Goal: Task Accomplishment & Management: Use online tool/utility

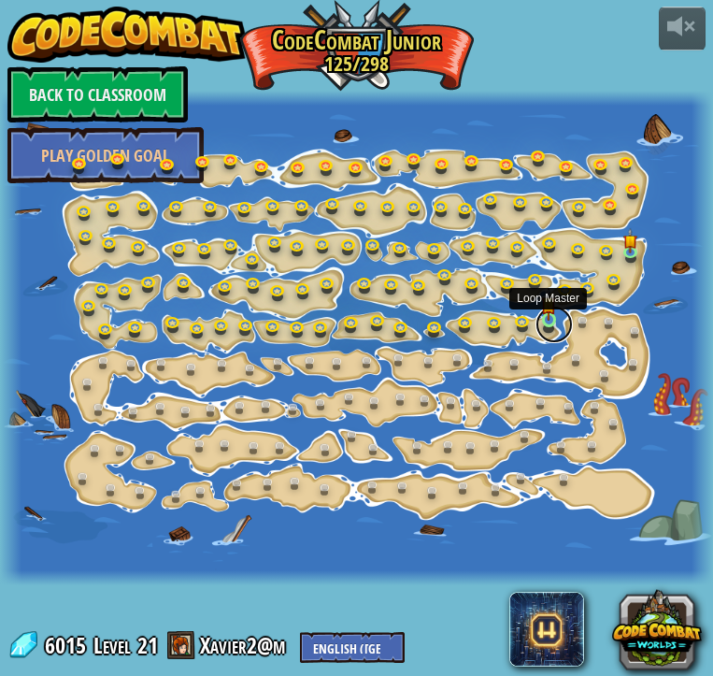
click at [550, 324] on link at bounding box center [553, 324] width 37 height 37
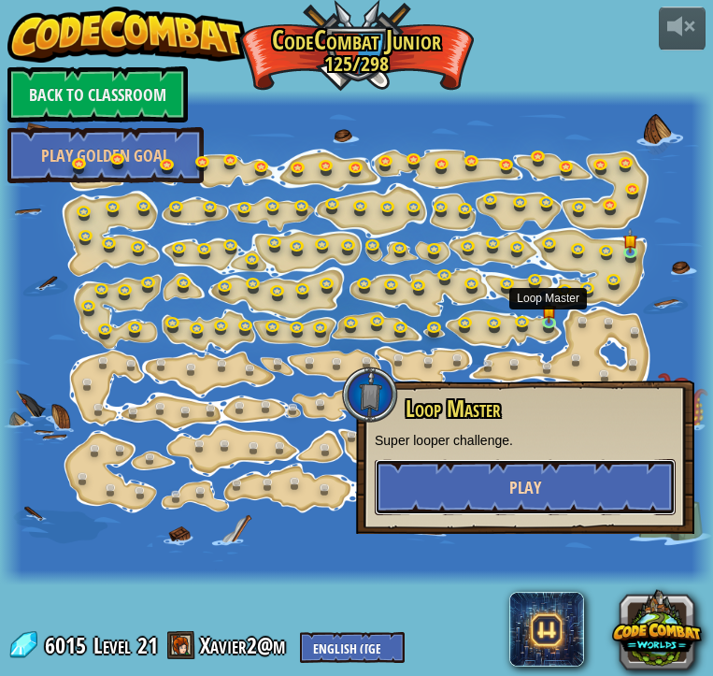
click at [546, 469] on button "Play" at bounding box center [525, 487] width 301 height 56
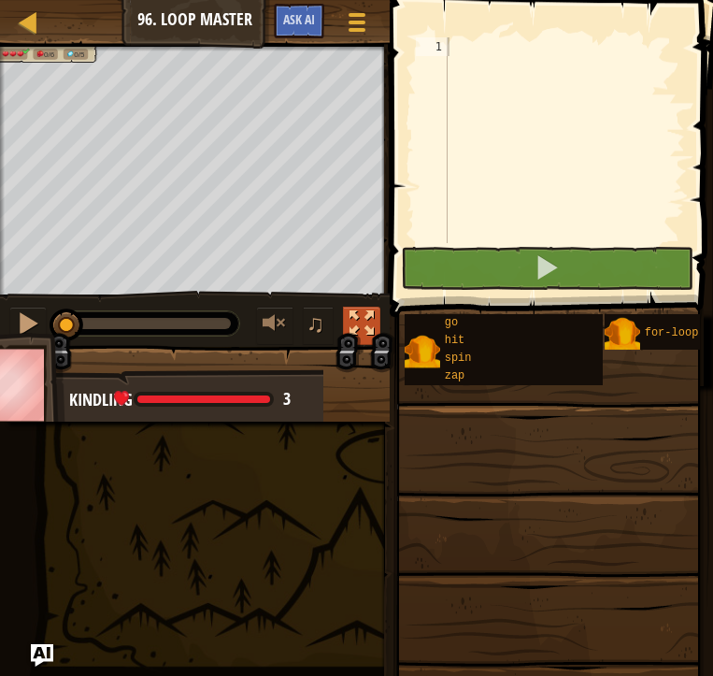
click at [350, 335] on div at bounding box center [361, 323] width 24 height 24
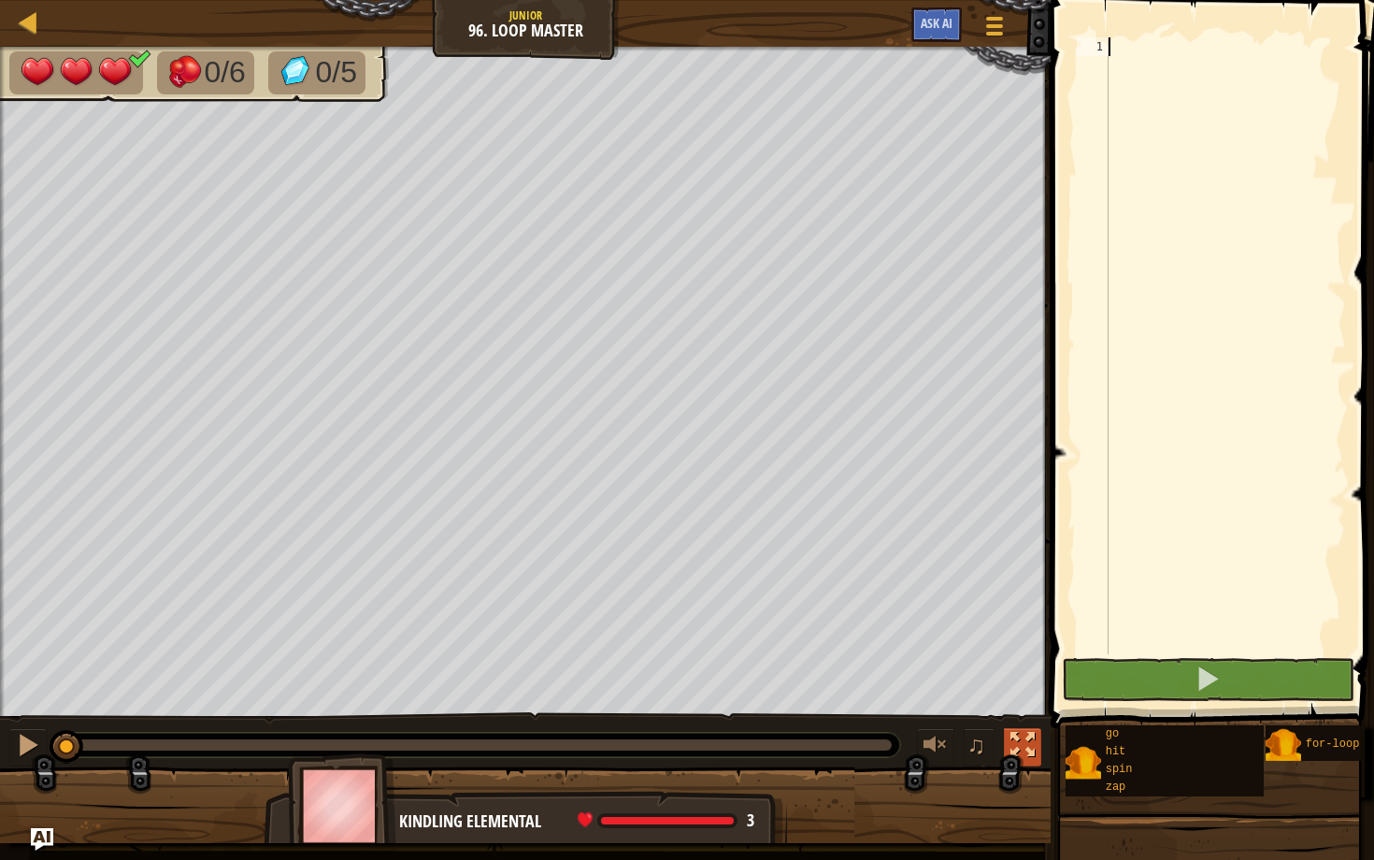
click at [712, 675] on button at bounding box center [1022, 747] width 37 height 38
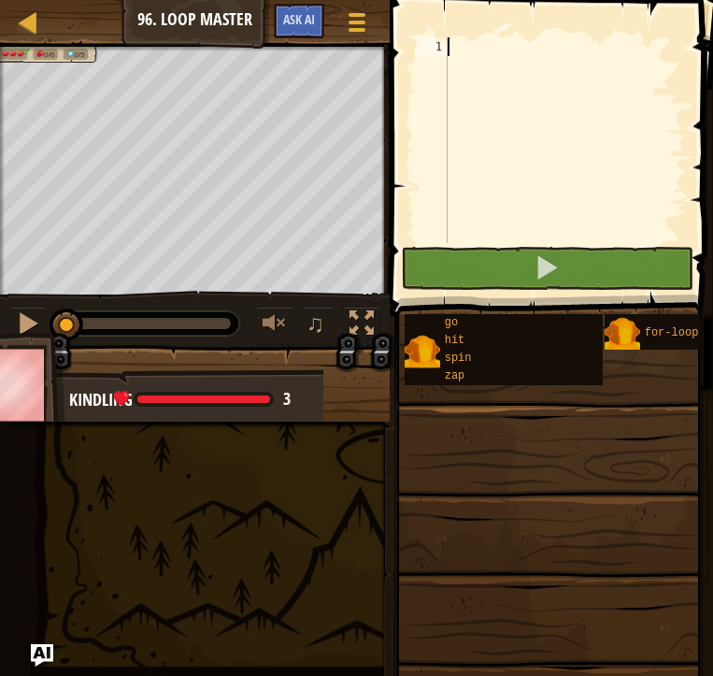
click at [140, 401] on div at bounding box center [203, 398] width 133 height 7
click at [360, 325] on div at bounding box center [361, 323] width 24 height 24
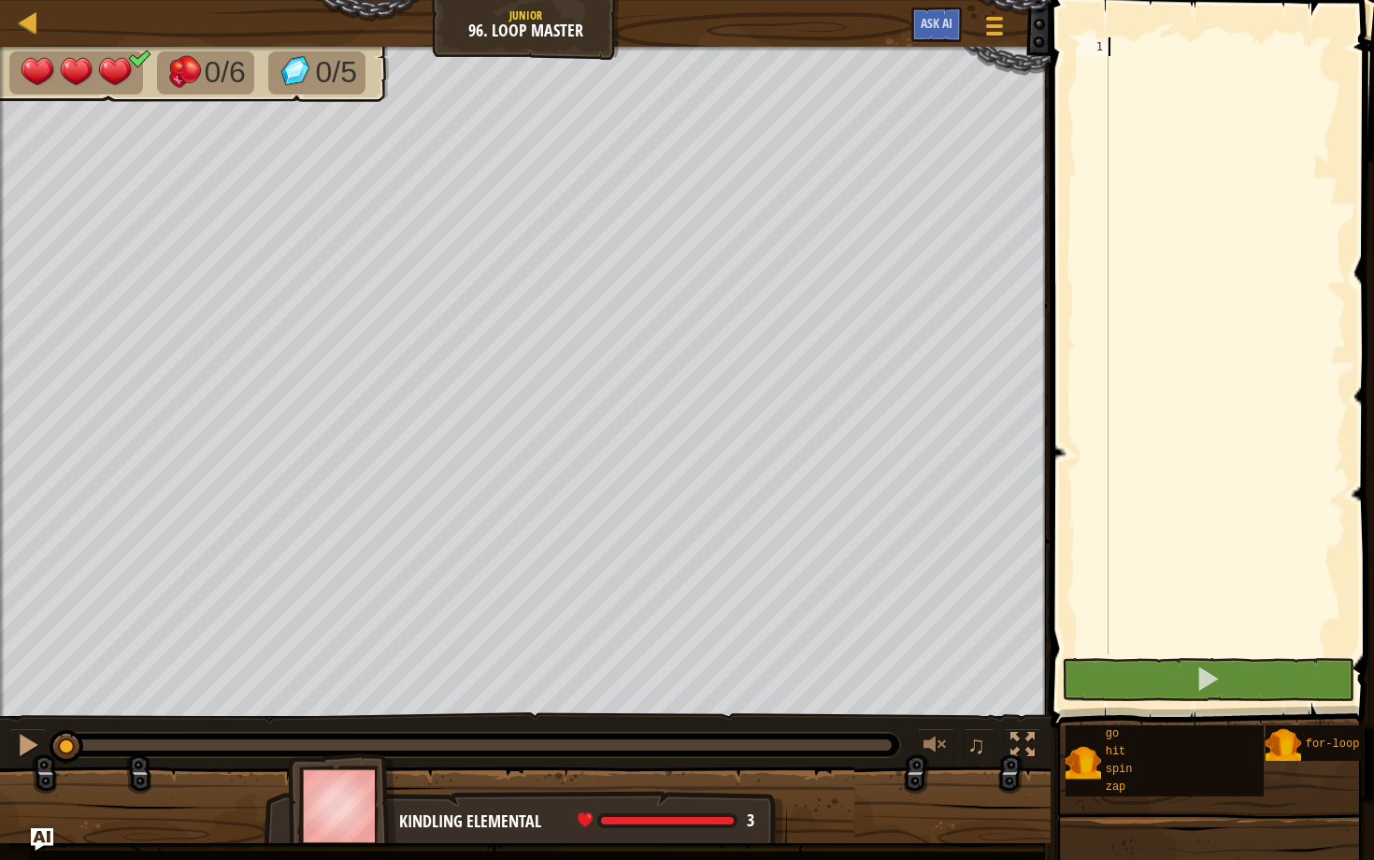
type textarea "up"
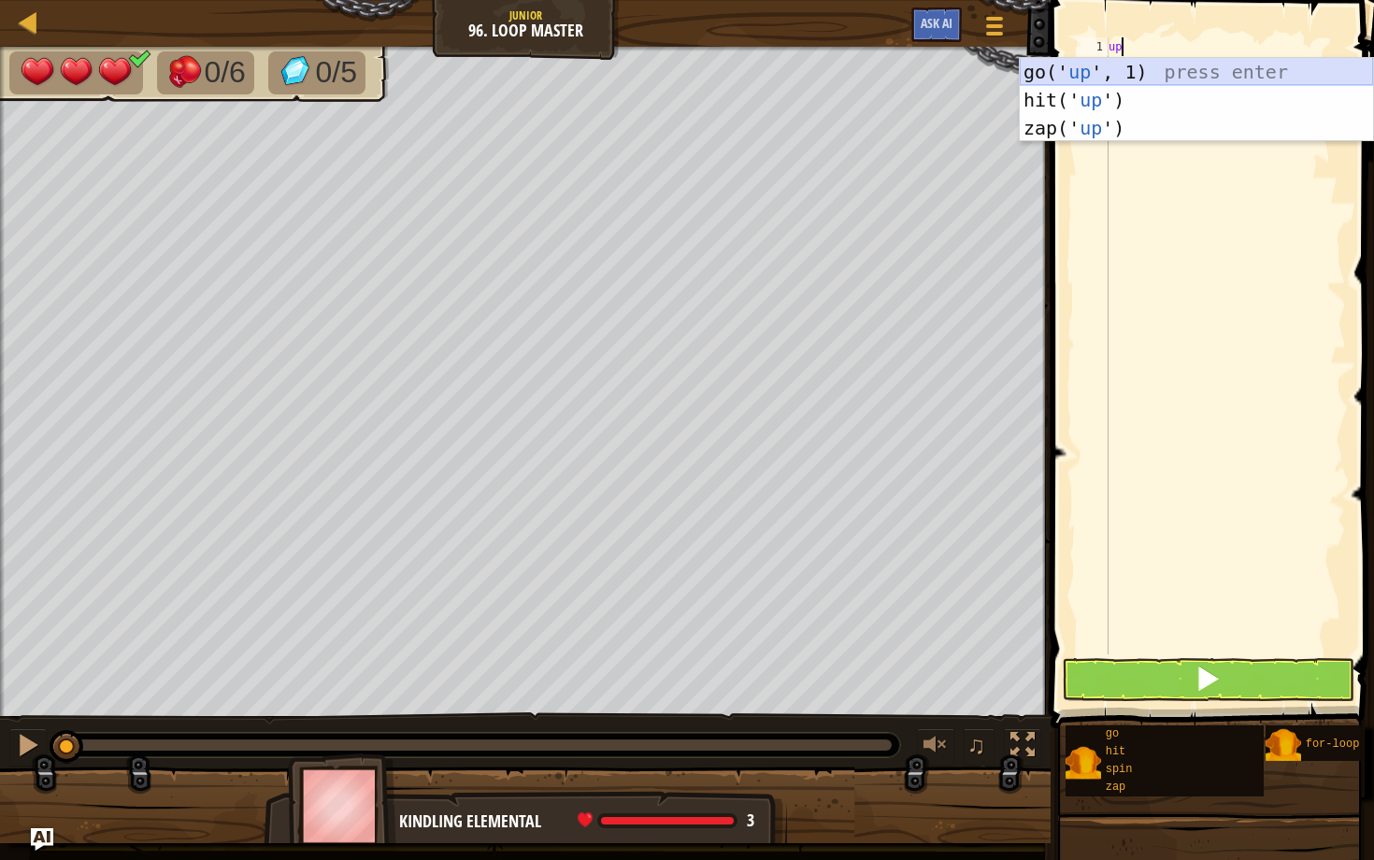
click at [712, 72] on div "go(' up ', 1) press enter hit(' up ') press enter zap(' up ') press enter" at bounding box center [1195, 128] width 353 height 140
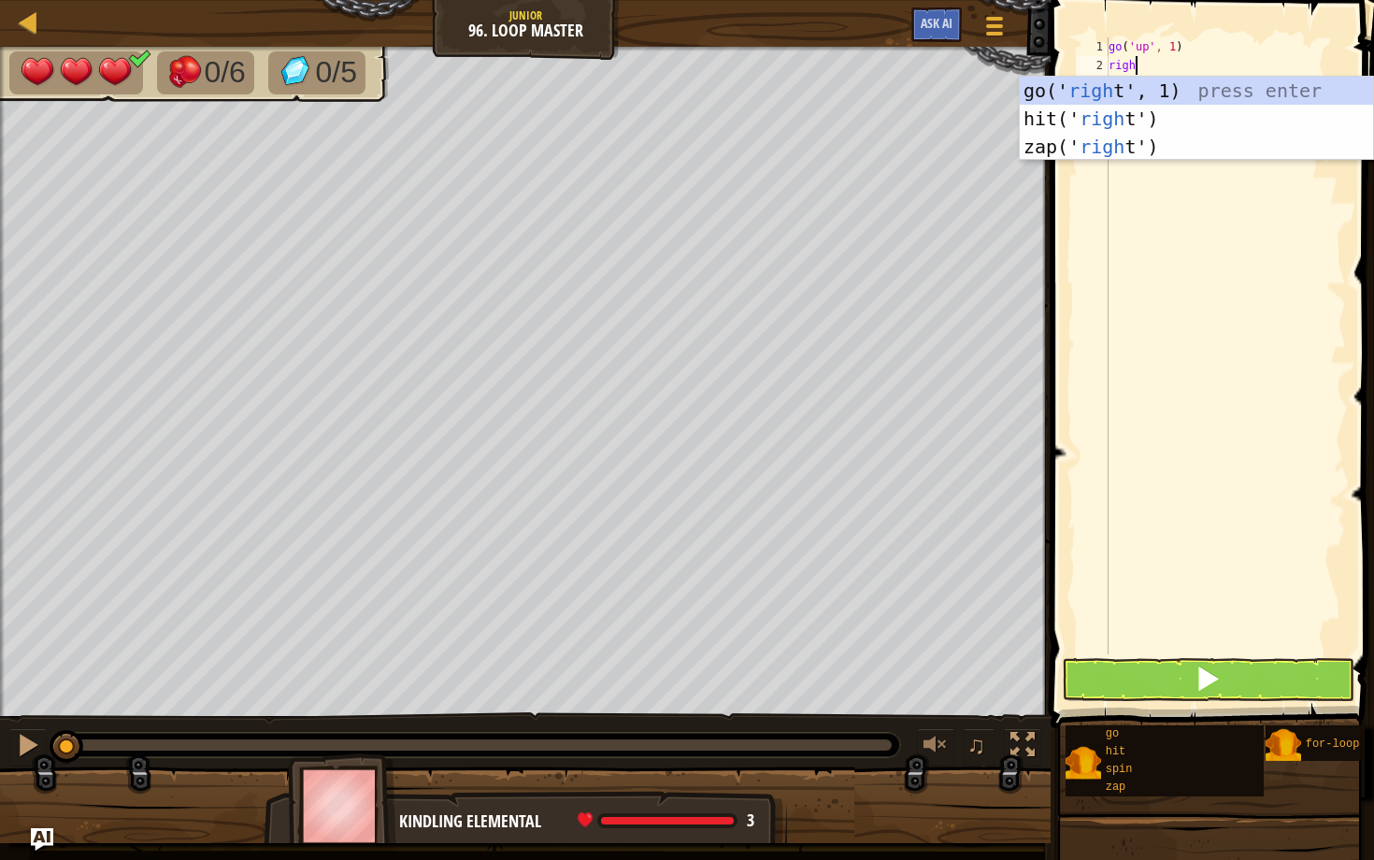
type textarea "right"
click at [712, 88] on div "go(' right ', 1) press enter hit(' right ') press enter zap(' right ') press en…" at bounding box center [1195, 147] width 353 height 140
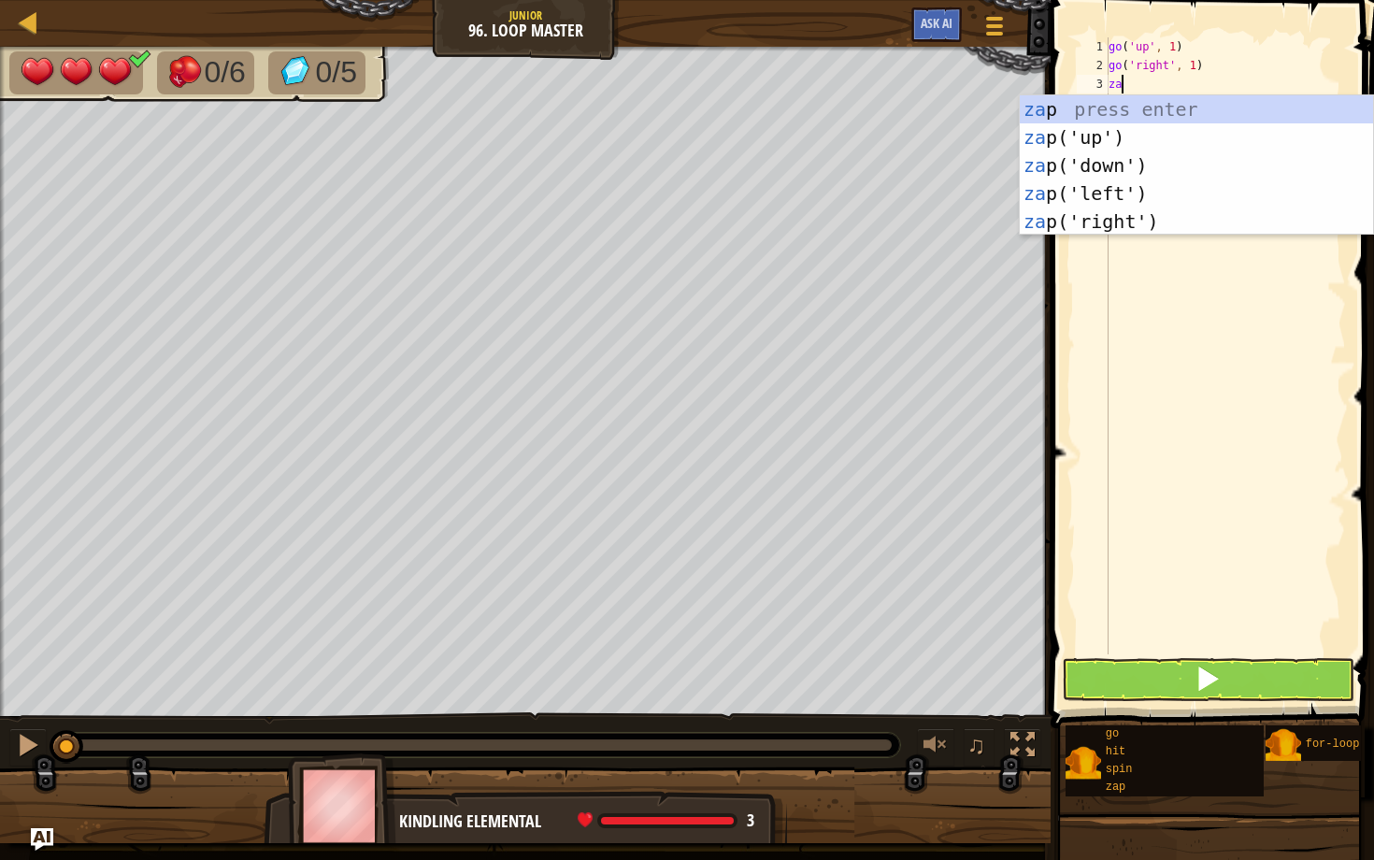
type textarea "zap"
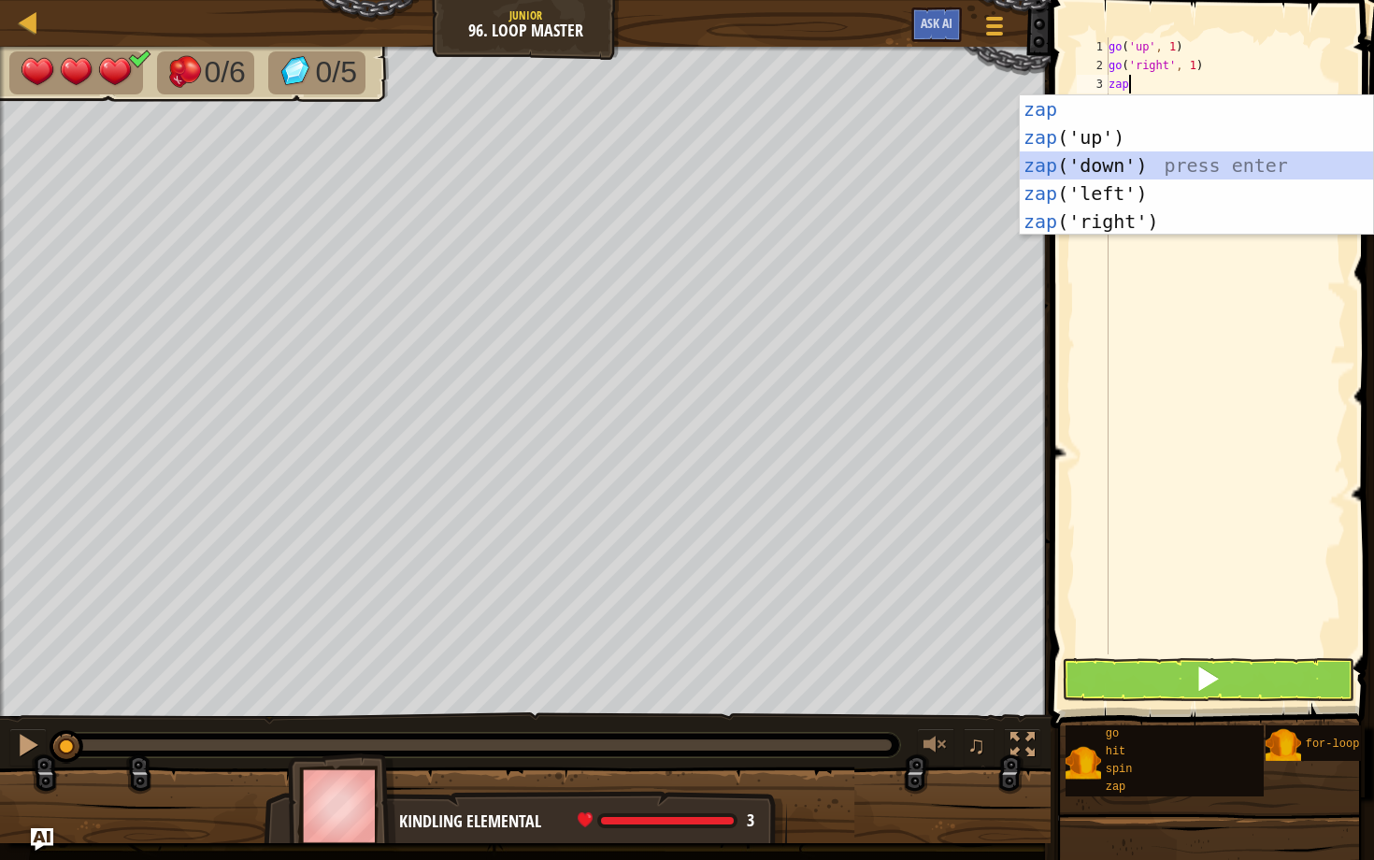
click at [712, 162] on div "zap press enter zap ('up') press enter zap ('down') press enter zap ('left') pr…" at bounding box center [1195, 193] width 353 height 196
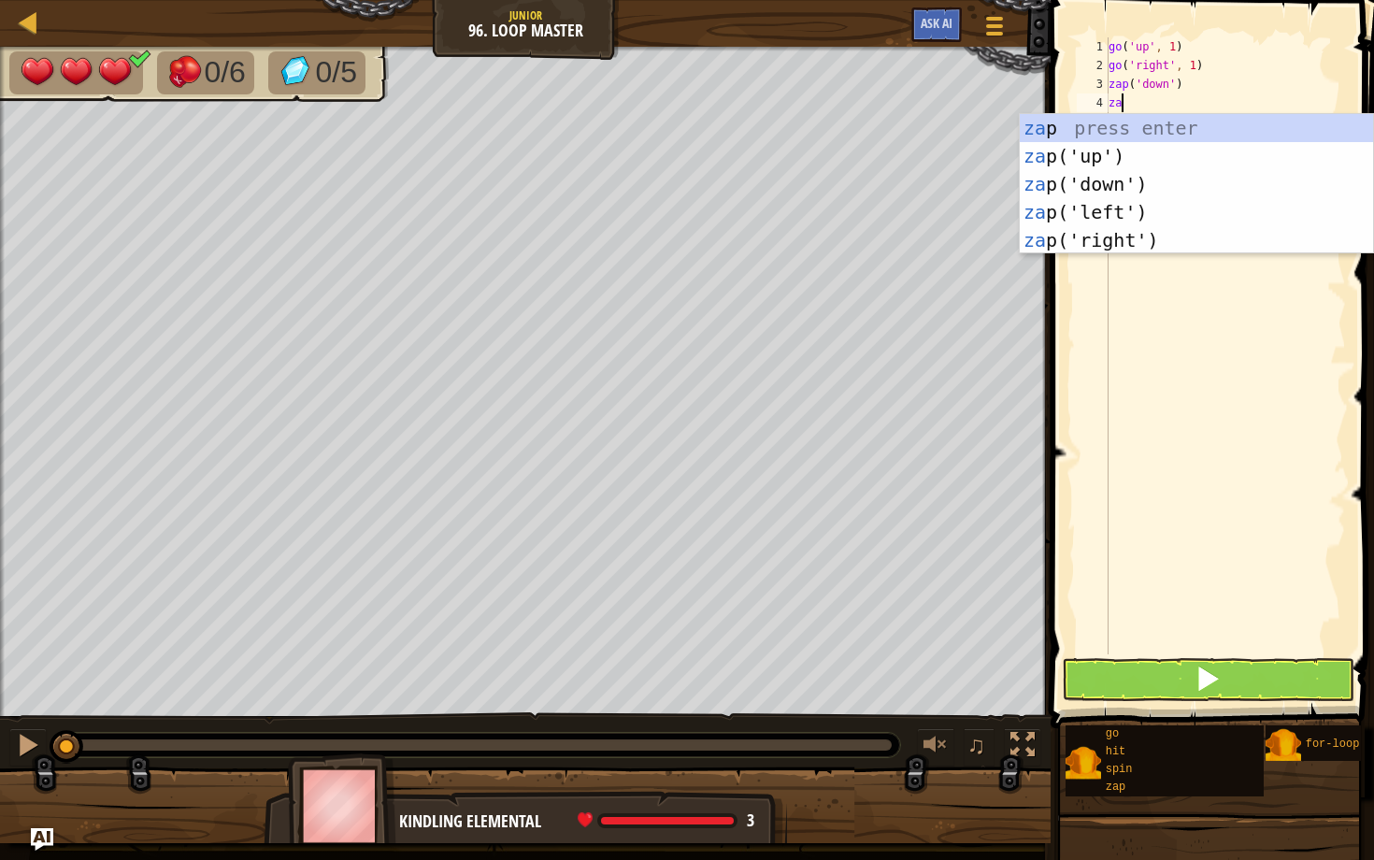
type textarea "zap"
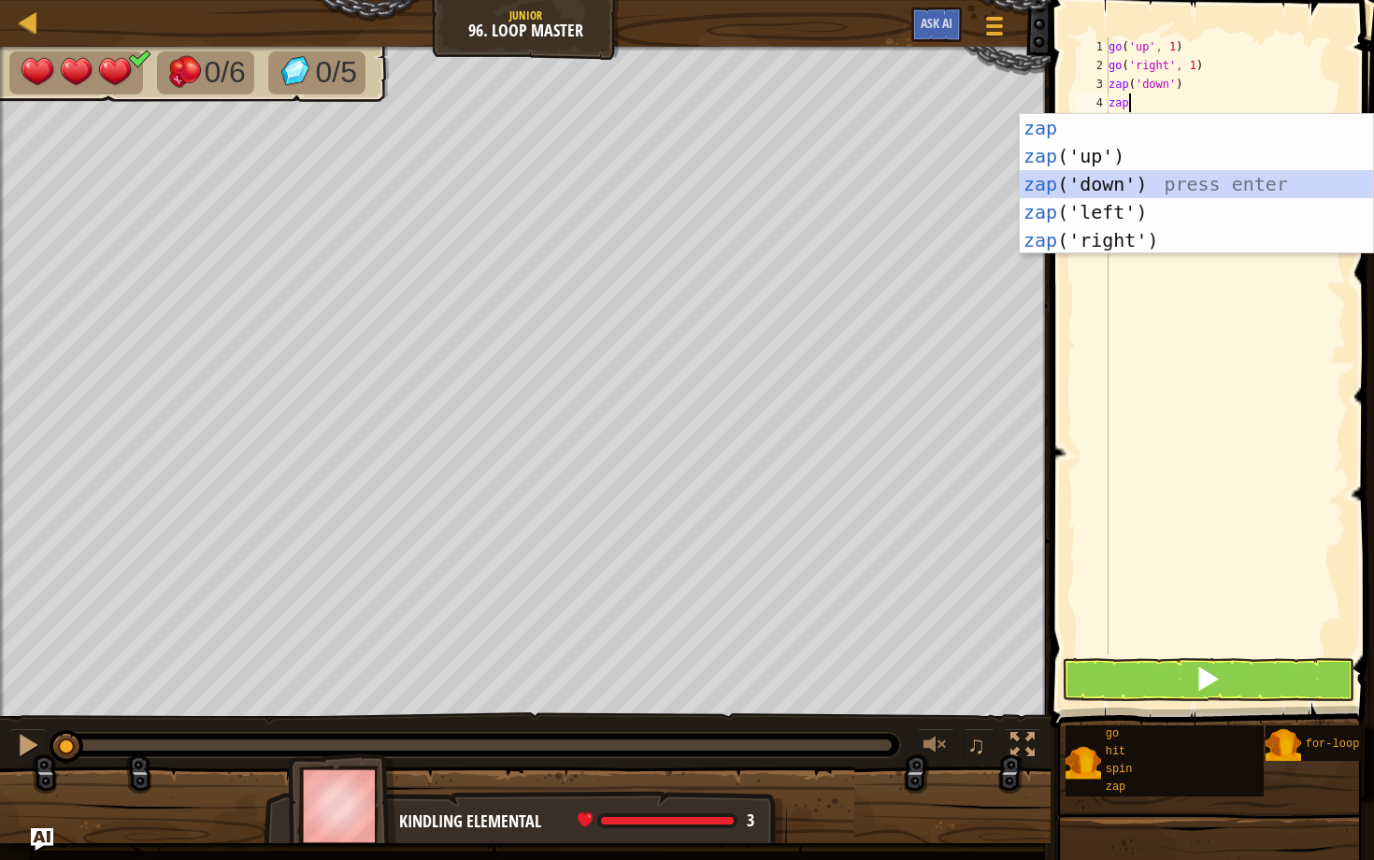
click at [712, 186] on div "zap press enter zap ('up') press enter zap ('down') press enter zap ('left') pr…" at bounding box center [1195, 212] width 353 height 196
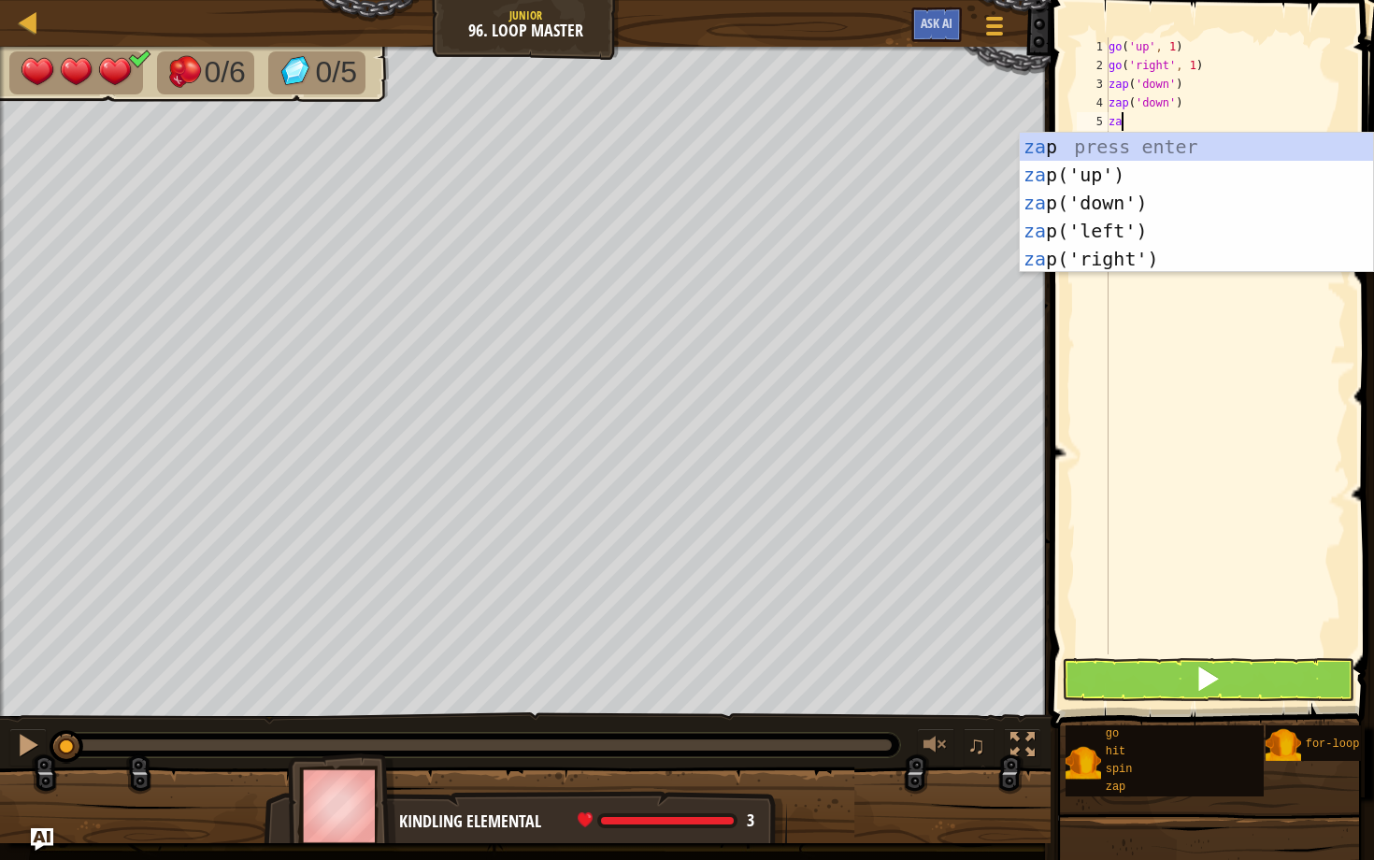
type textarea "zap"
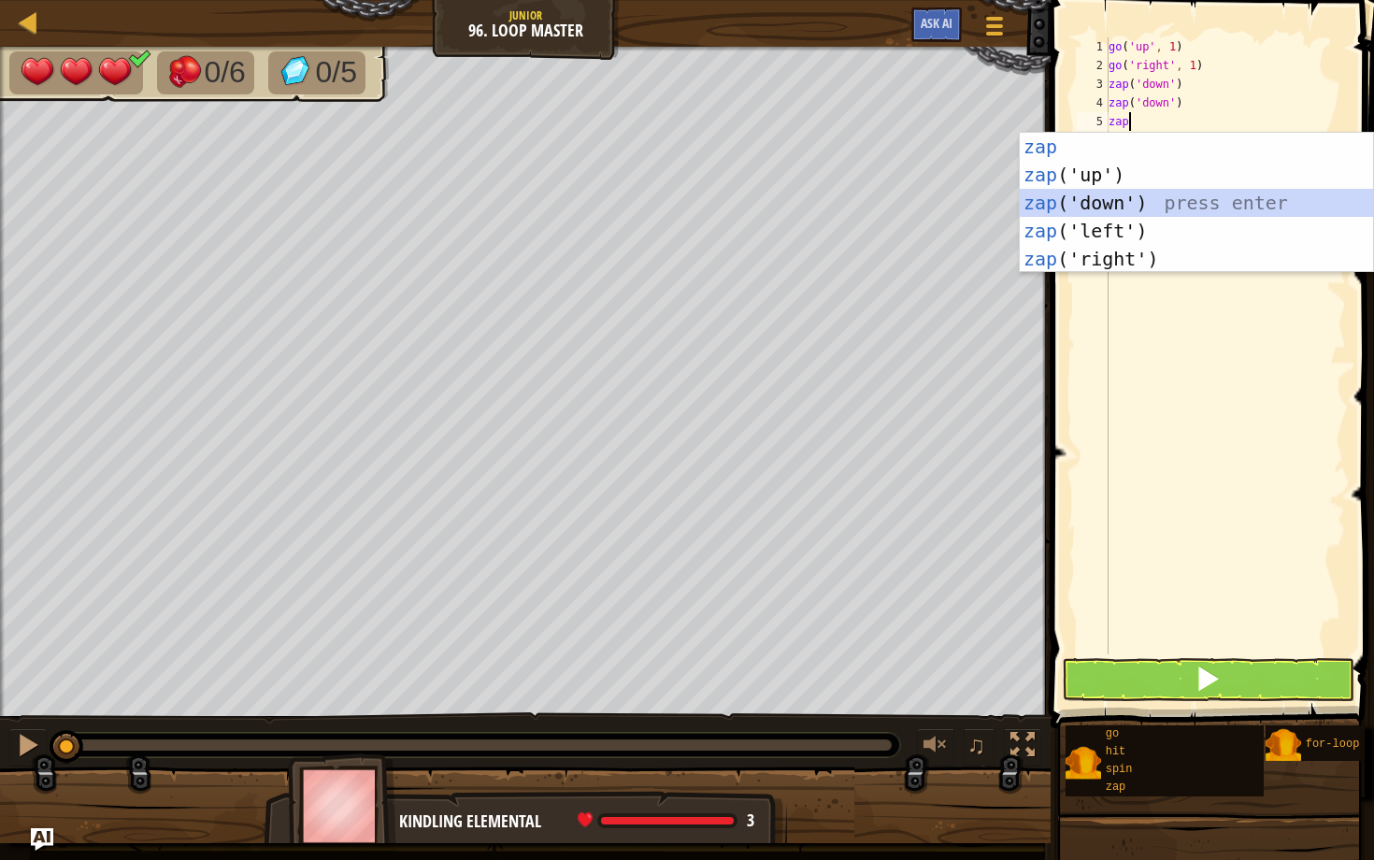
click at [712, 192] on div "zap press enter zap ('up') press enter zap ('down') press enter zap ('left') pr…" at bounding box center [1195, 231] width 353 height 196
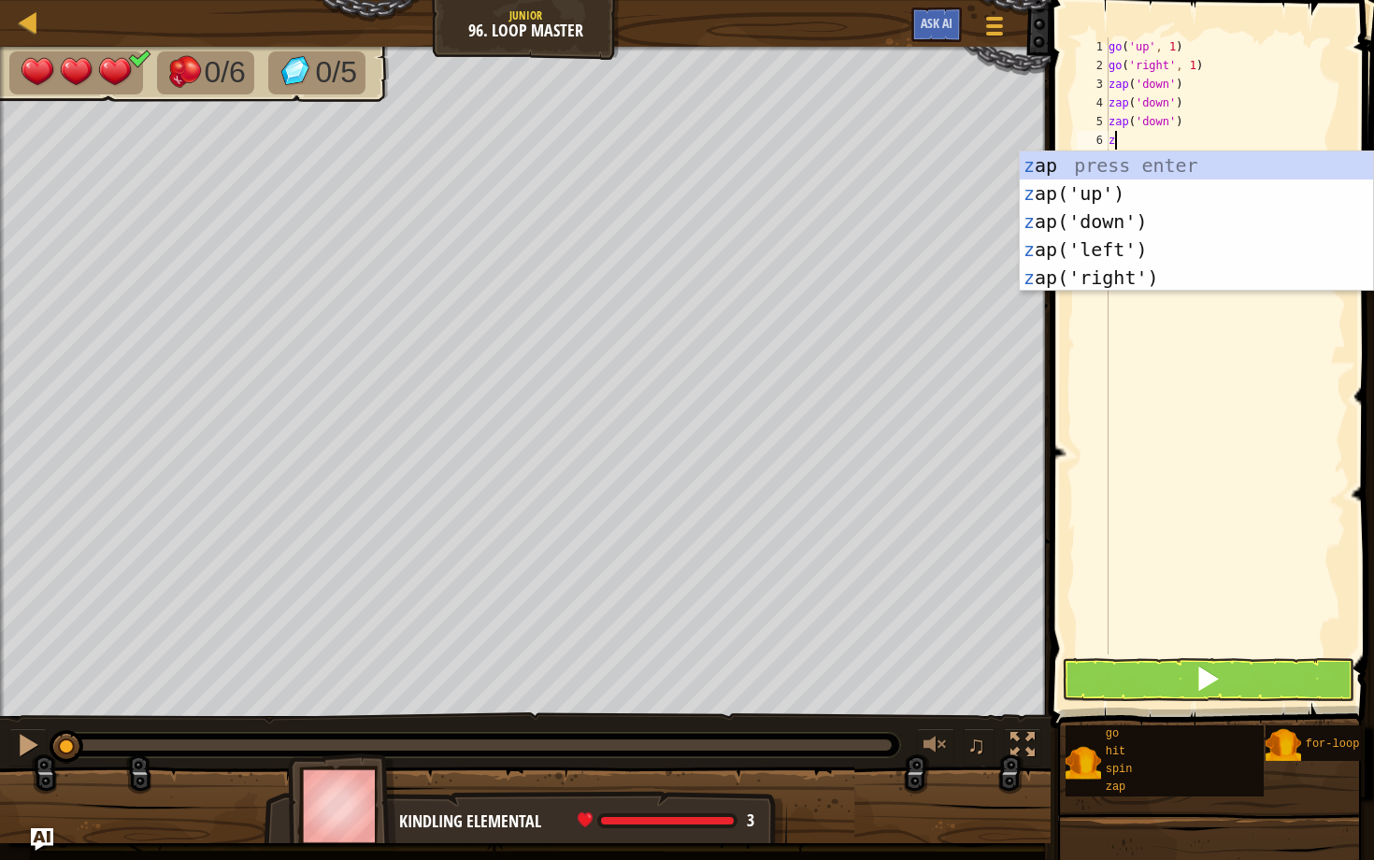
type textarea "zap"
click at [712, 214] on div "zap press enter zap ('up') press enter zap ('down') press enter zap ('left') pr…" at bounding box center [1195, 249] width 353 height 196
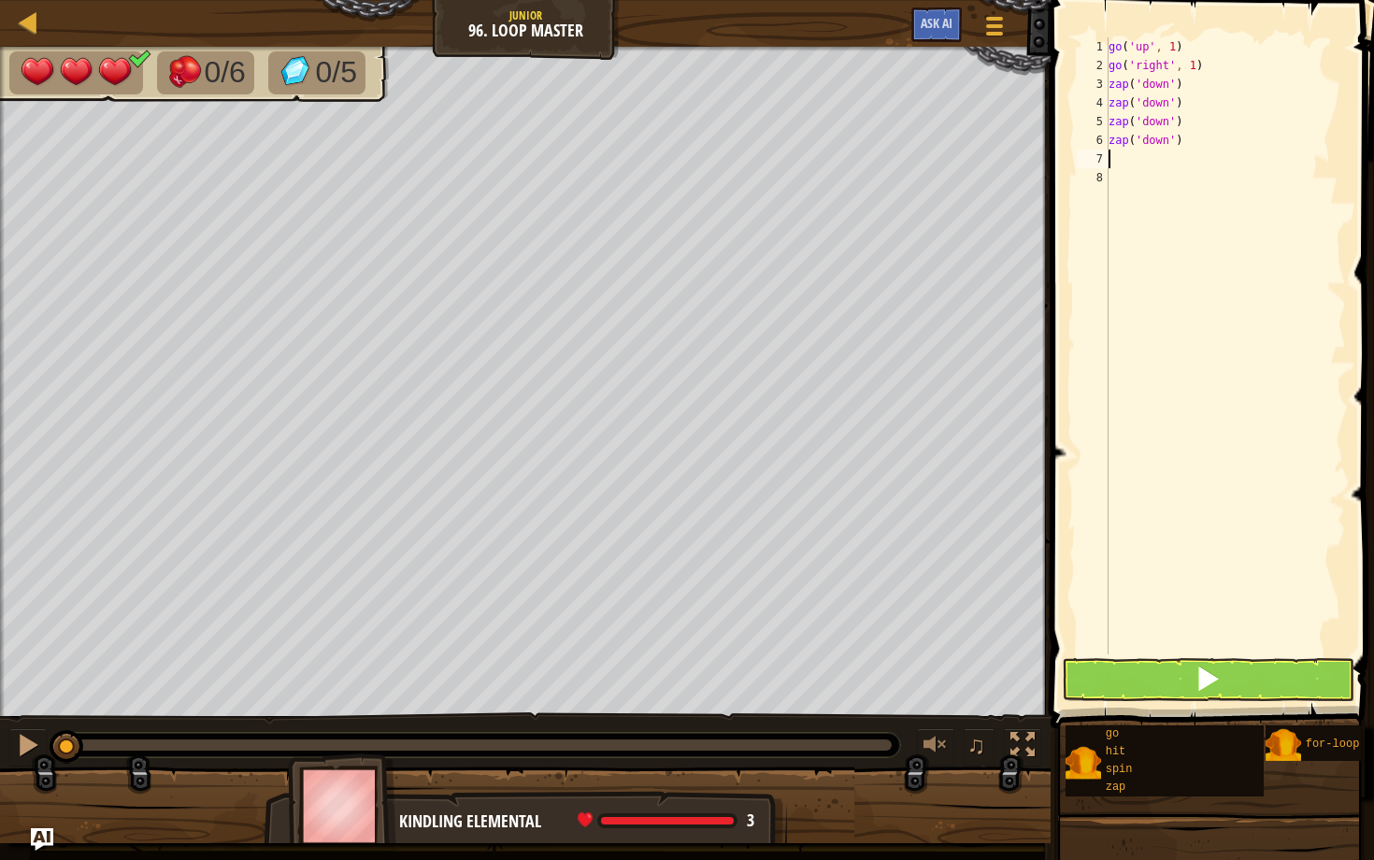
scroll to position [8, 0]
click at [712, 675] on button at bounding box center [1208, 679] width 292 height 43
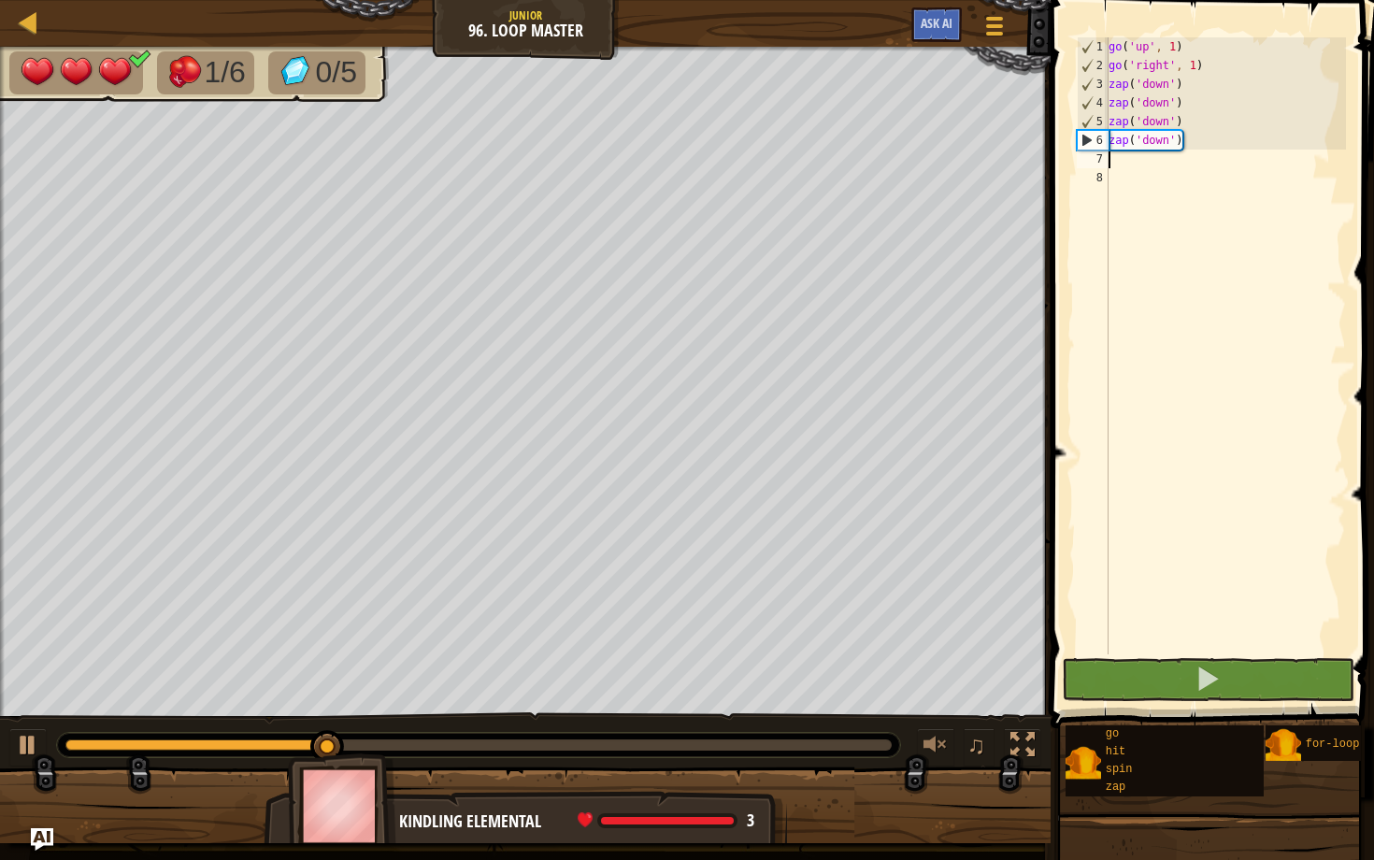
click at [712, 308] on div "go ( 'up' , 1 ) go ( 'right' , 1 ) zap ( 'down' ) zap ( 'down' ) zap ( 'down' )…" at bounding box center [1225, 364] width 241 height 654
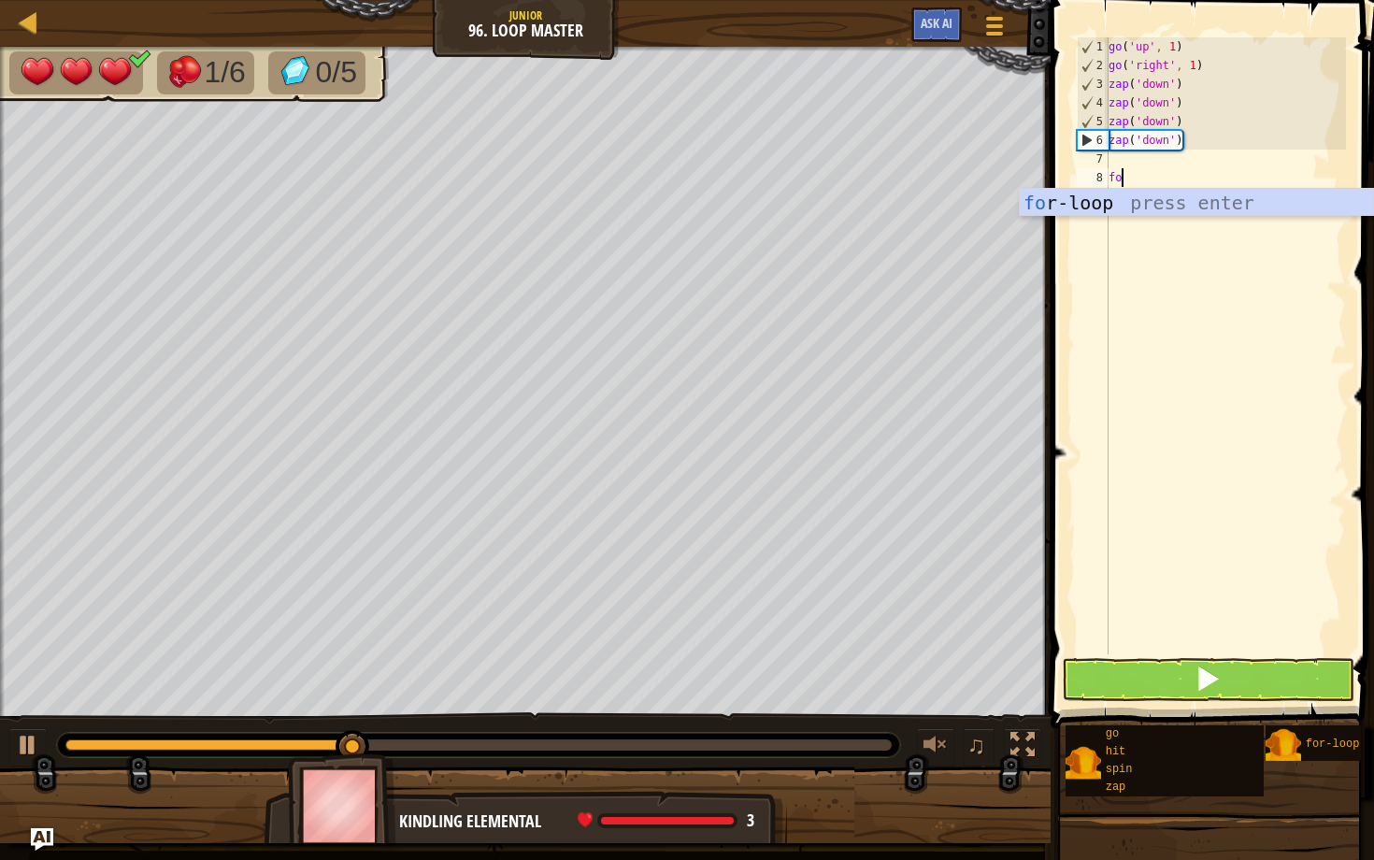
scroll to position [8, 1]
click at [712, 203] on div "for -loop press enter" at bounding box center [1195, 231] width 353 height 84
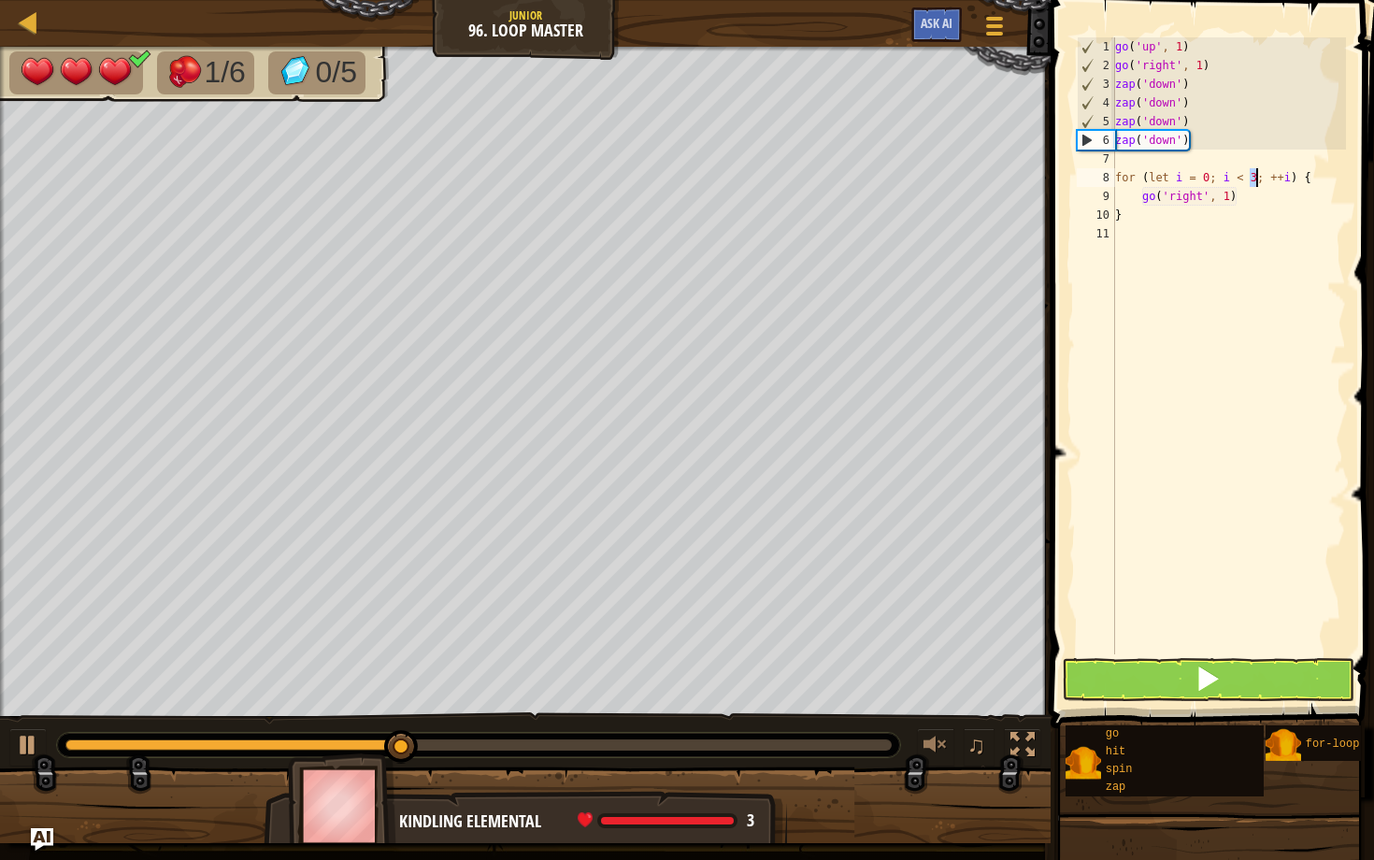
click at [712, 200] on div "go ( 'up' , 1 ) go ( 'right' , 1 ) zap ( 'down' ) zap ( 'down' ) zap ( 'down' )…" at bounding box center [1228, 364] width 235 height 654
type textarea "go('right', 1)"
click at [712, 242] on div "go ( 'up' , 1 ) go ( 'right' , 1 ) zap ( 'down' ) zap ( 'down' ) zap ( 'down' )…" at bounding box center [1228, 364] width 235 height 654
type textarea "up"
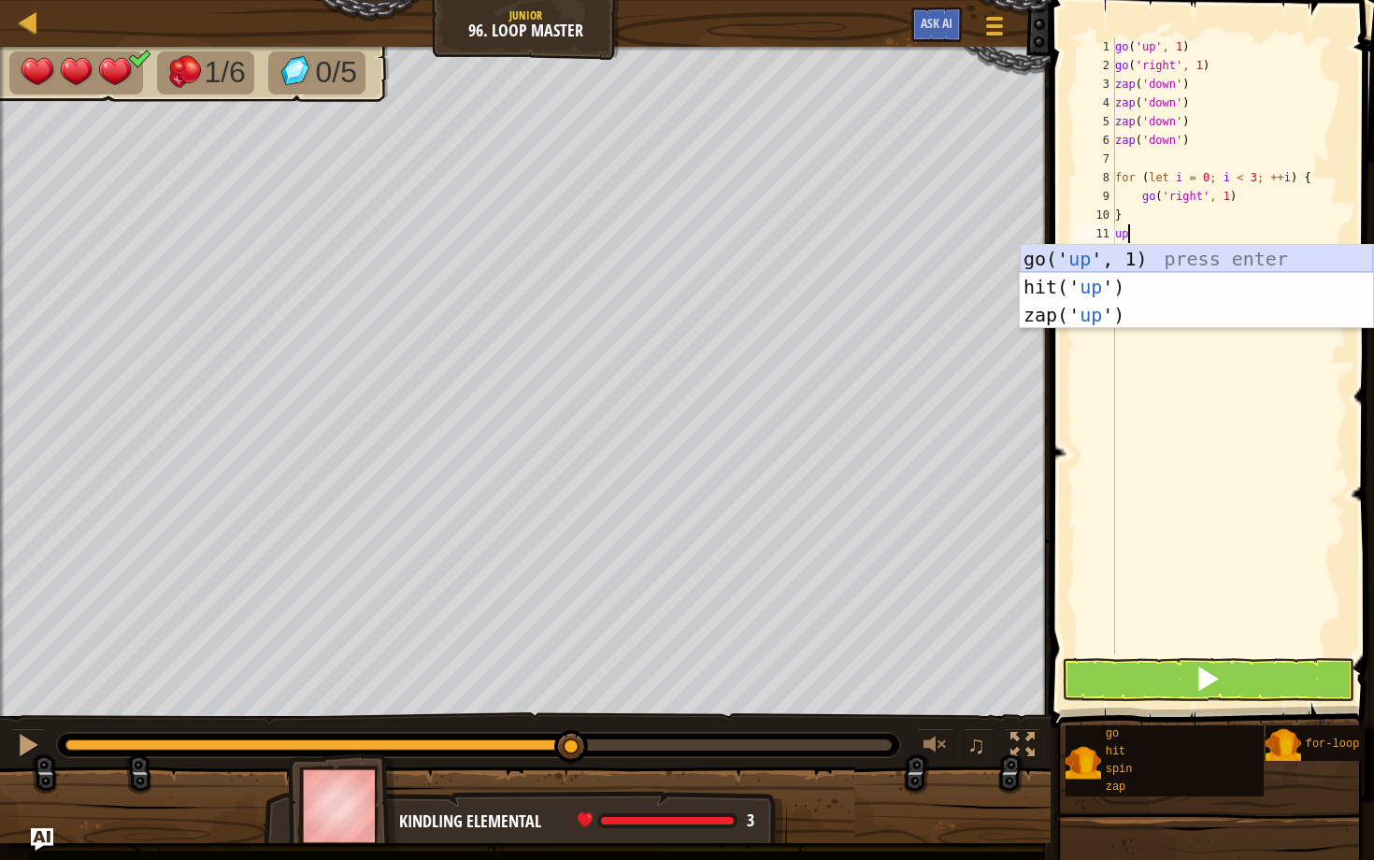
click at [712, 258] on div "go(' up ', 1) press enter hit(' up ') press enter zap(' up ') press enter" at bounding box center [1195, 315] width 353 height 140
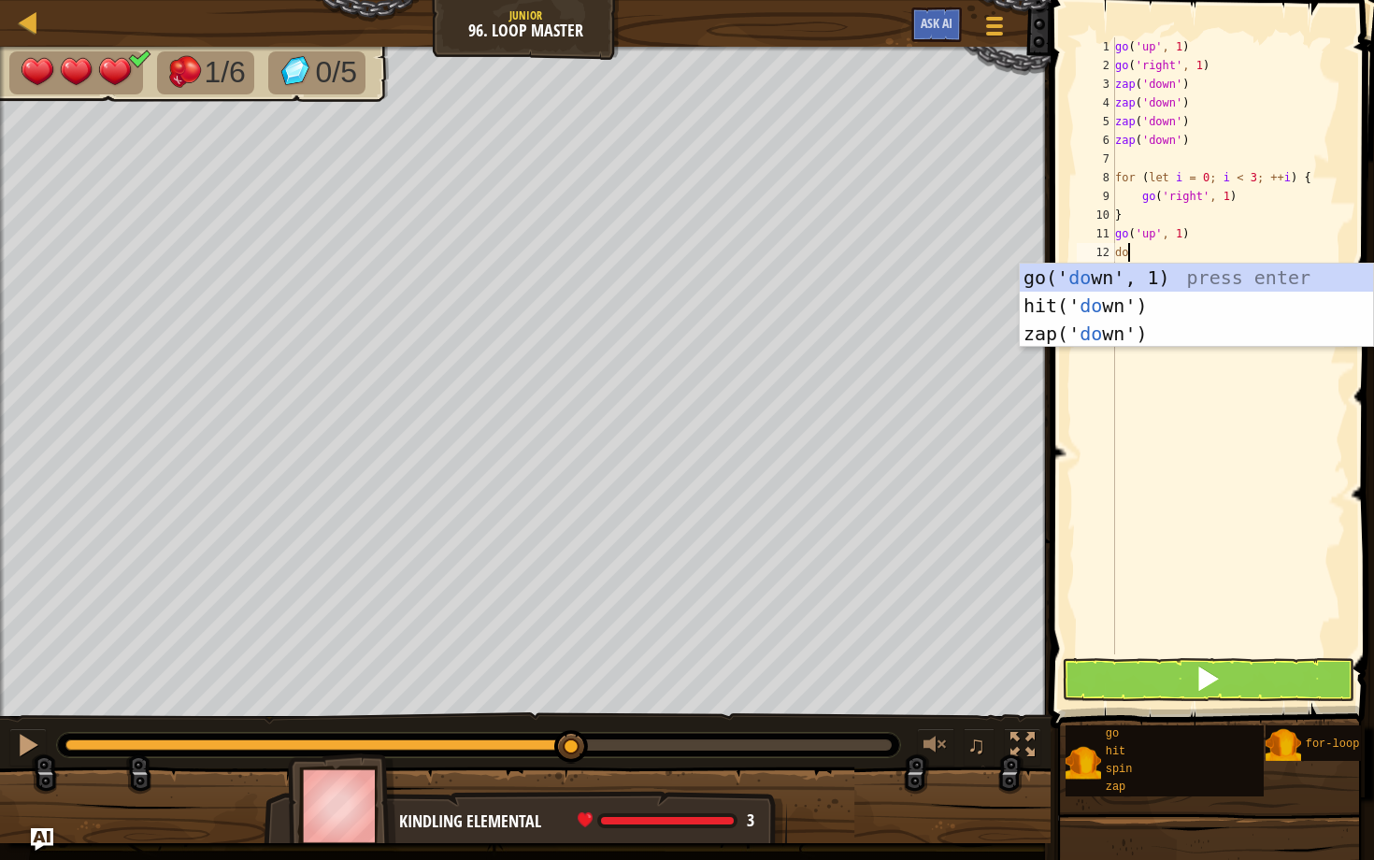
type textarea "down"
click at [712, 275] on div "go(' down ', 1) press enter hit(' down ') press enter zap(' down ') press enter" at bounding box center [1195, 334] width 353 height 140
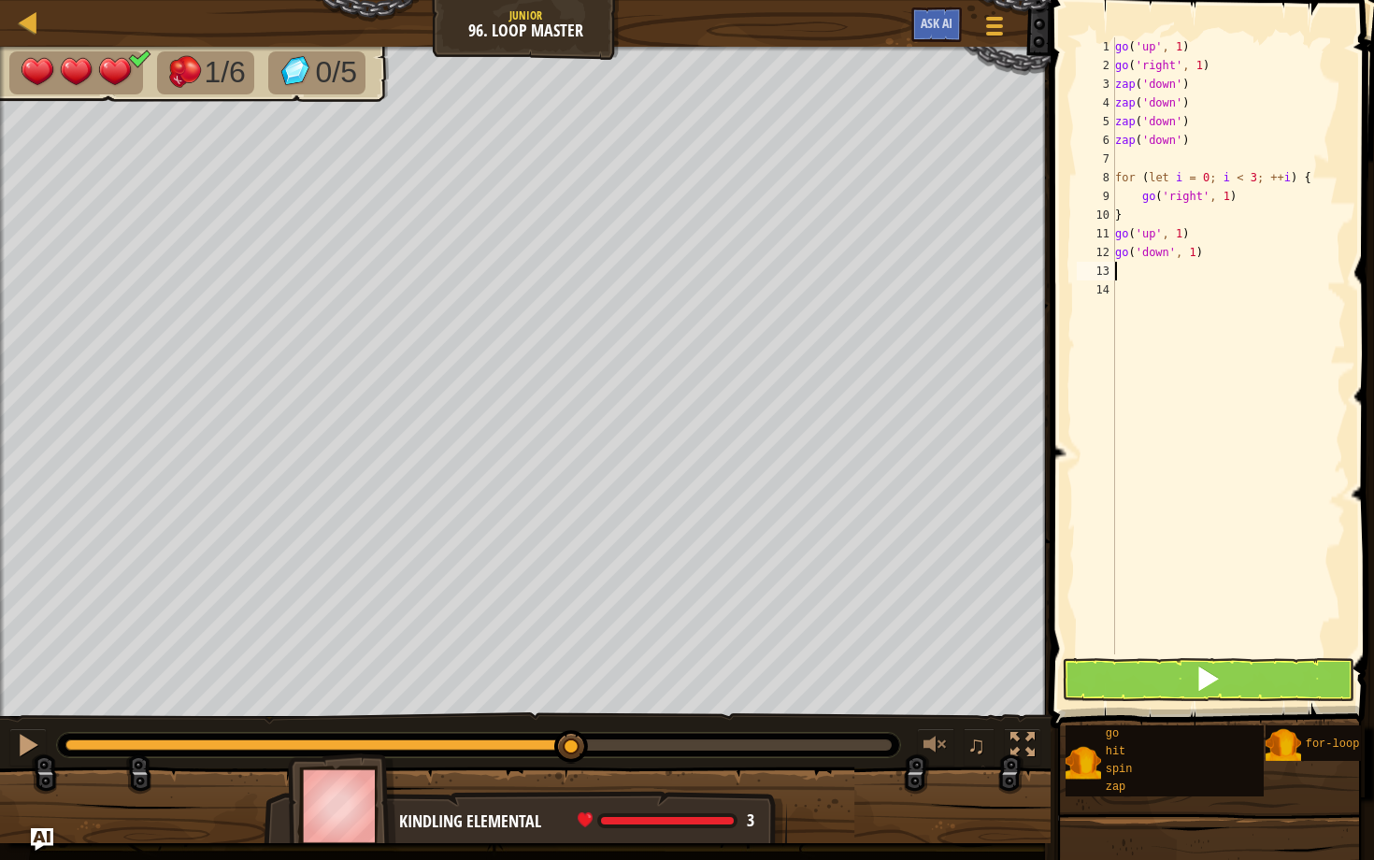
scroll to position [8, 0]
click at [712, 249] on div "go ( 'up' , 1 ) go ( 'right' , 1 ) zap ( 'down' ) zap ( 'down' ) zap ( 'down' )…" at bounding box center [1228, 364] width 235 height 654
click at [712, 675] on button at bounding box center [1208, 679] width 292 height 43
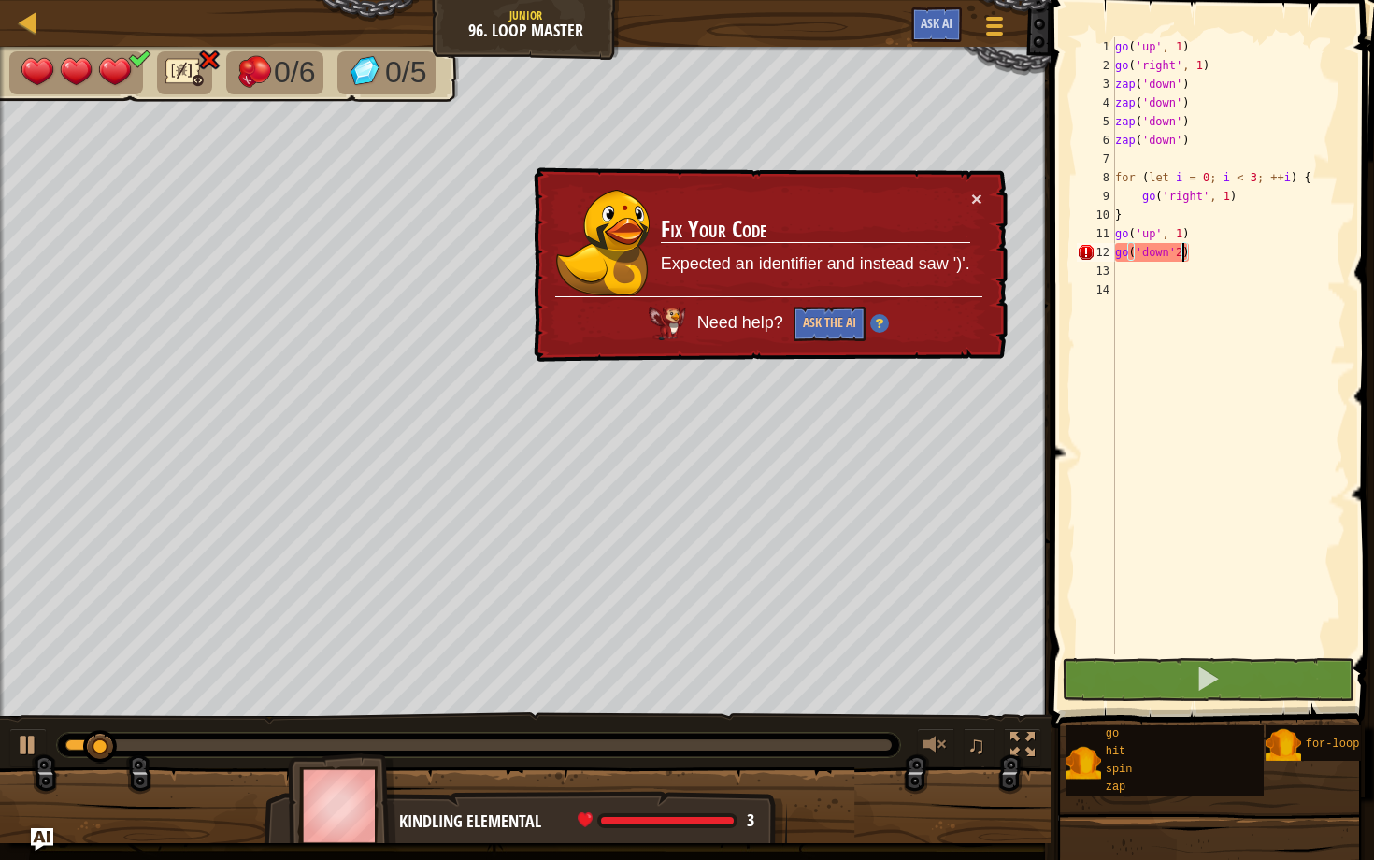
click at [712, 250] on div "go ( 'up' , 1 ) go ( 'right' , 1 ) zap ( 'down' ) zap ( 'down' ) zap ( 'down' )…" at bounding box center [1228, 364] width 235 height 654
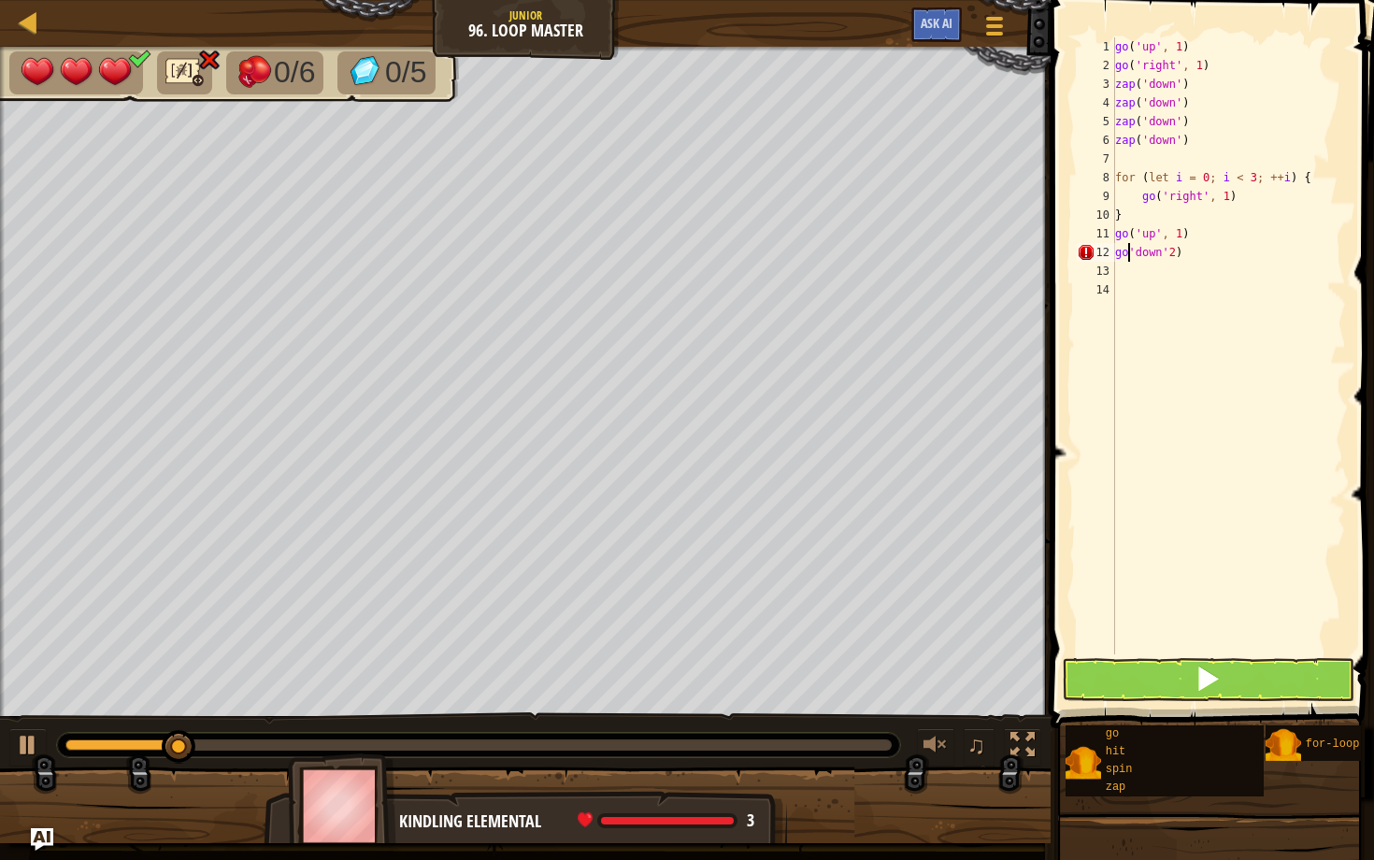
scroll to position [8, 2]
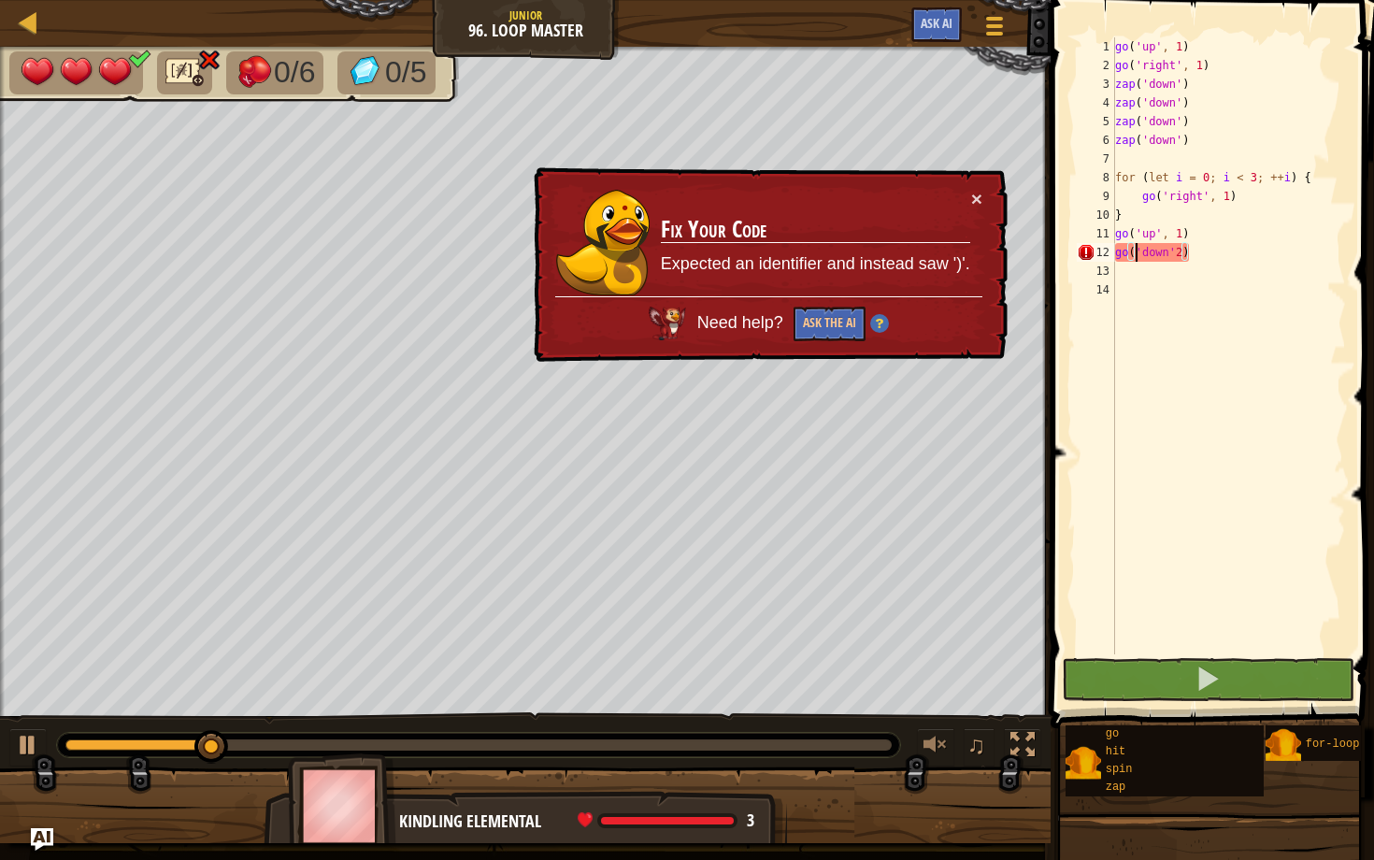
click at [712, 254] on div "go ( 'up' , 1 ) go ( 'right' , 1 ) zap ( 'down' ) zap ( 'down' ) zap ( 'down' )…" at bounding box center [1228, 364] width 235 height 654
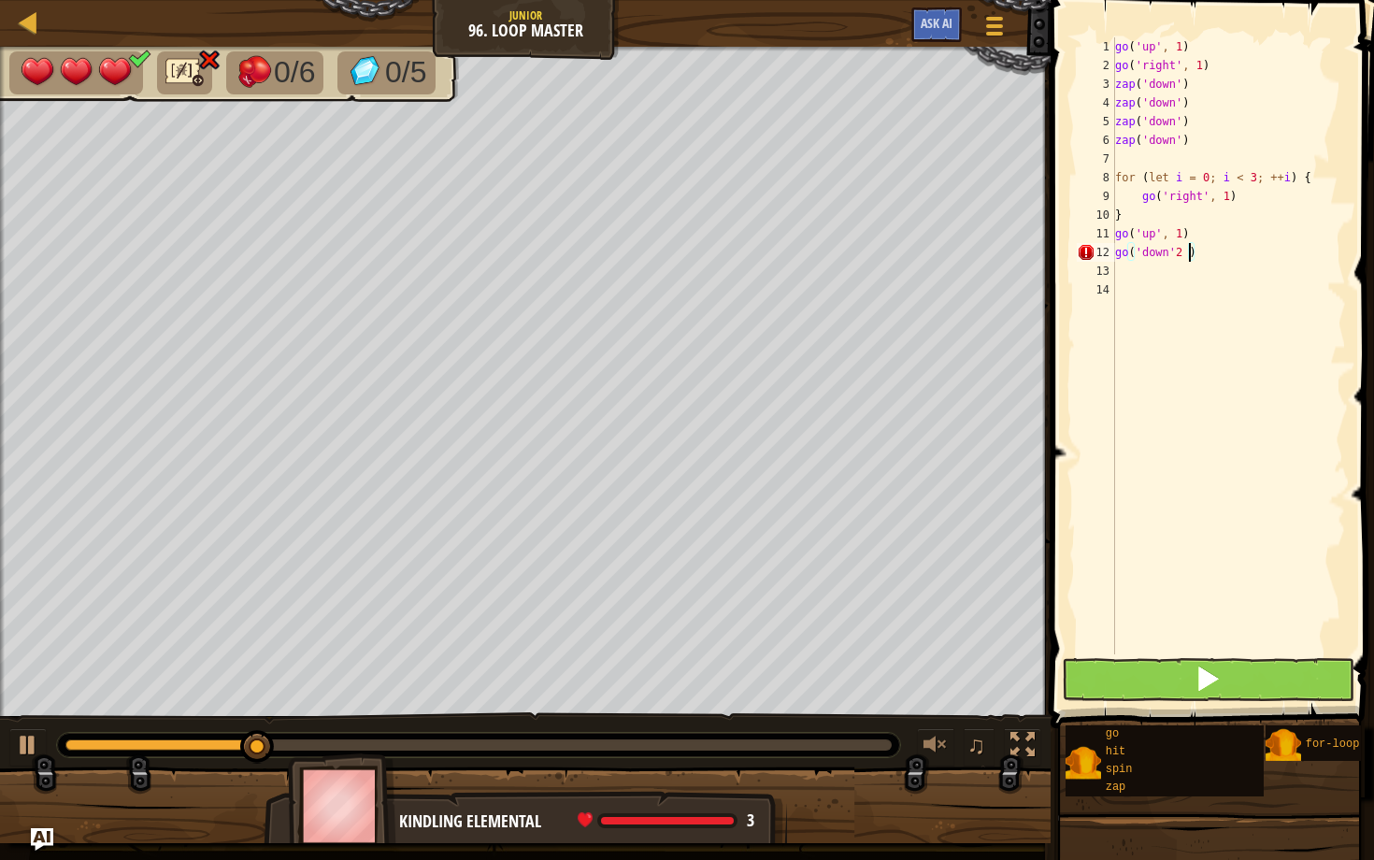
type textarea "go('down'2 )"
click at [712, 670] on button at bounding box center [1208, 679] width 292 height 43
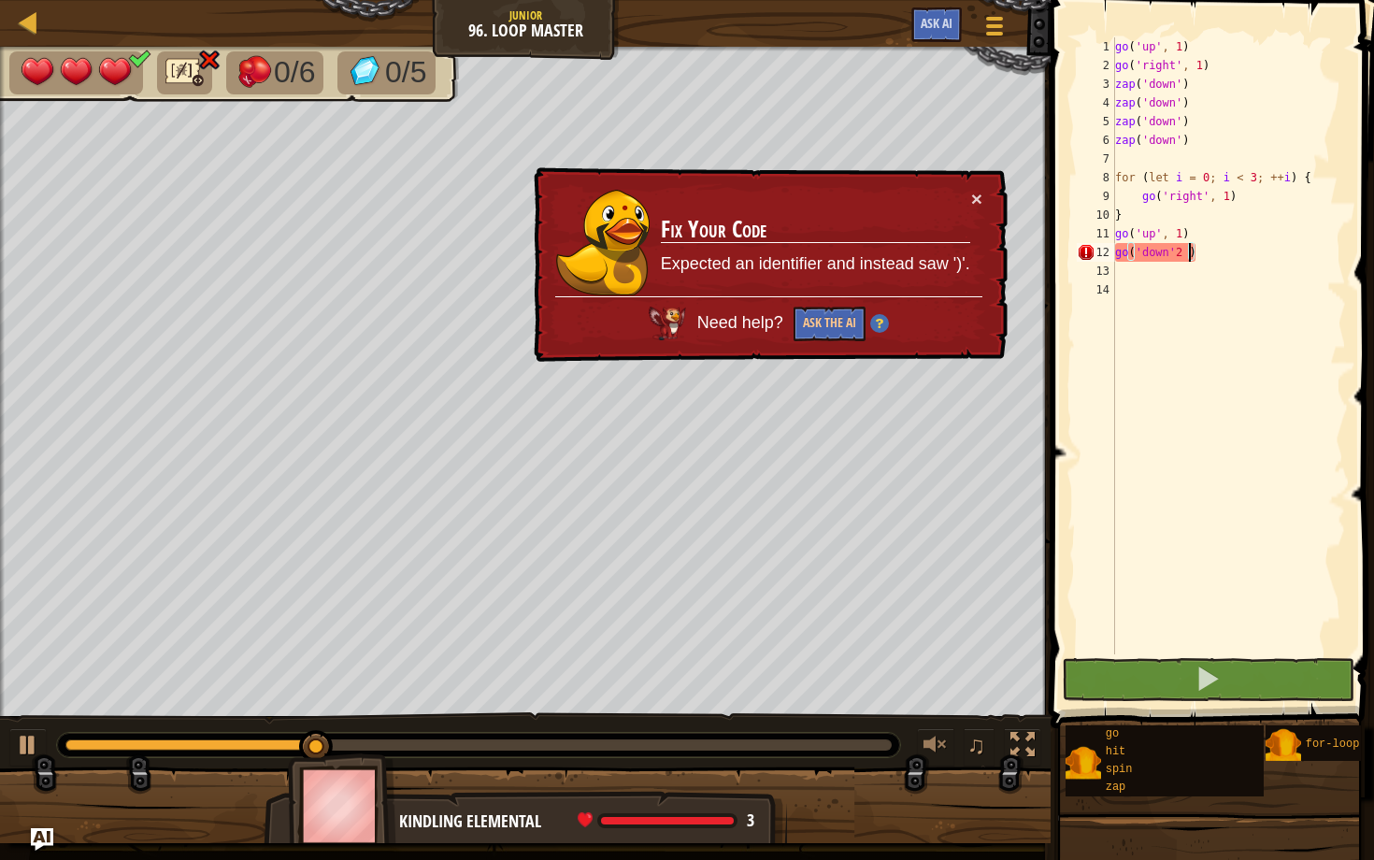
click at [712, 265] on div "go ( 'up' , 1 ) go ( 'right' , 1 ) zap ( 'down' ) zap ( 'down' ) zap ( 'down' )…" at bounding box center [1228, 364] width 235 height 654
click at [712, 263] on div "go ( 'up' , 1 ) go ( 'right' , 1 ) zap ( 'down' ) zap ( 'down' ) zap ( 'down' )…" at bounding box center [1228, 364] width 235 height 654
click at [712, 241] on div "go ( 'up' , 1 ) go ( 'right' , 1 ) zap ( 'down' ) zap ( 'down' ) zap ( 'down' )…" at bounding box center [1228, 364] width 235 height 654
click at [712, 252] on div "go ( 'up' , 1 ) go ( 'right' , 1 ) zap ( 'down' ) zap ( 'down' ) zap ( 'down' )…" at bounding box center [1228, 364] width 235 height 654
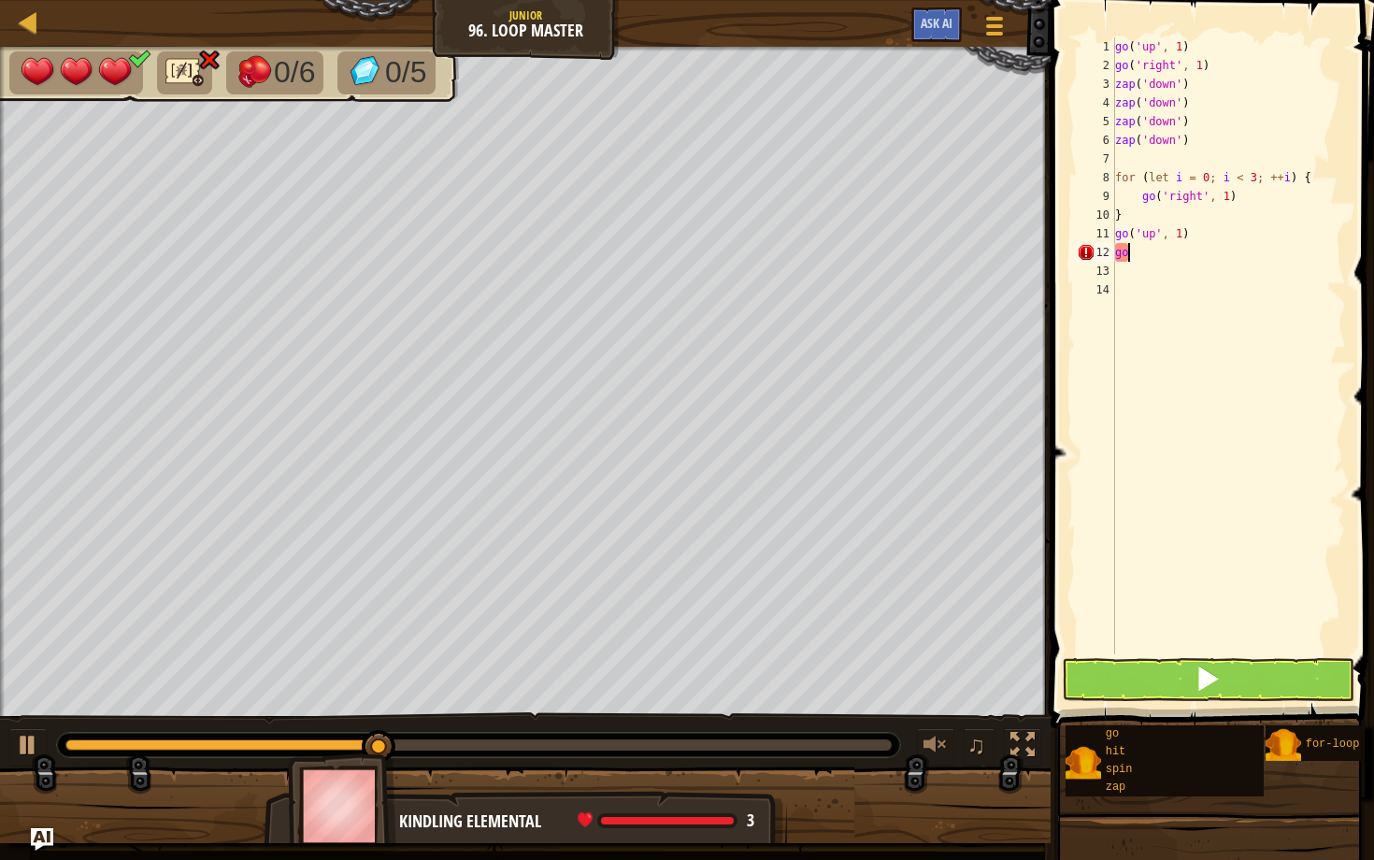
type textarea "g"
type textarea "down"
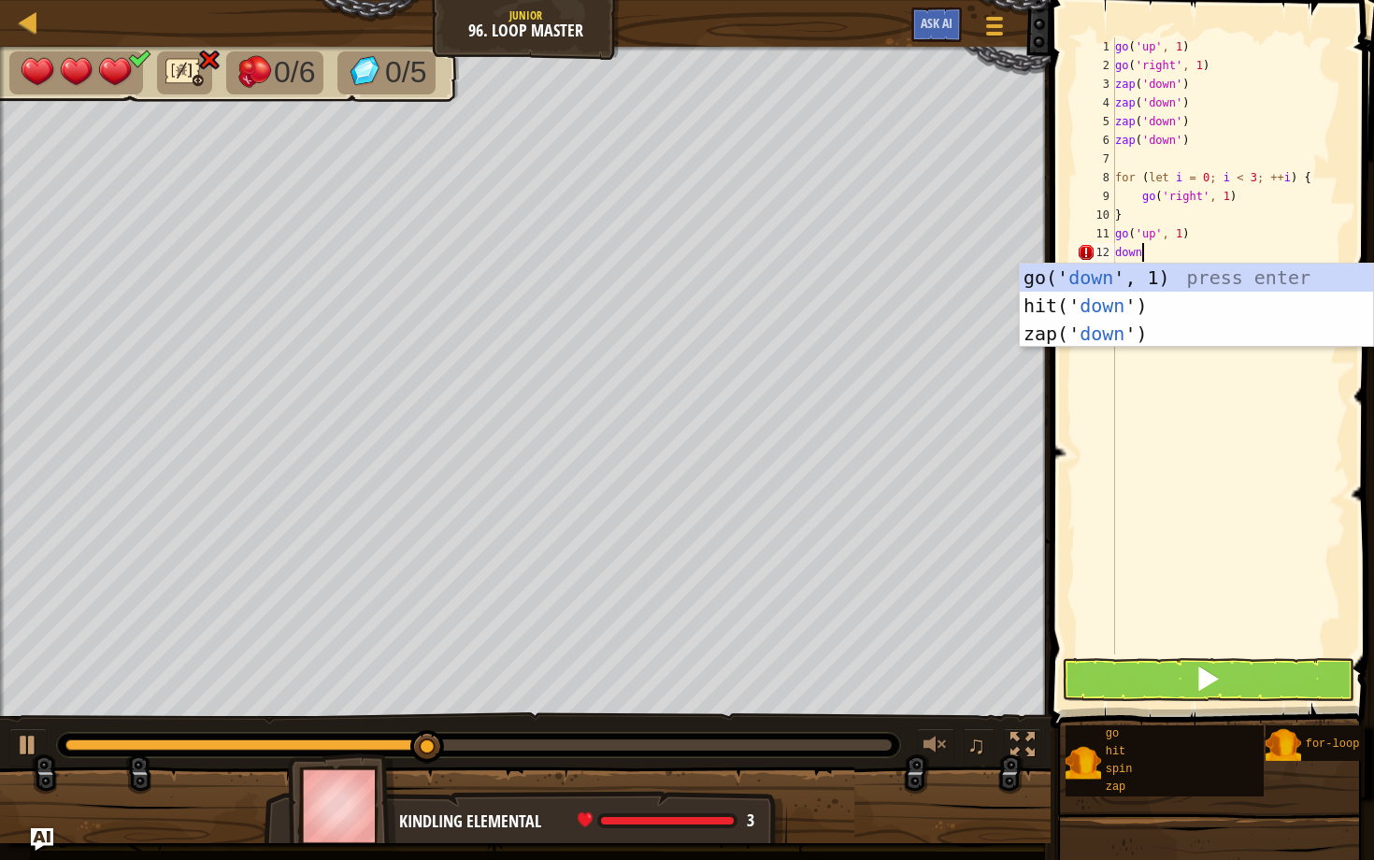
scroll to position [8, 1]
click at [712, 273] on div "go(' down ', 1) press enter hit(' down ') press enter zap(' down ') press enter" at bounding box center [1195, 334] width 353 height 140
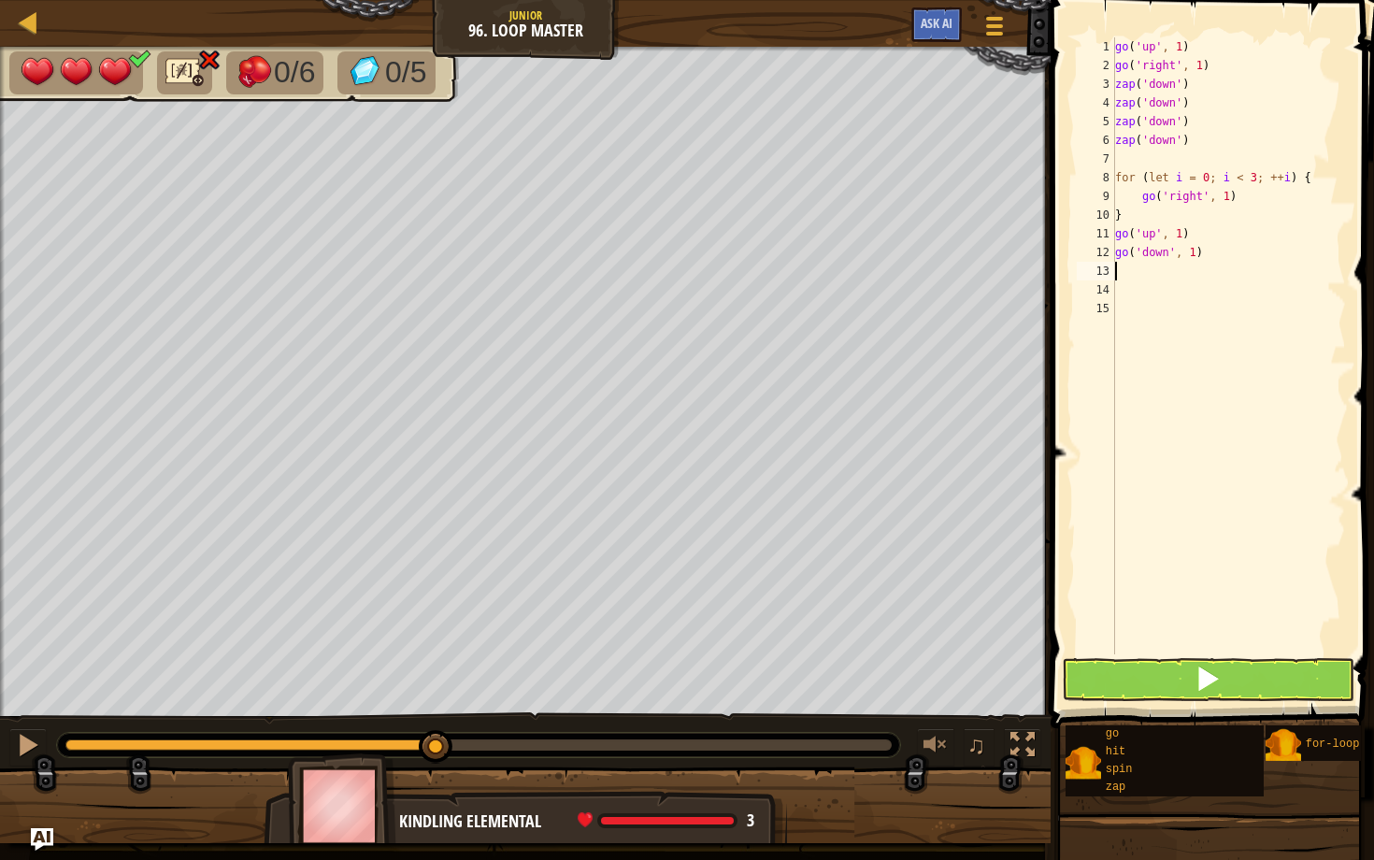
scroll to position [8, 0]
click at [712, 250] on div "go ( 'up' , 1 ) go ( 'right' , 1 ) zap ( 'down' ) zap ( 'down' ) zap ( 'down' )…" at bounding box center [1228, 364] width 235 height 654
click at [712, 665] on button at bounding box center [1208, 679] width 292 height 43
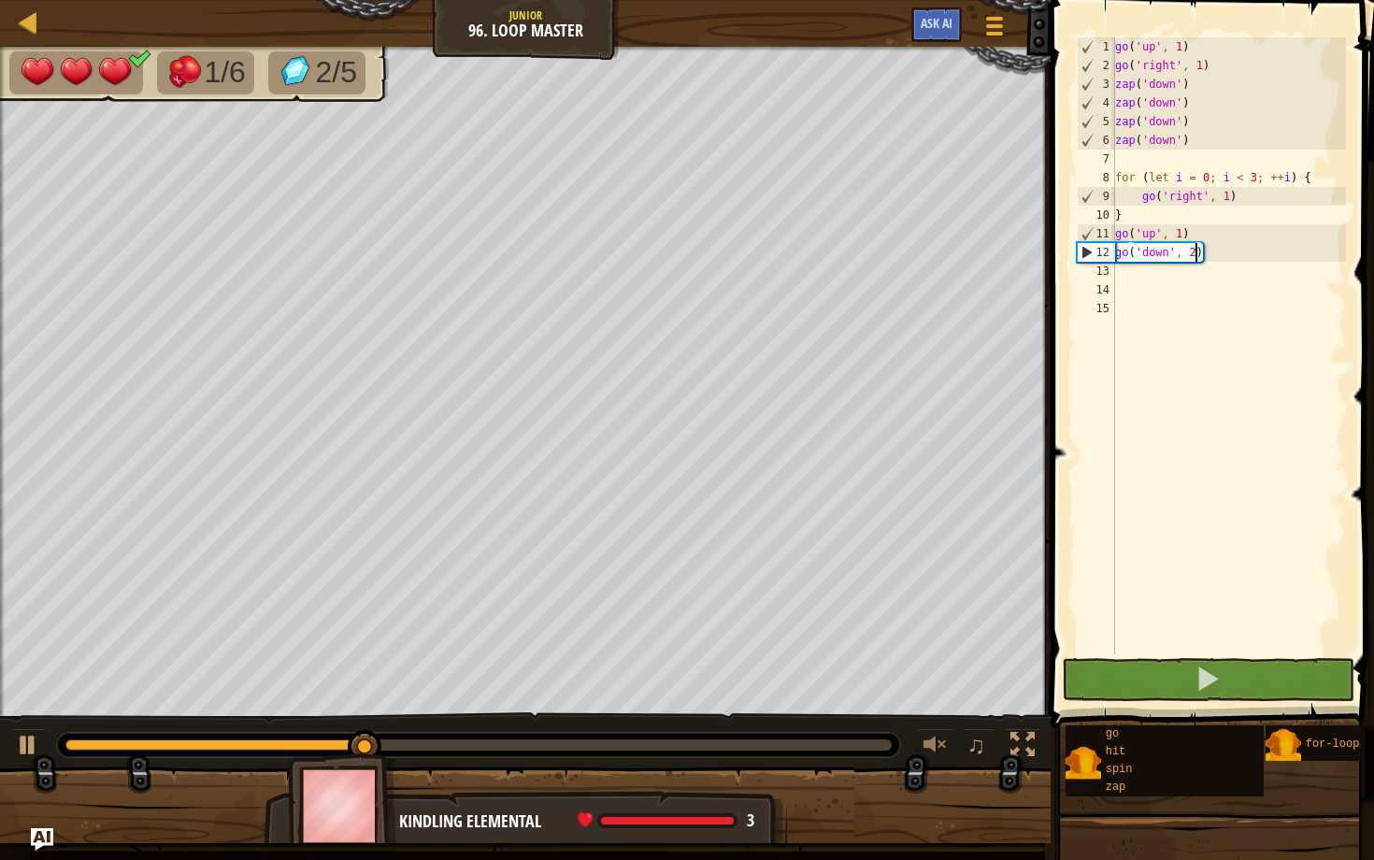
click at [712, 206] on div "go ( 'up' , 1 ) go ( 'right' , 1 ) zap ( 'down' ) zap ( 'down' ) zap ( 'down' )…" at bounding box center [1228, 364] width 235 height 654
click at [712, 191] on div "go ( 'up' , 1 ) go ( 'right' , 1 ) zap ( 'down' ) zap ( 'down' ) zap ( 'down' )…" at bounding box center [1228, 364] width 235 height 654
type textarea "go('right', 1)"
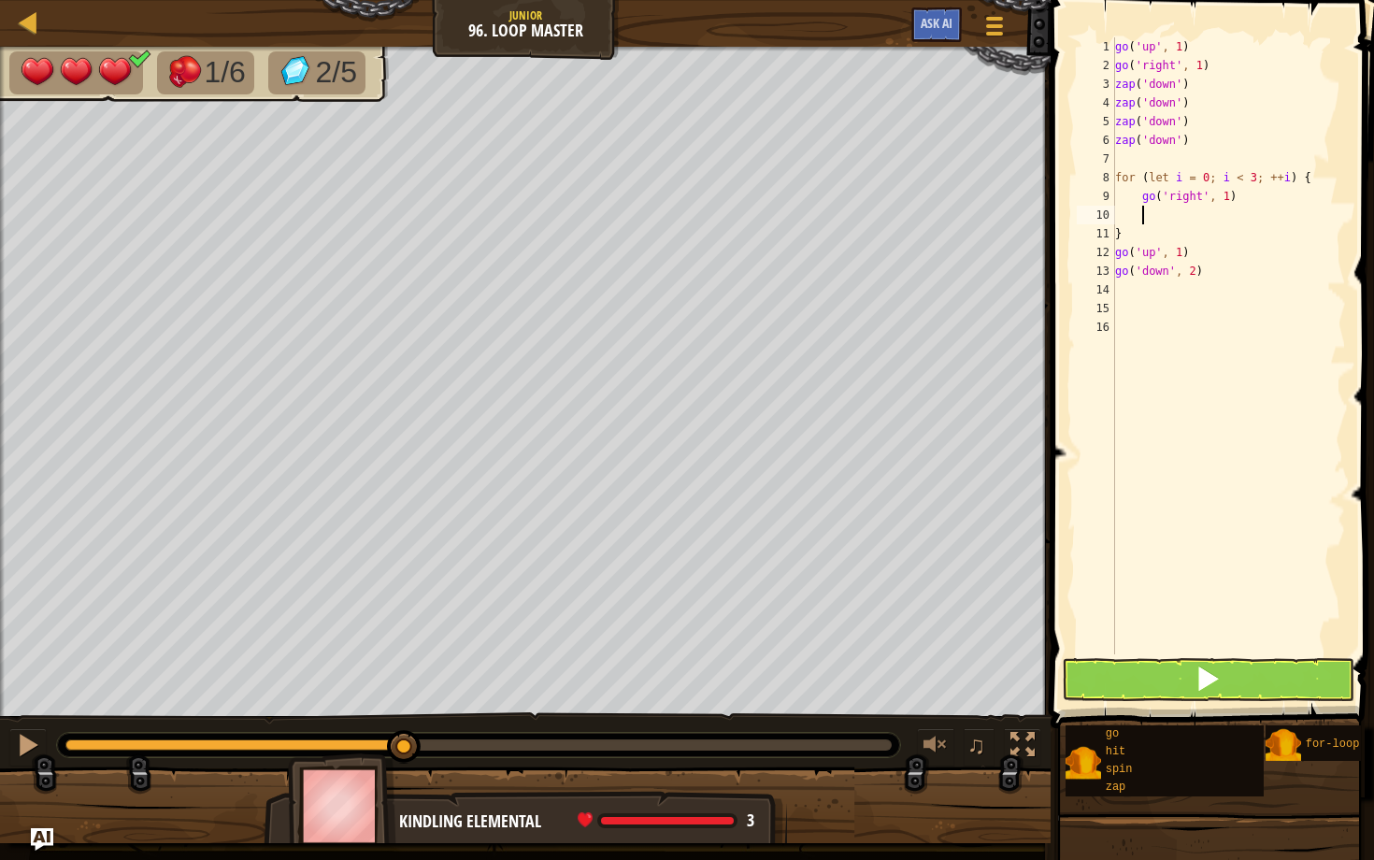
type textarea "up"
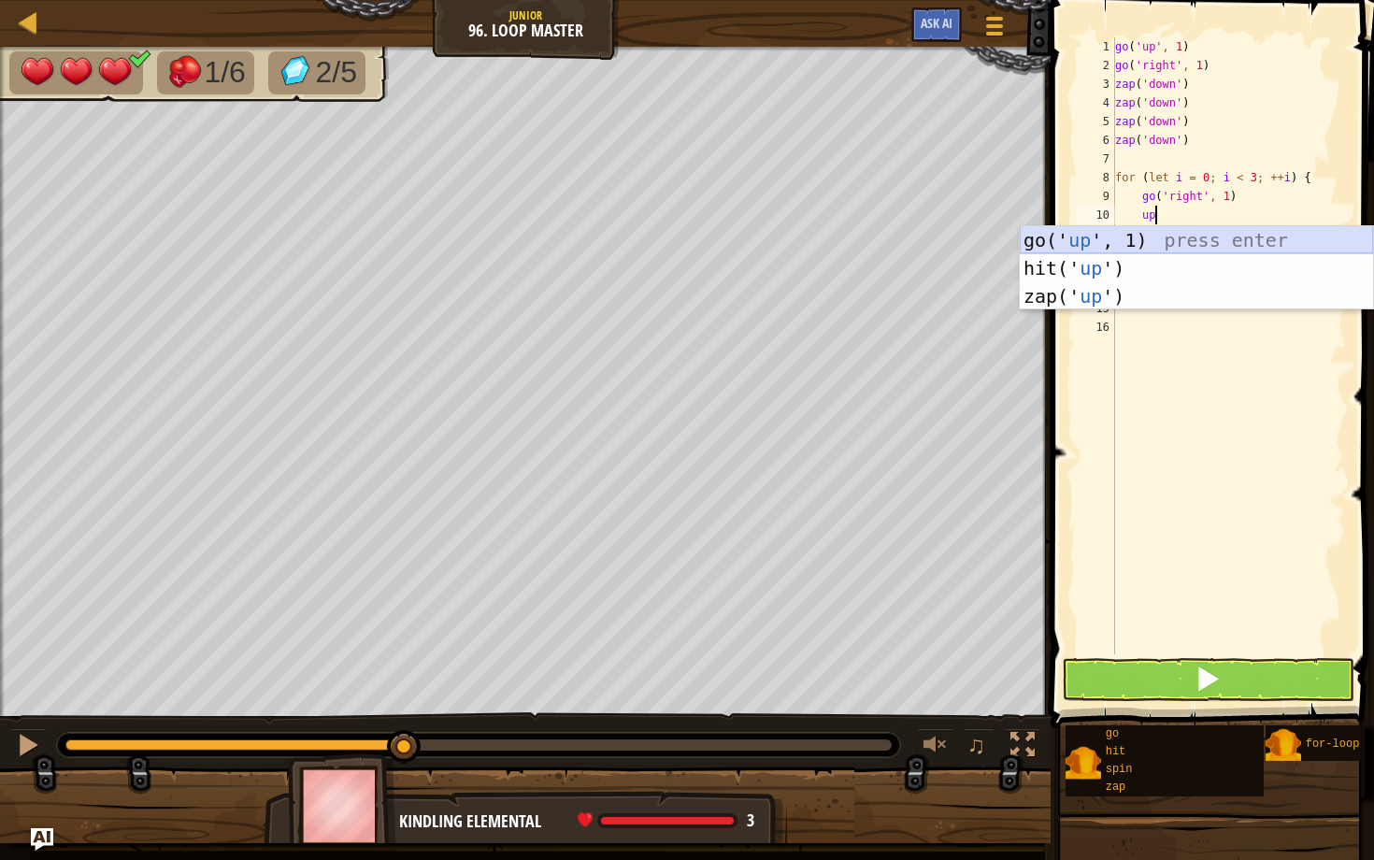
click at [712, 242] on div "go(' up ', 1) press enter hit(' up ') press enter zap(' up ') press enter" at bounding box center [1195, 296] width 353 height 140
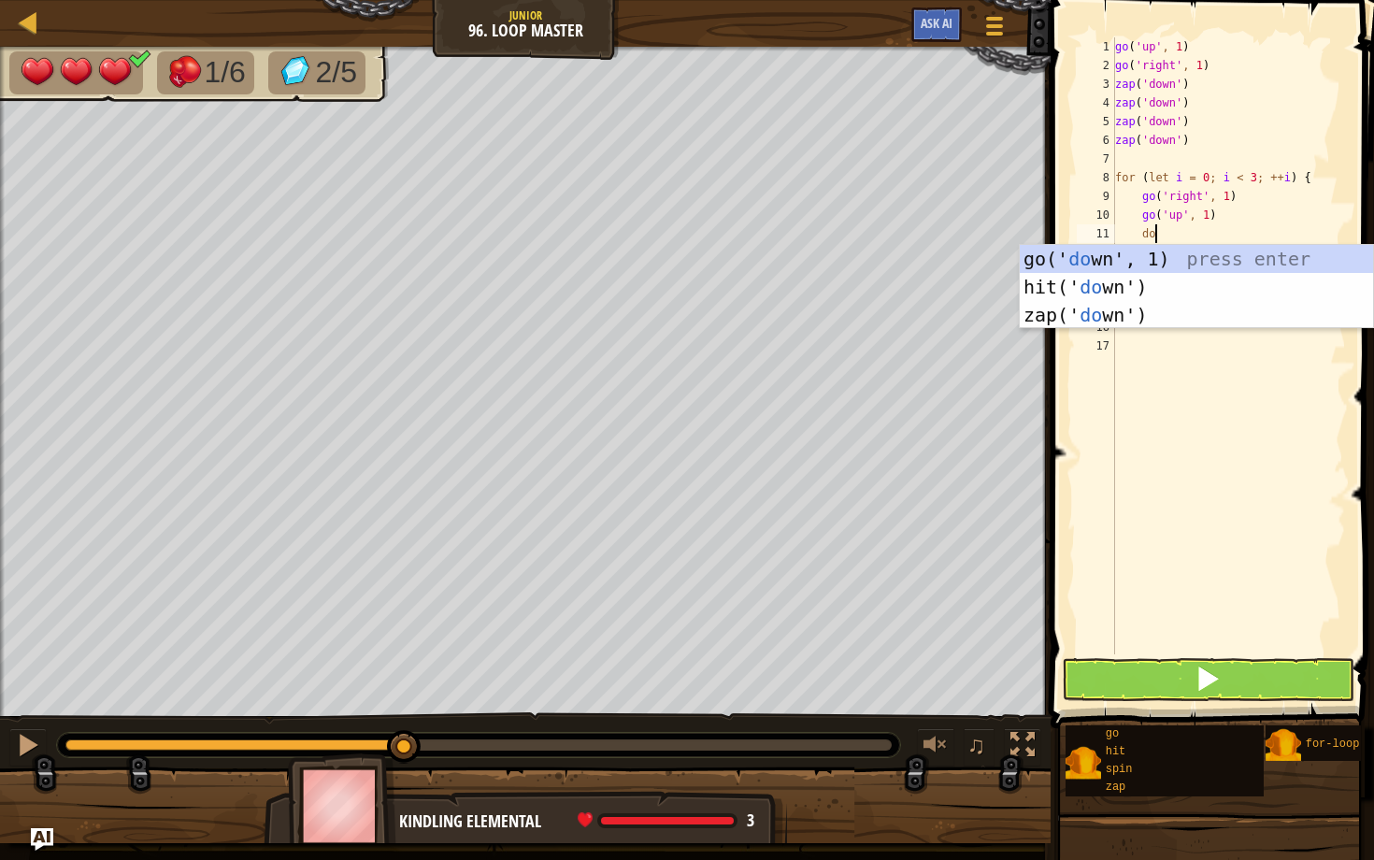
type textarea "down"
click at [712, 250] on div "go(' down ', 1) press enter hit(' down ') press enter zap(' down ') press enter" at bounding box center [1195, 315] width 353 height 140
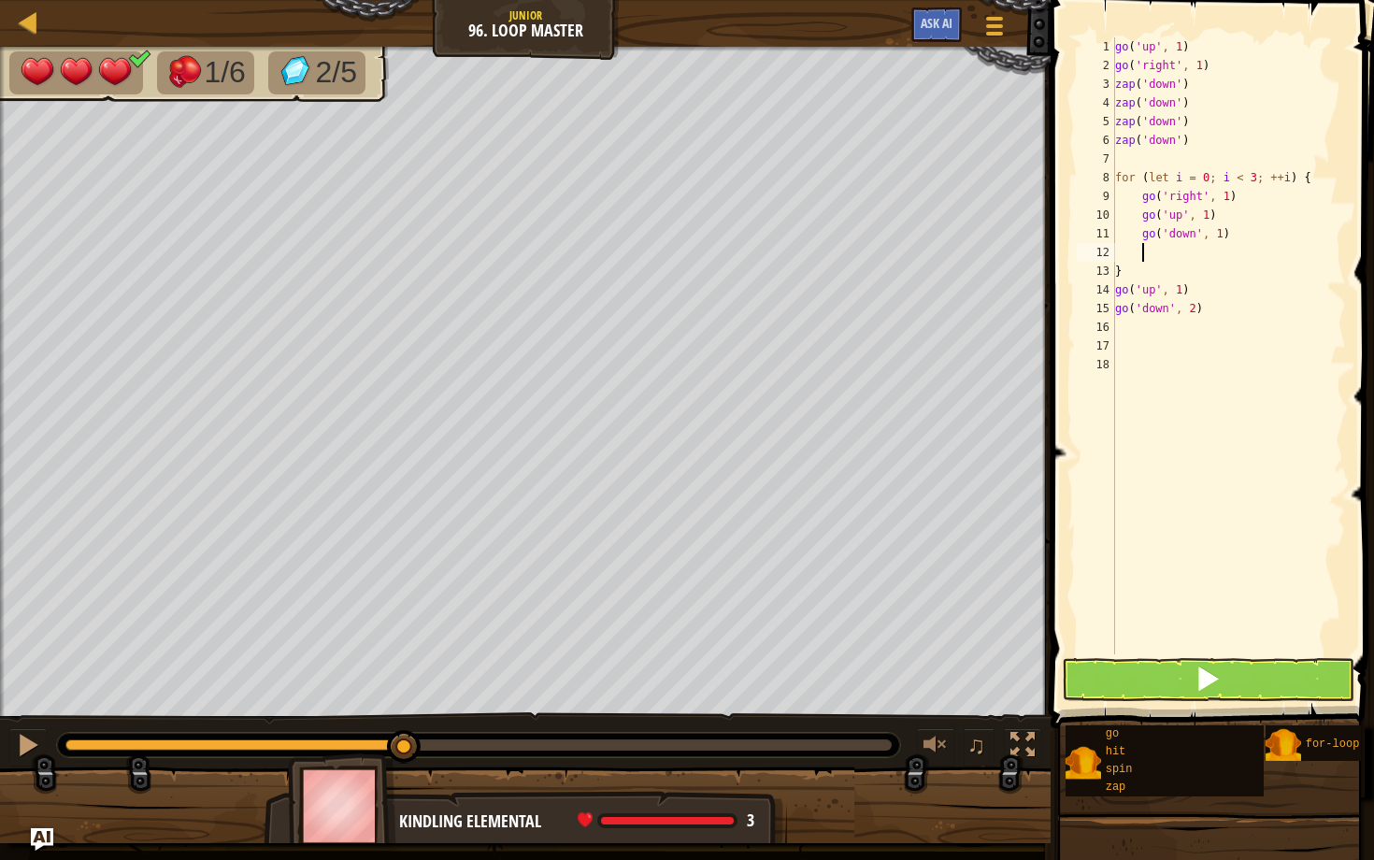
scroll to position [8, 1]
click at [712, 236] on div "go ( 'up' , 1 ) go ( 'right' , 1 ) zap ( 'down' ) zap ( 'down' ) zap ( 'down' )…" at bounding box center [1228, 364] width 235 height 654
type textarea "go('down', 2)"
click at [712, 256] on div "go ( 'up' , 1 ) go ( 'right' , 1 ) zap ( 'down' ) zap ( 'down' ) zap ( 'down' )…" at bounding box center [1228, 364] width 235 height 654
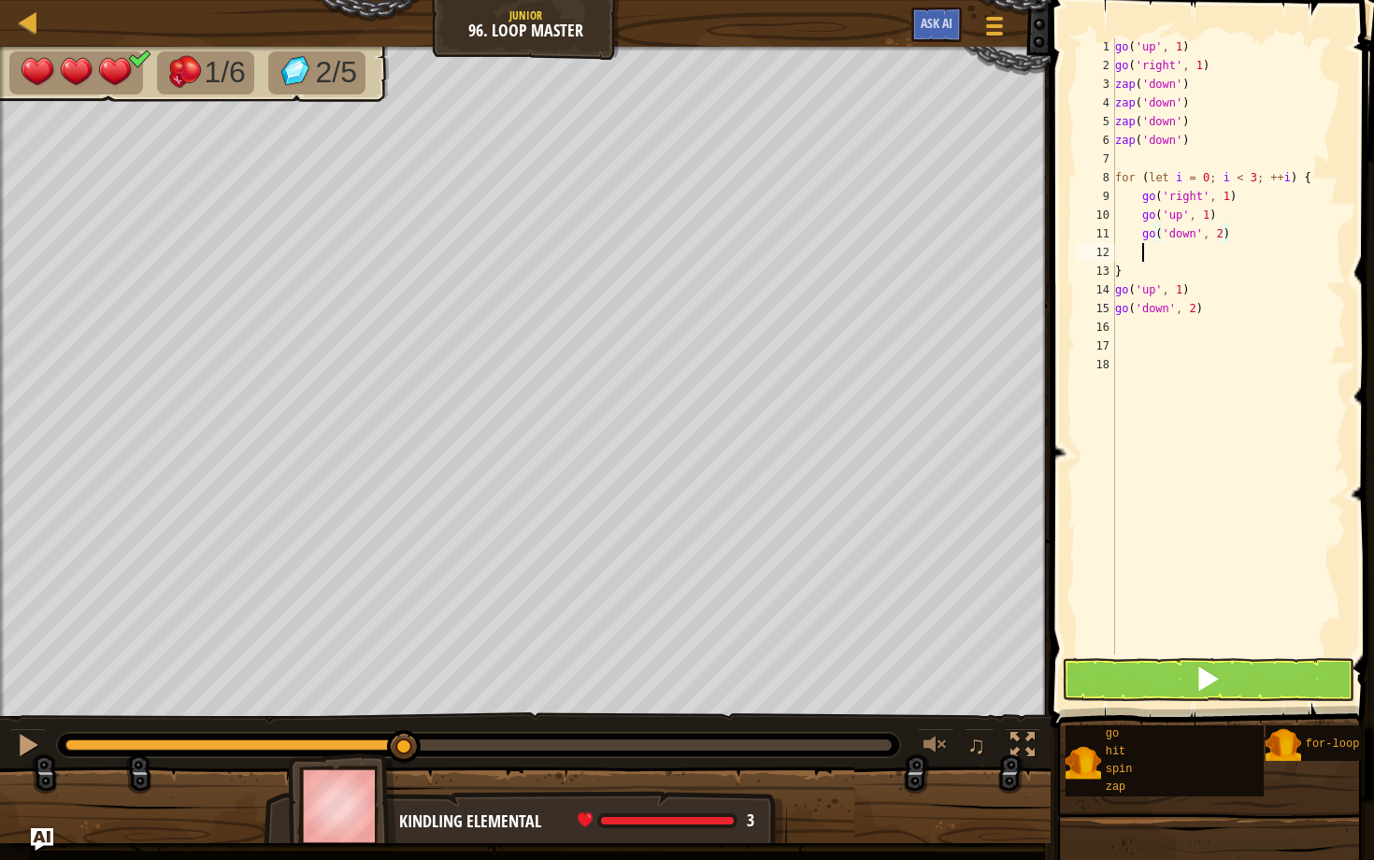
scroll to position [8, 1]
type textarea "up"
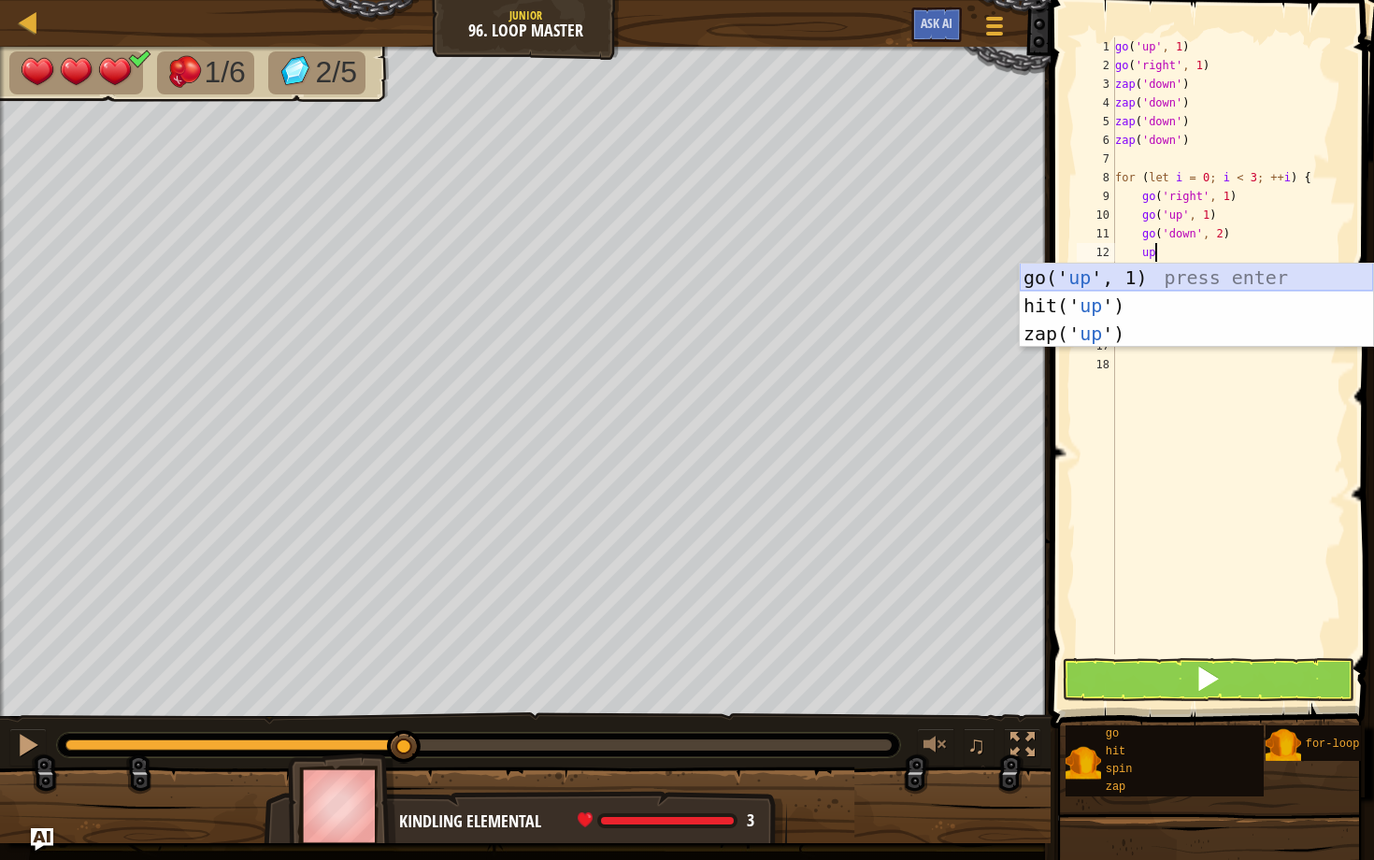
click at [712, 278] on div "go(' up ', 1) press enter hit(' up ') press enter zap(' up ') press enter" at bounding box center [1195, 334] width 353 height 140
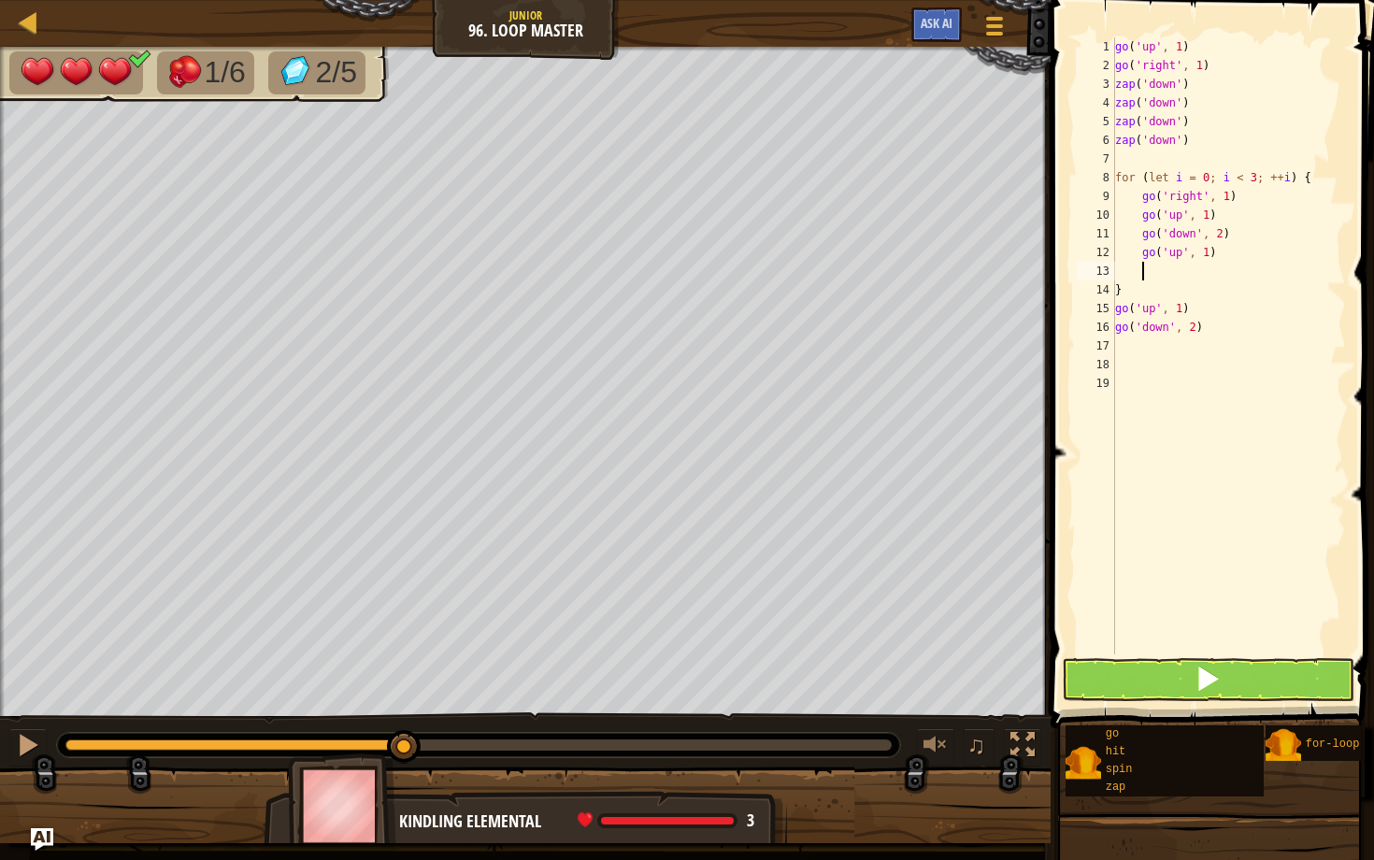
scroll to position [8, 1]
click at [712, 675] on button at bounding box center [1208, 679] width 292 height 43
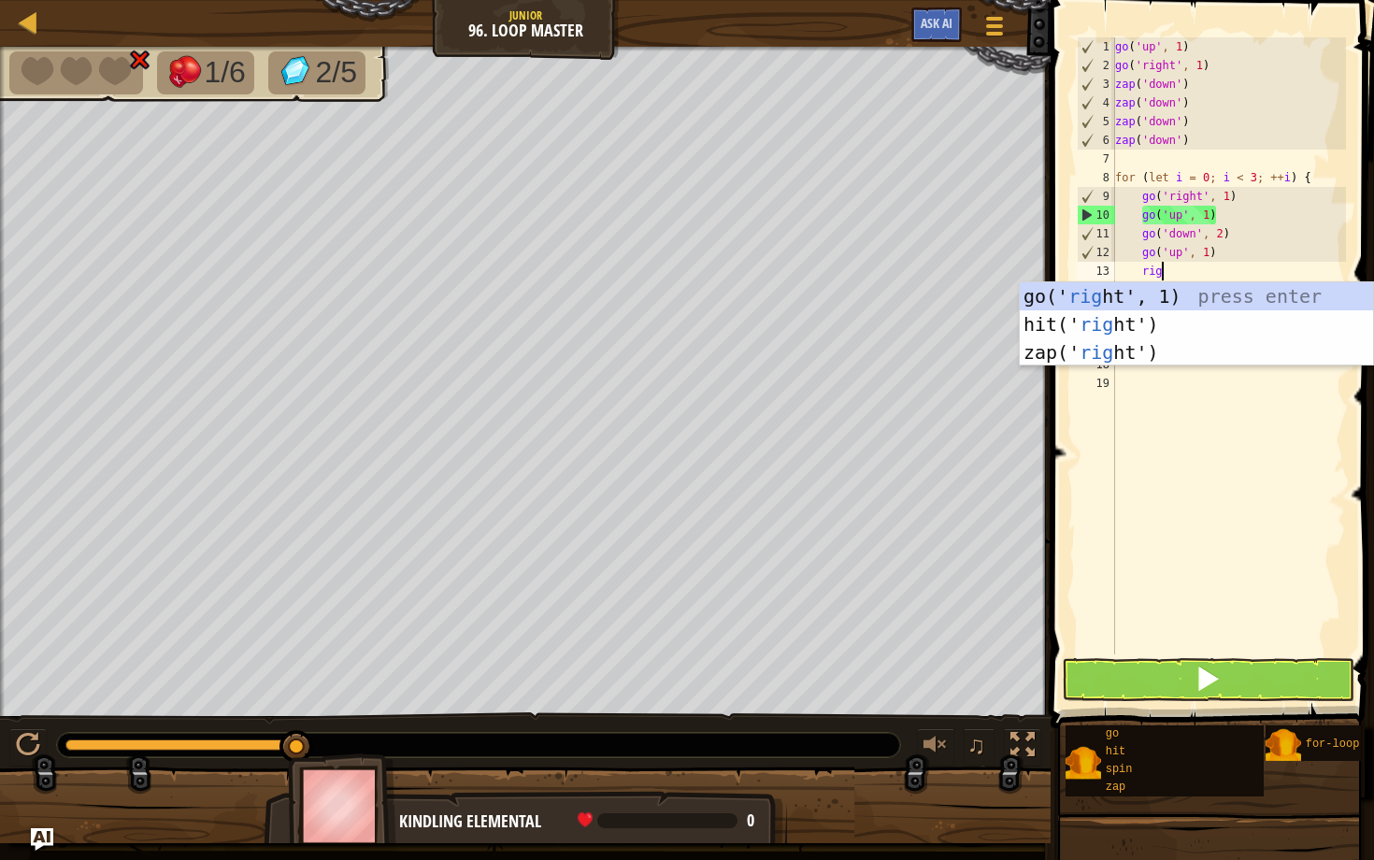
type textarea "righ"
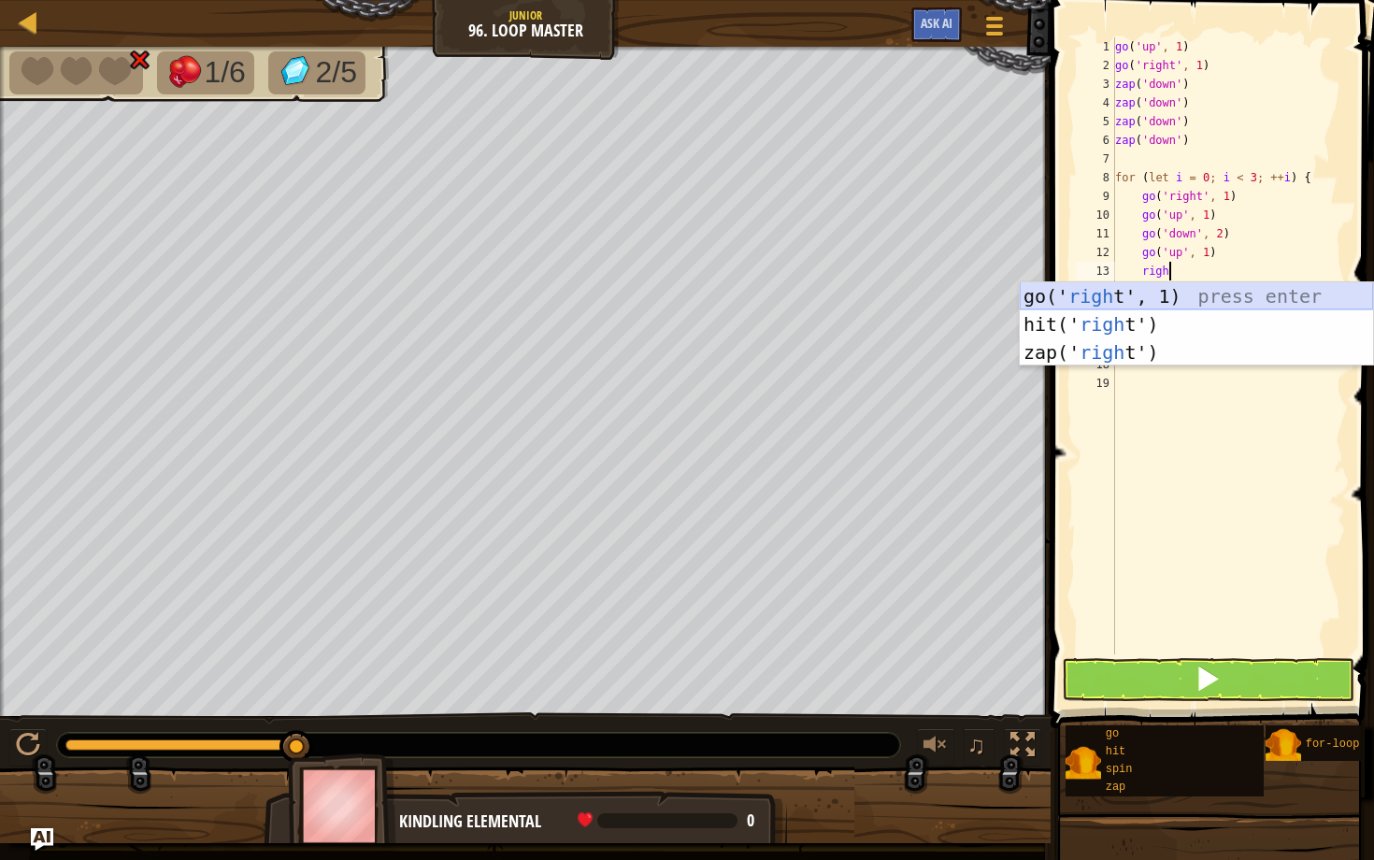
click at [712, 290] on div "go(' righ t', 1) press enter hit(' righ t') press enter zap(' righ t') press en…" at bounding box center [1195, 352] width 353 height 140
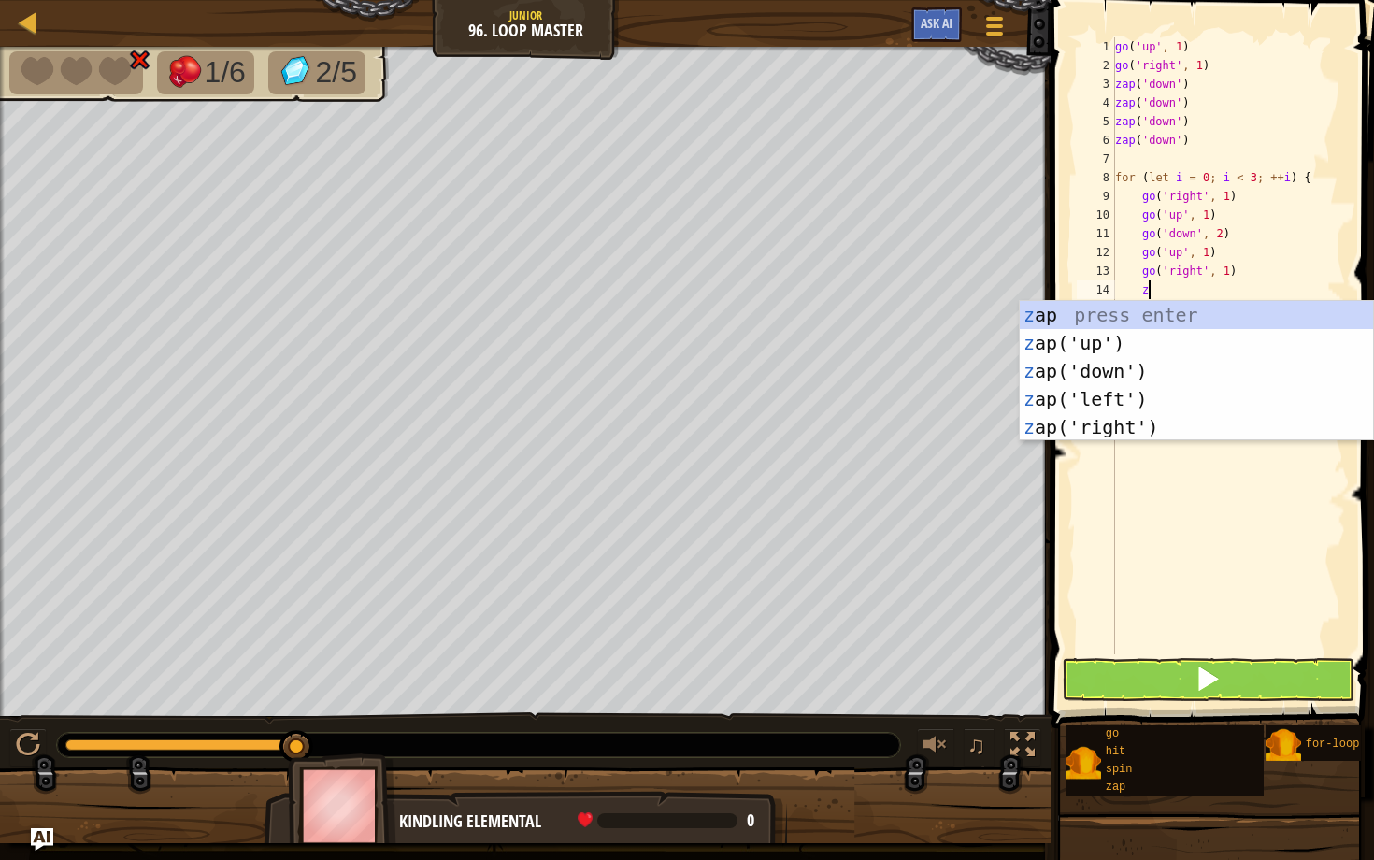
type textarea "zap"
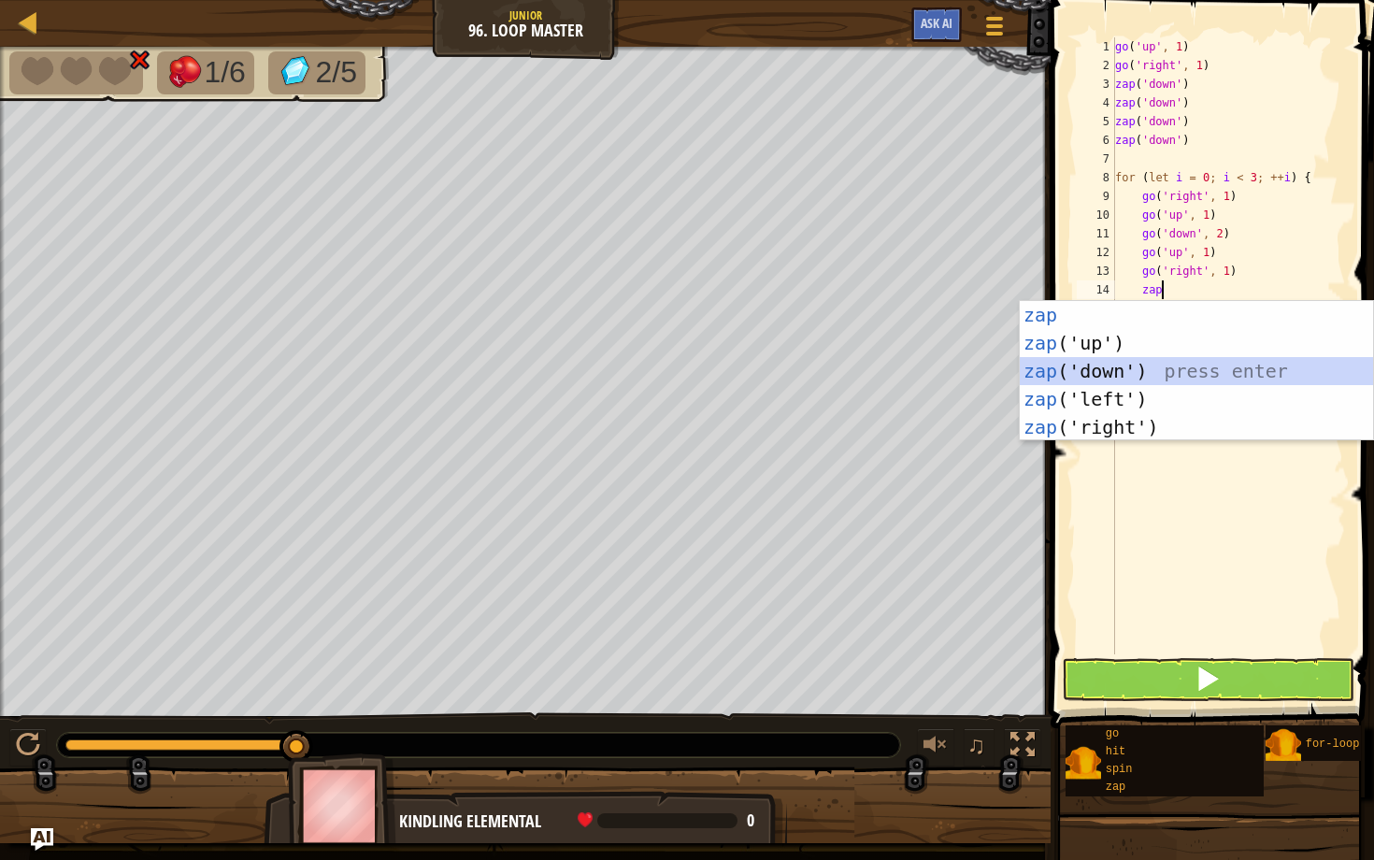
click at [712, 370] on div "zap press enter zap ('up') press enter zap ('down') press enter zap ('left') pr…" at bounding box center [1195, 399] width 353 height 196
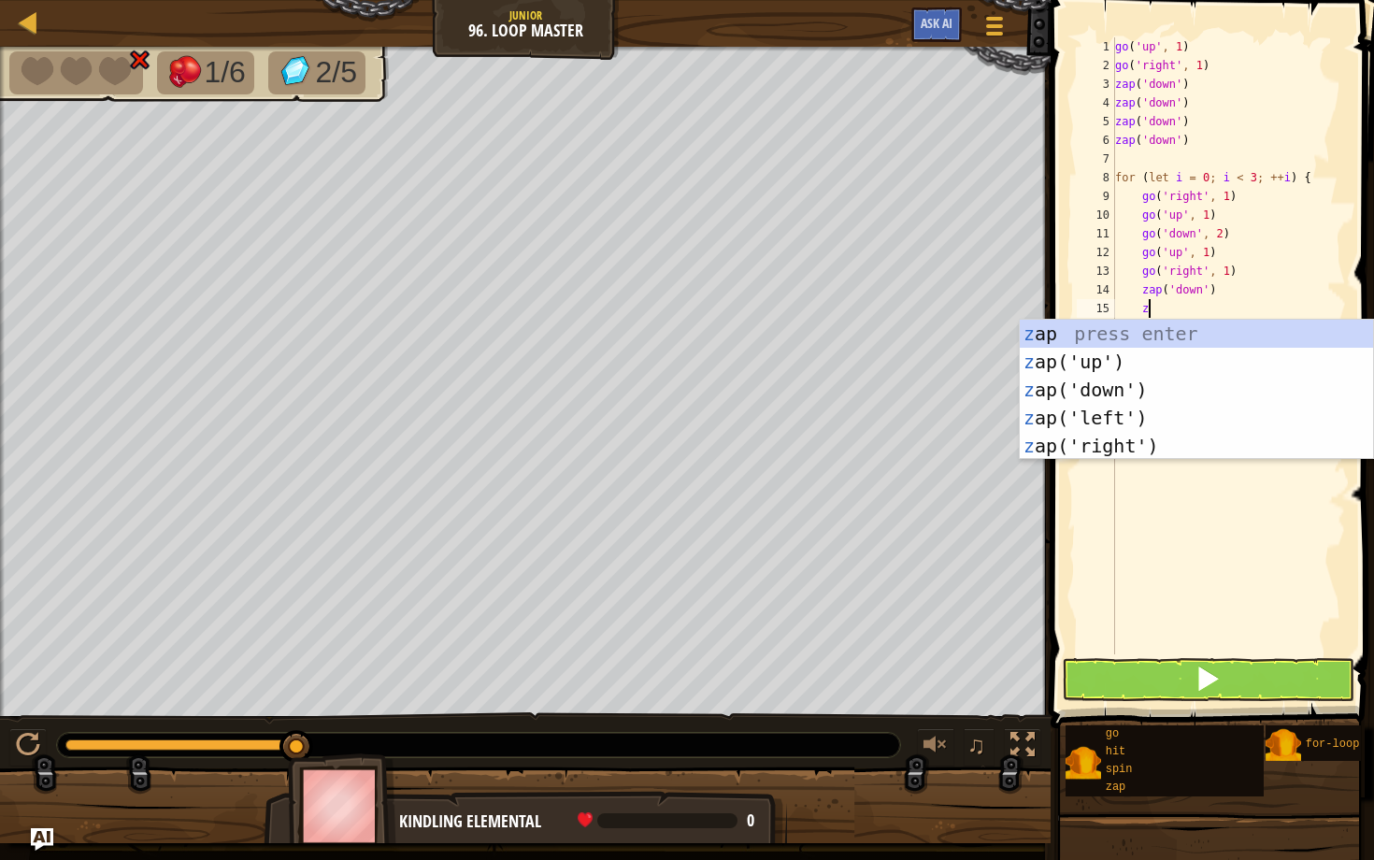
type textarea "zap"
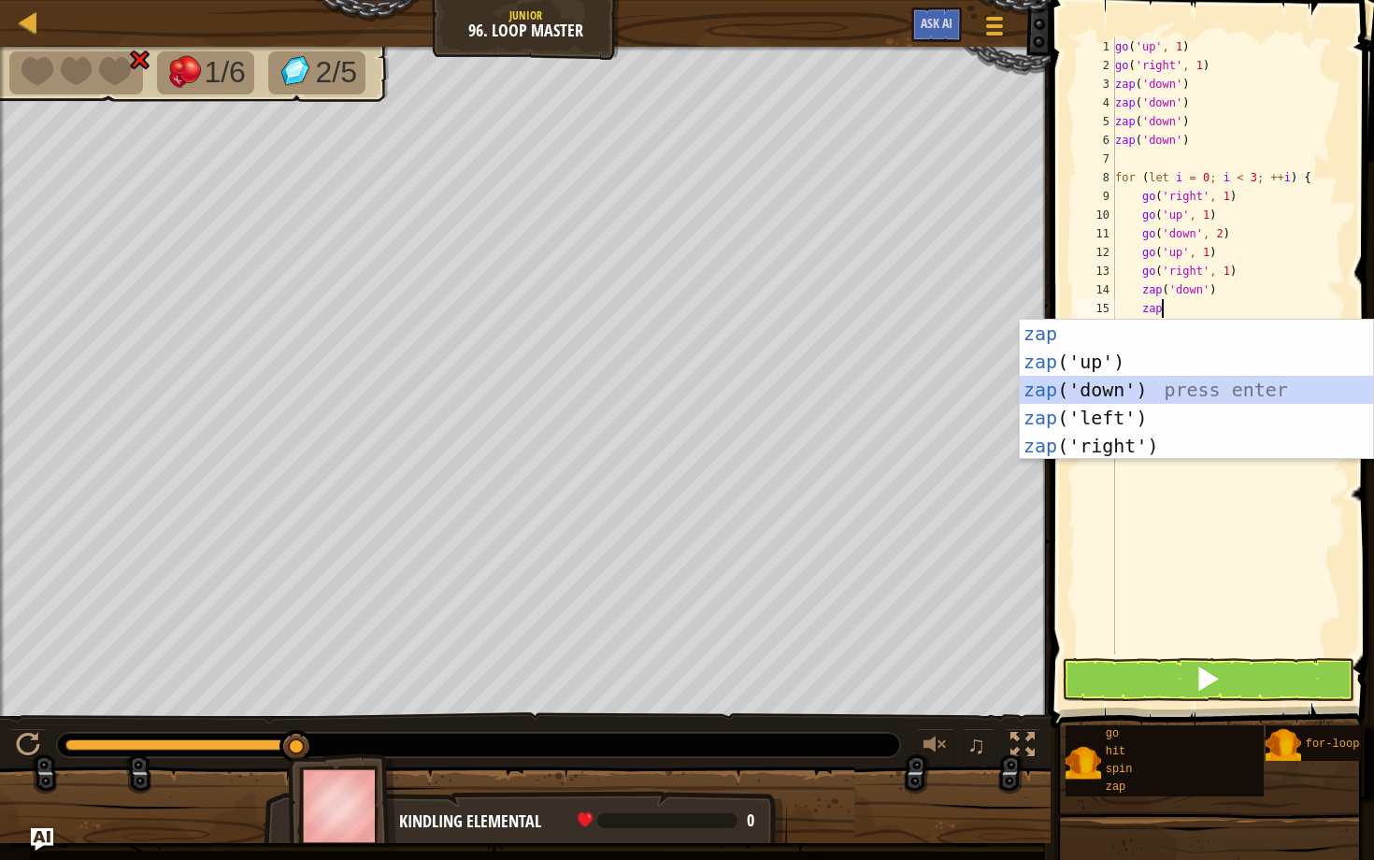
click at [712, 388] on div "zap press enter zap ('up') press enter zap ('down') press enter zap ('left') pr…" at bounding box center [1195, 418] width 353 height 196
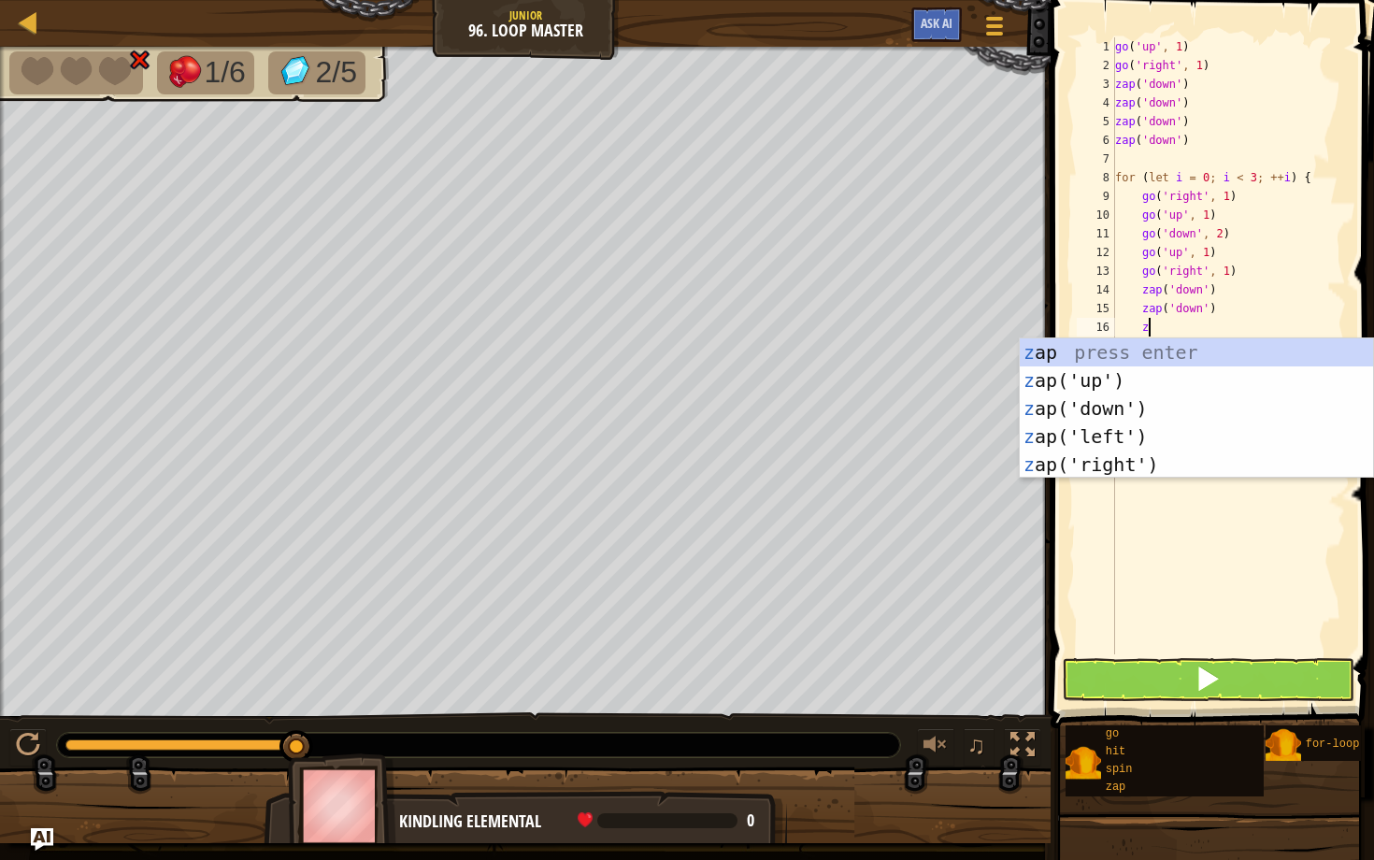
type textarea "zap"
click at [712, 421] on div "zap press enter zap ('up') press enter zap ('down') press enter zap ('left') pr…" at bounding box center [1195, 436] width 353 height 196
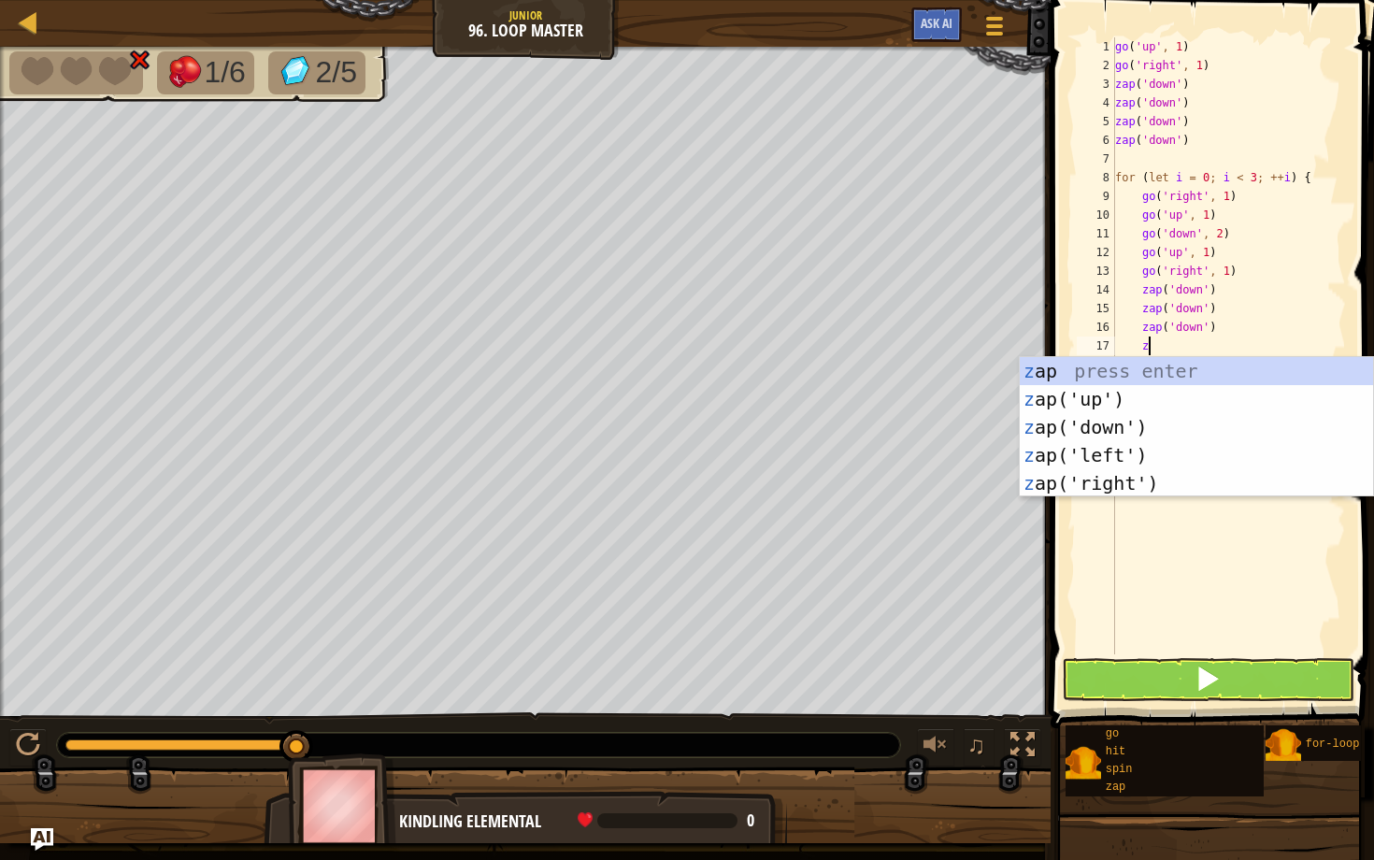
type textarea "zap"
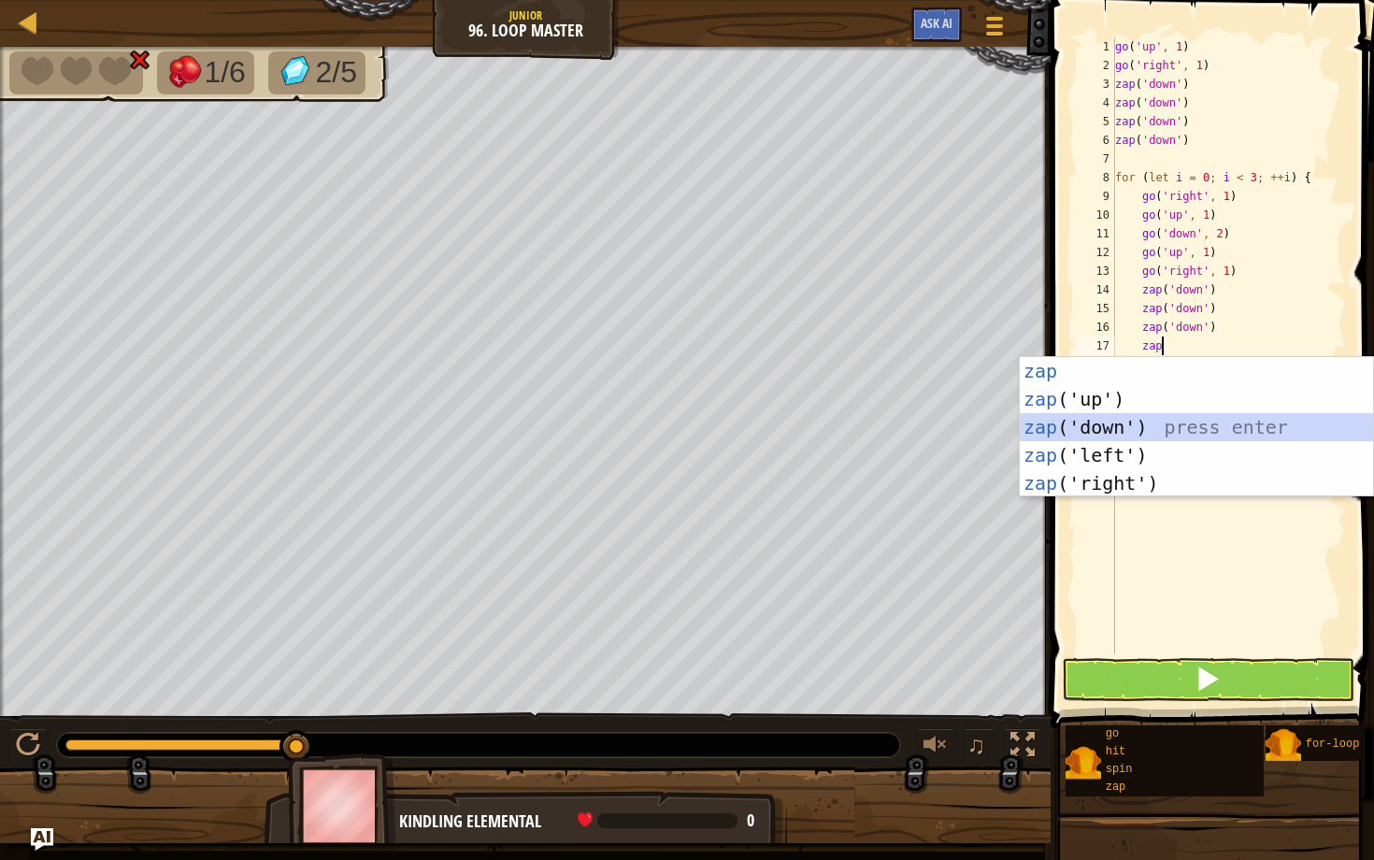
click at [712, 429] on div "zap press enter zap ('up') press enter zap ('down') press enter zap ('left') pr…" at bounding box center [1195, 455] width 353 height 196
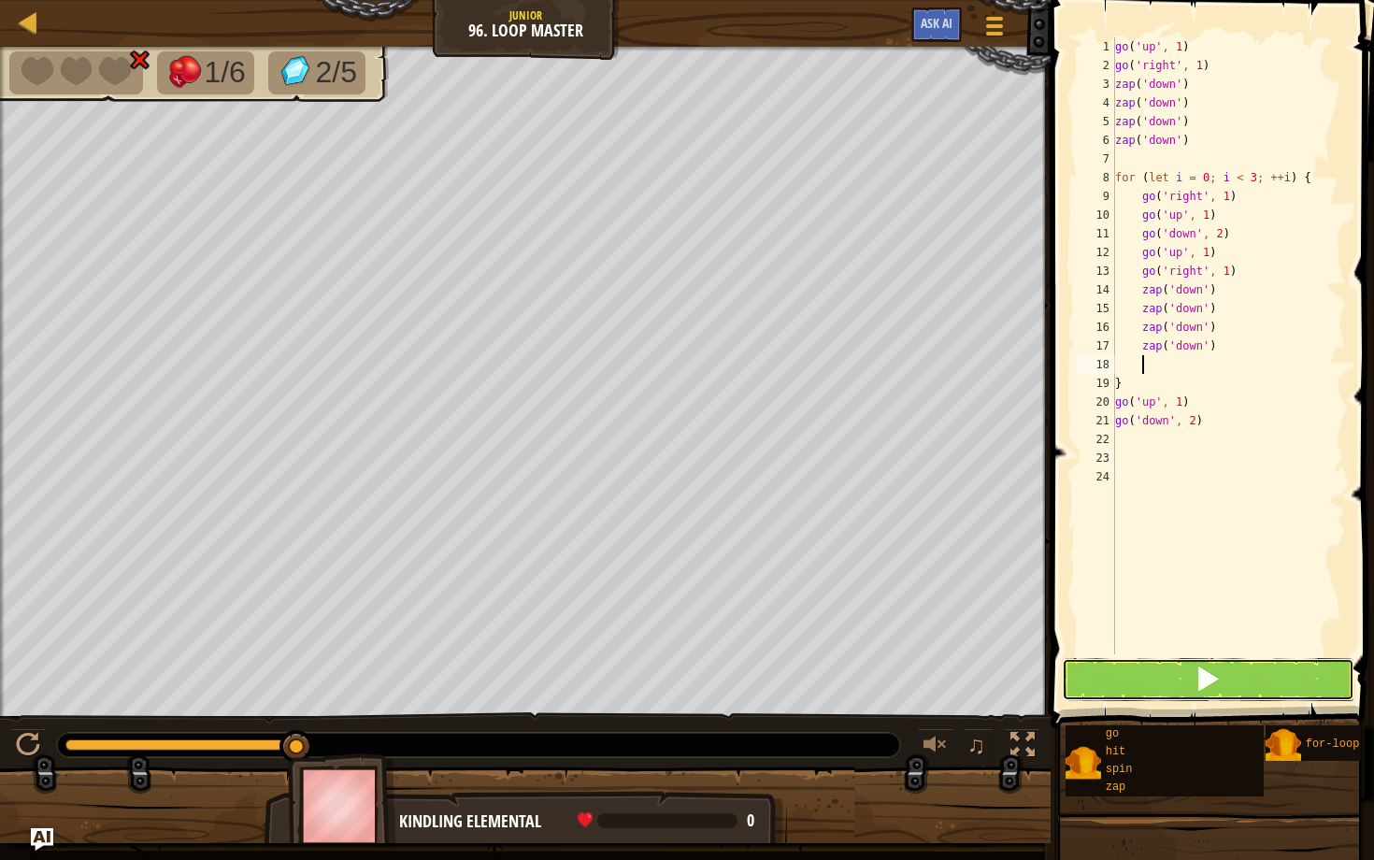
click at [712, 675] on button at bounding box center [1208, 679] width 292 height 43
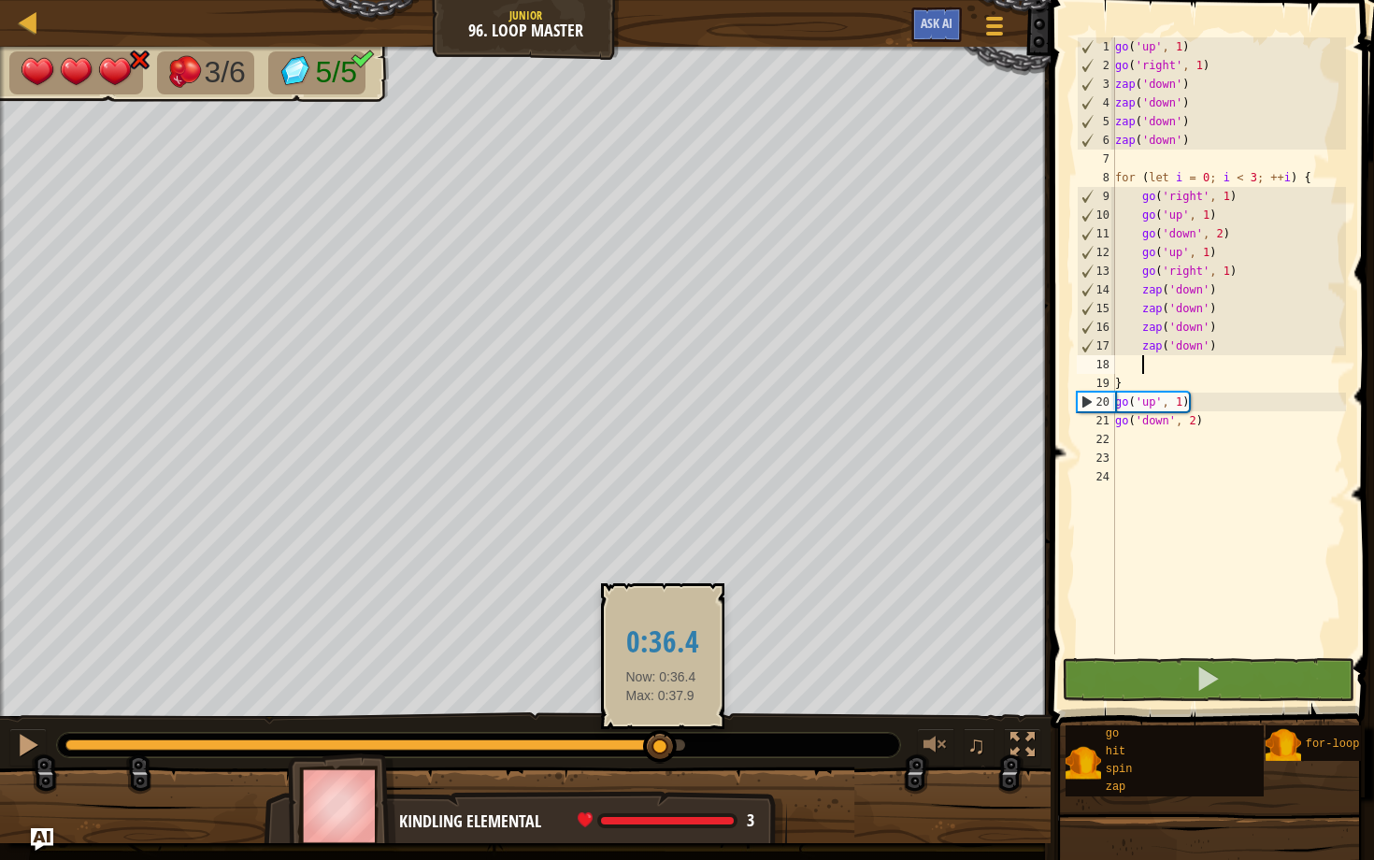
drag, startPoint x: 664, startPoint y: 744, endPoint x: 661, endPoint y: 731, distance: 13.6
click at [661, 675] on div at bounding box center [375, 744] width 620 height 11
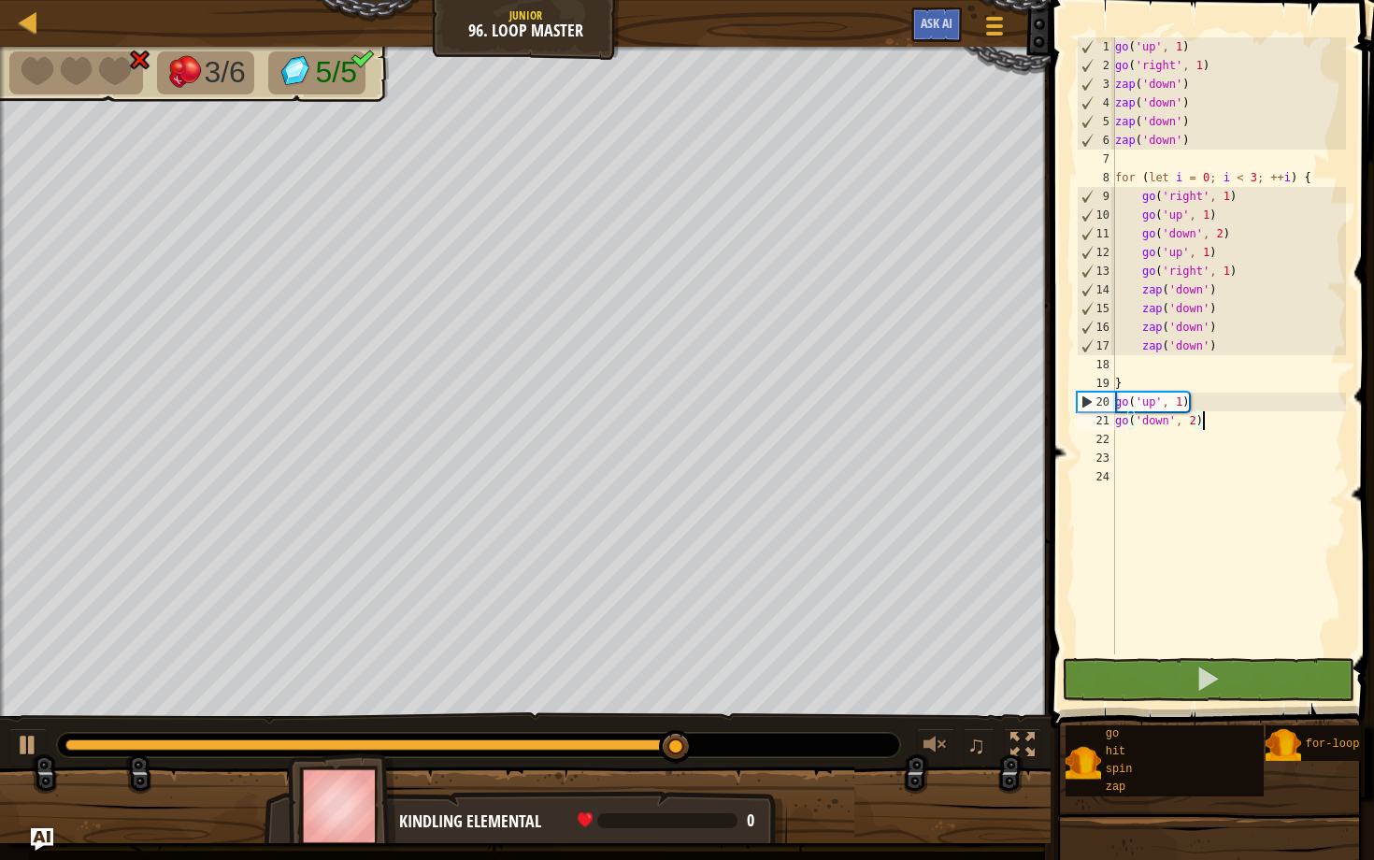
click at [712, 424] on div "go ( 'up' , 1 ) go ( 'right' , 1 ) zap ( 'down' ) zap ( 'down' ) zap ( 'down' )…" at bounding box center [1228, 364] width 235 height 654
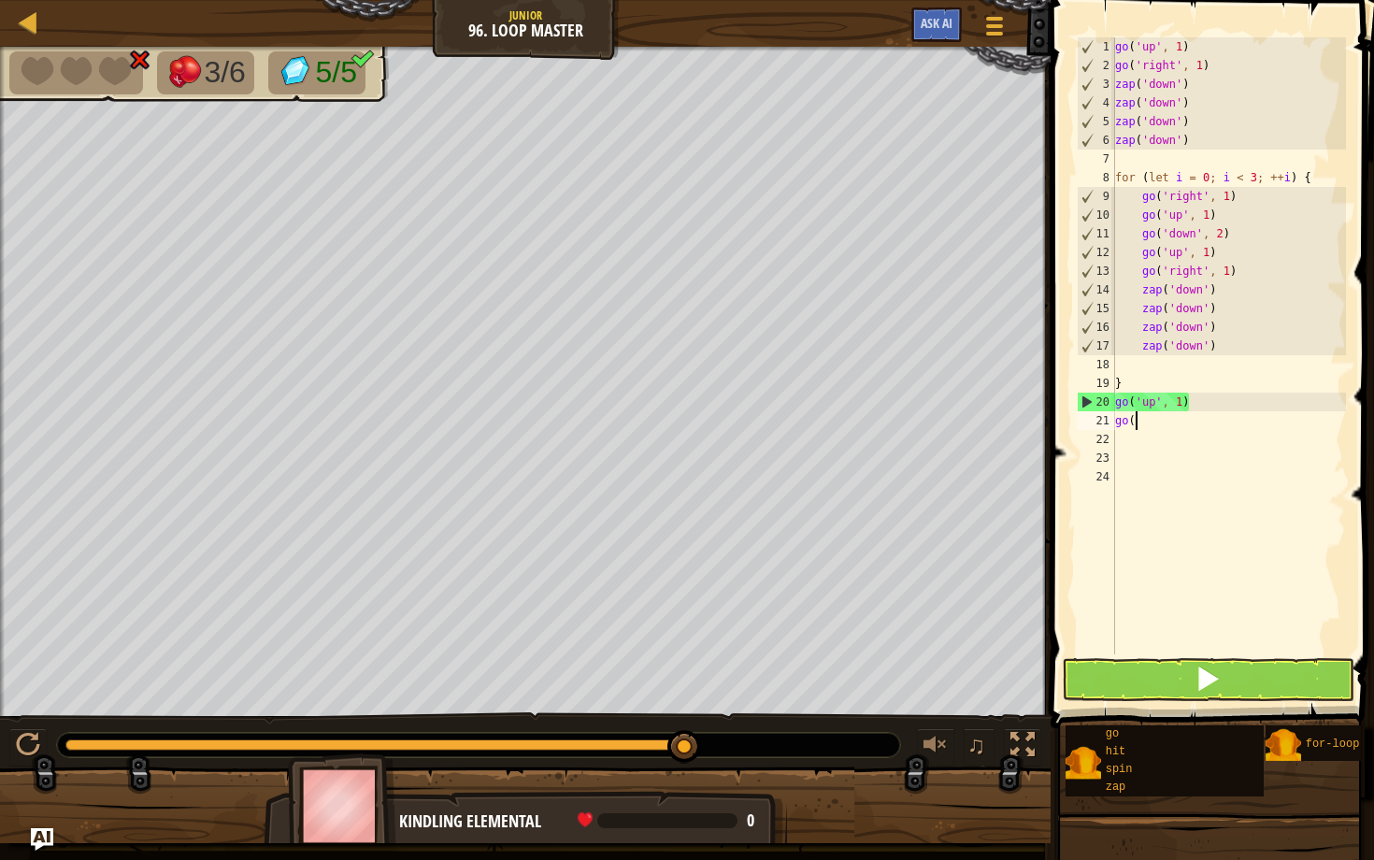
scroll to position [8, 0]
type textarea "g"
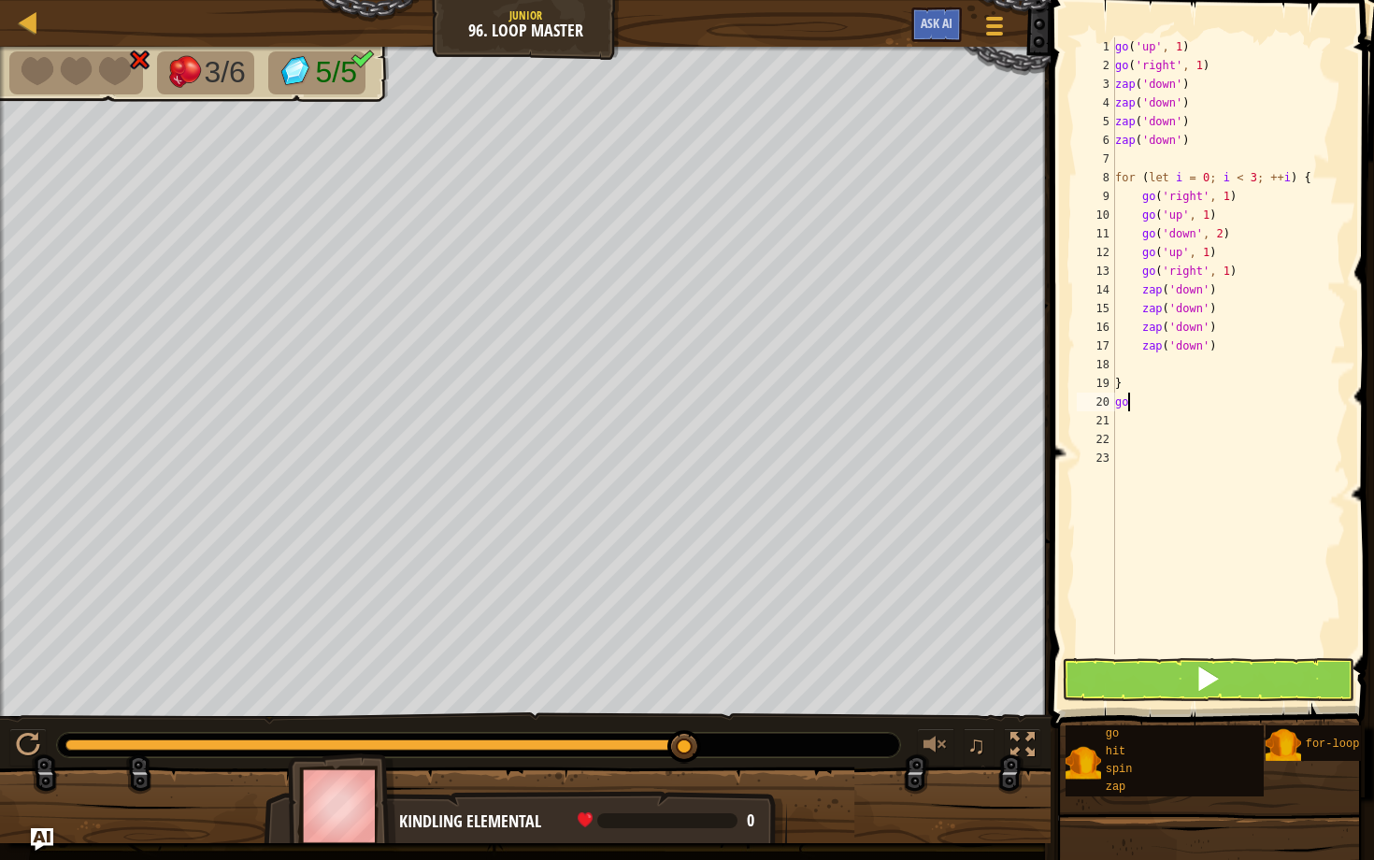
type textarea "g"
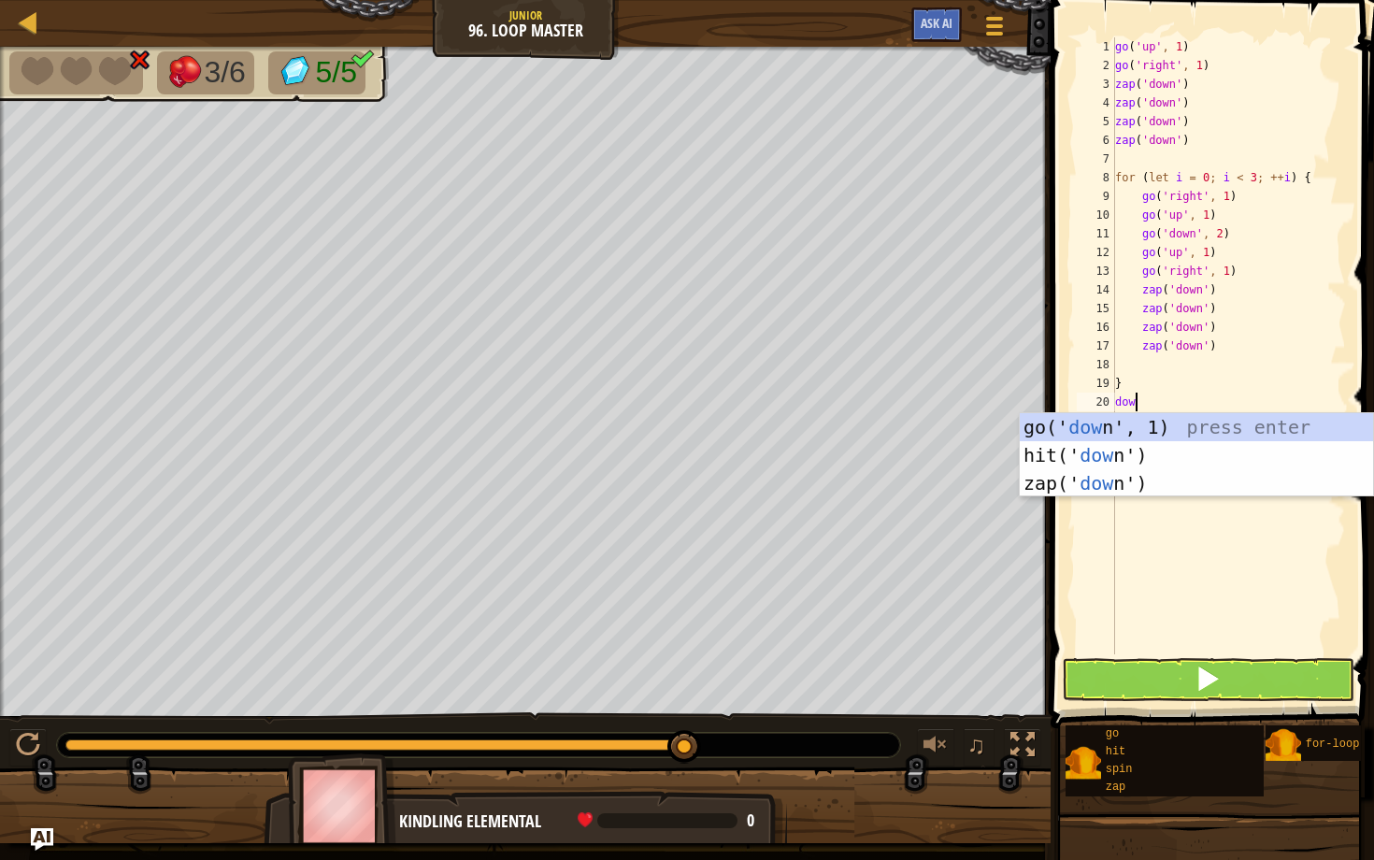
type textarea "down"
click at [712, 422] on div "go(' down ', 1) press enter hit(' down ') press enter zap(' down ') press enter" at bounding box center [1195, 483] width 353 height 140
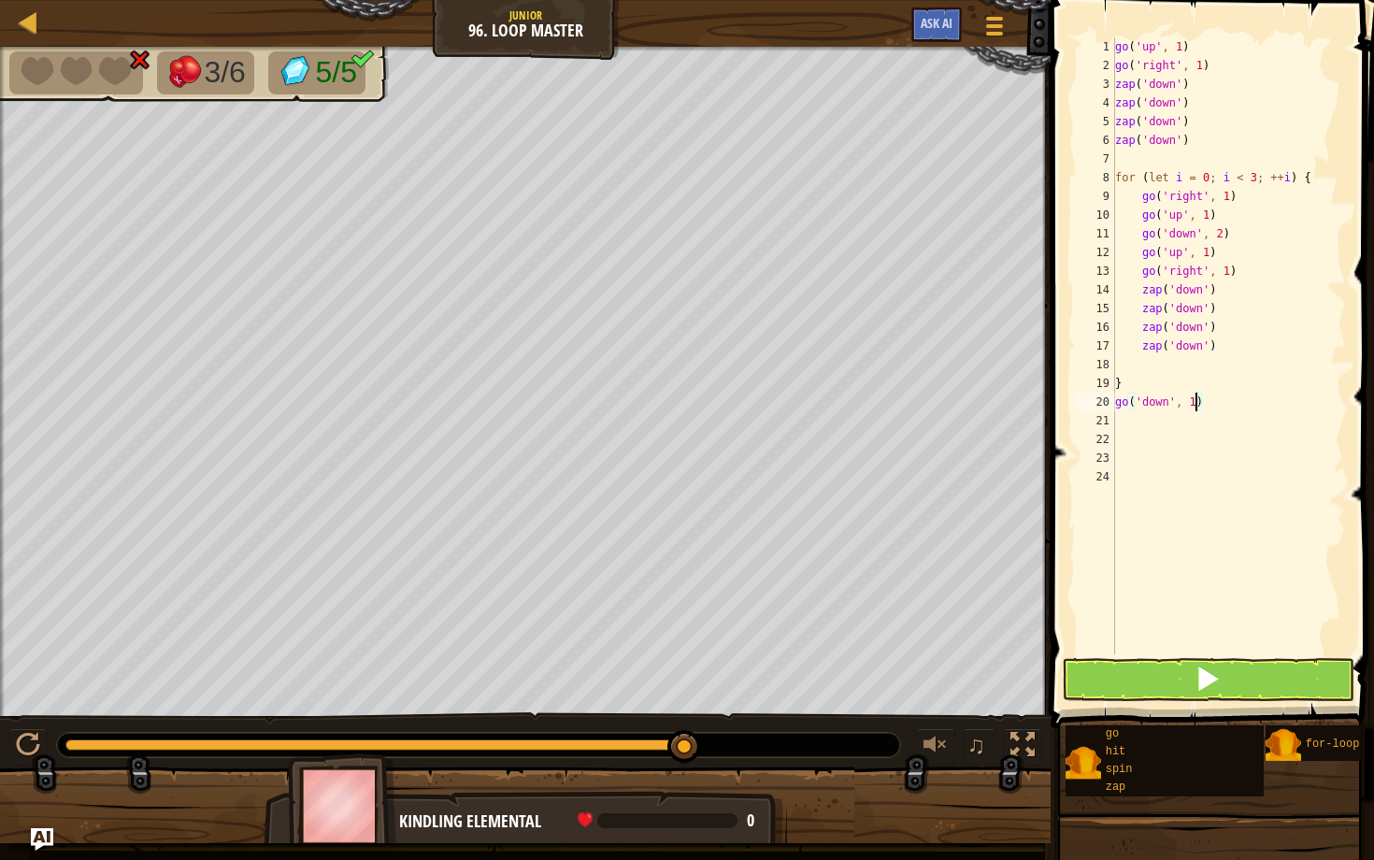
click at [712, 400] on div "go ( 'up' , 1 ) go ( 'right' , 1 ) zap ( 'down' ) zap ( 'down' ) zap ( 'down' )…" at bounding box center [1228, 364] width 235 height 654
click at [712, 671] on span at bounding box center [1207, 678] width 26 height 26
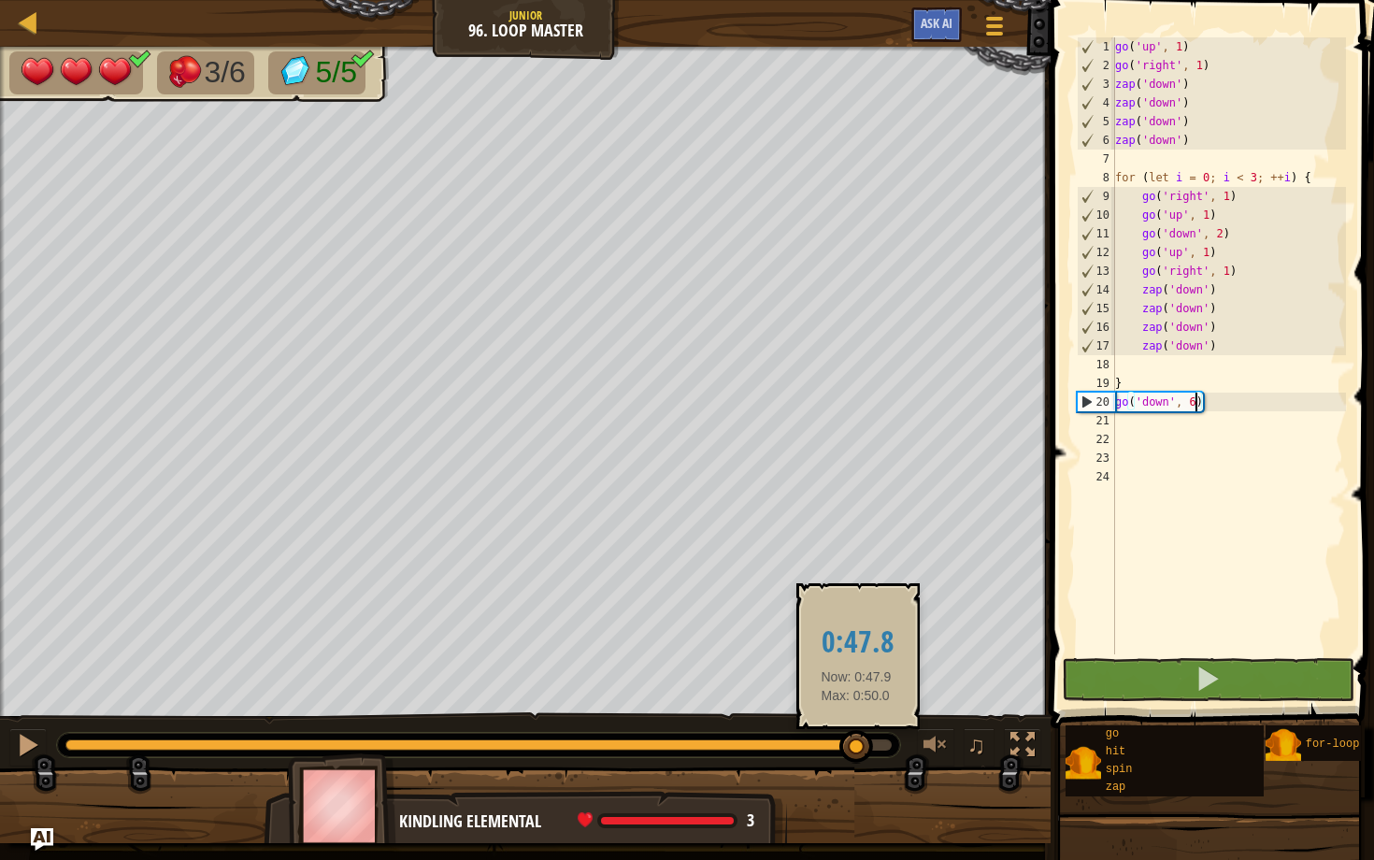
click at [712, 675] on div at bounding box center [478, 744] width 826 height 11
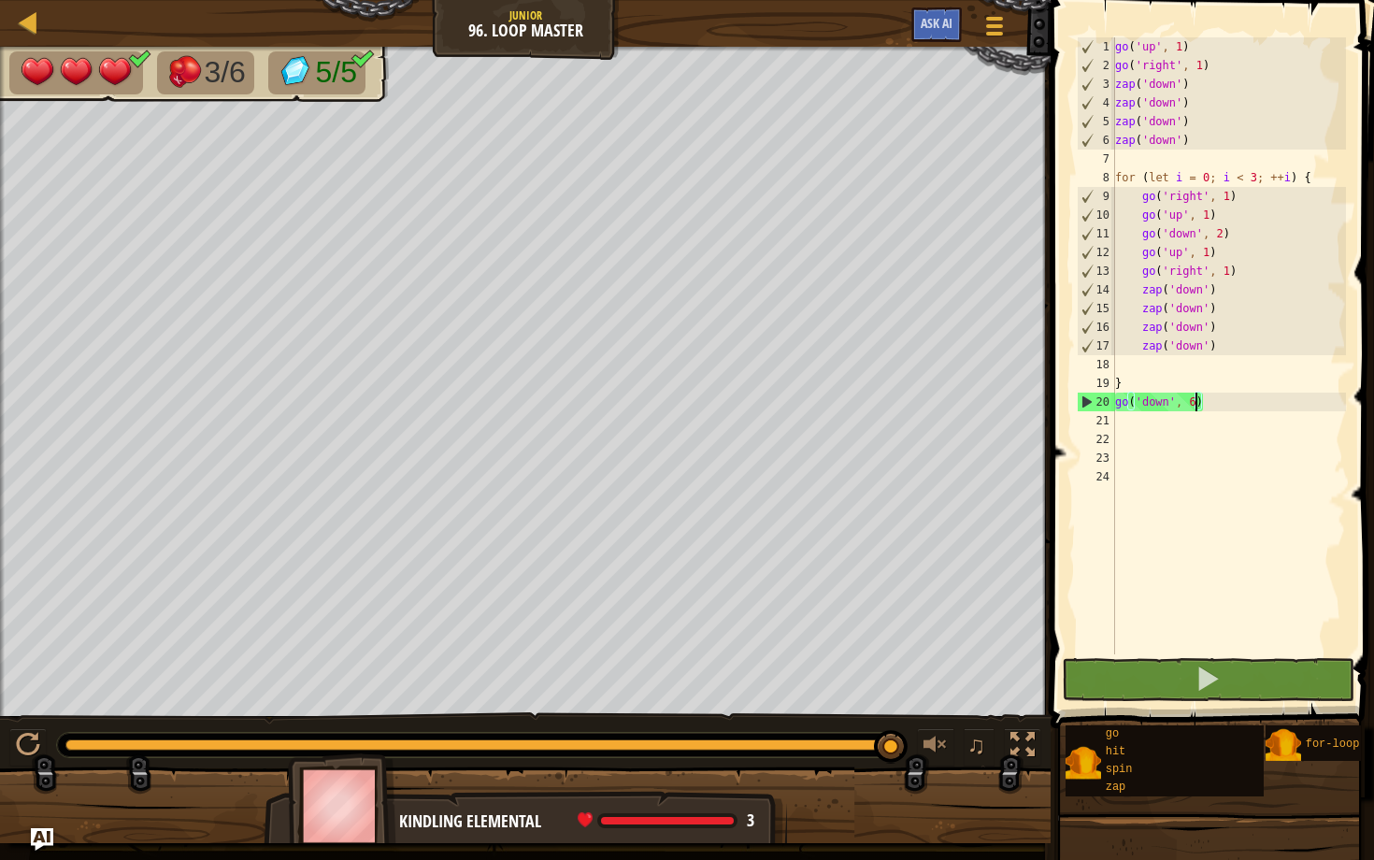
drag, startPoint x: 863, startPoint y: 737, endPoint x: 909, endPoint y: 741, distance: 45.9
click at [712, 675] on div "♫" at bounding box center [525, 740] width 1050 height 56
click at [712, 149] on div "go ( 'up' , 1 ) go ( 'right' , 1 ) zap ( 'down' ) zap ( 'down' ) zap ( 'down' )…" at bounding box center [1228, 364] width 235 height 654
type textarea "z"
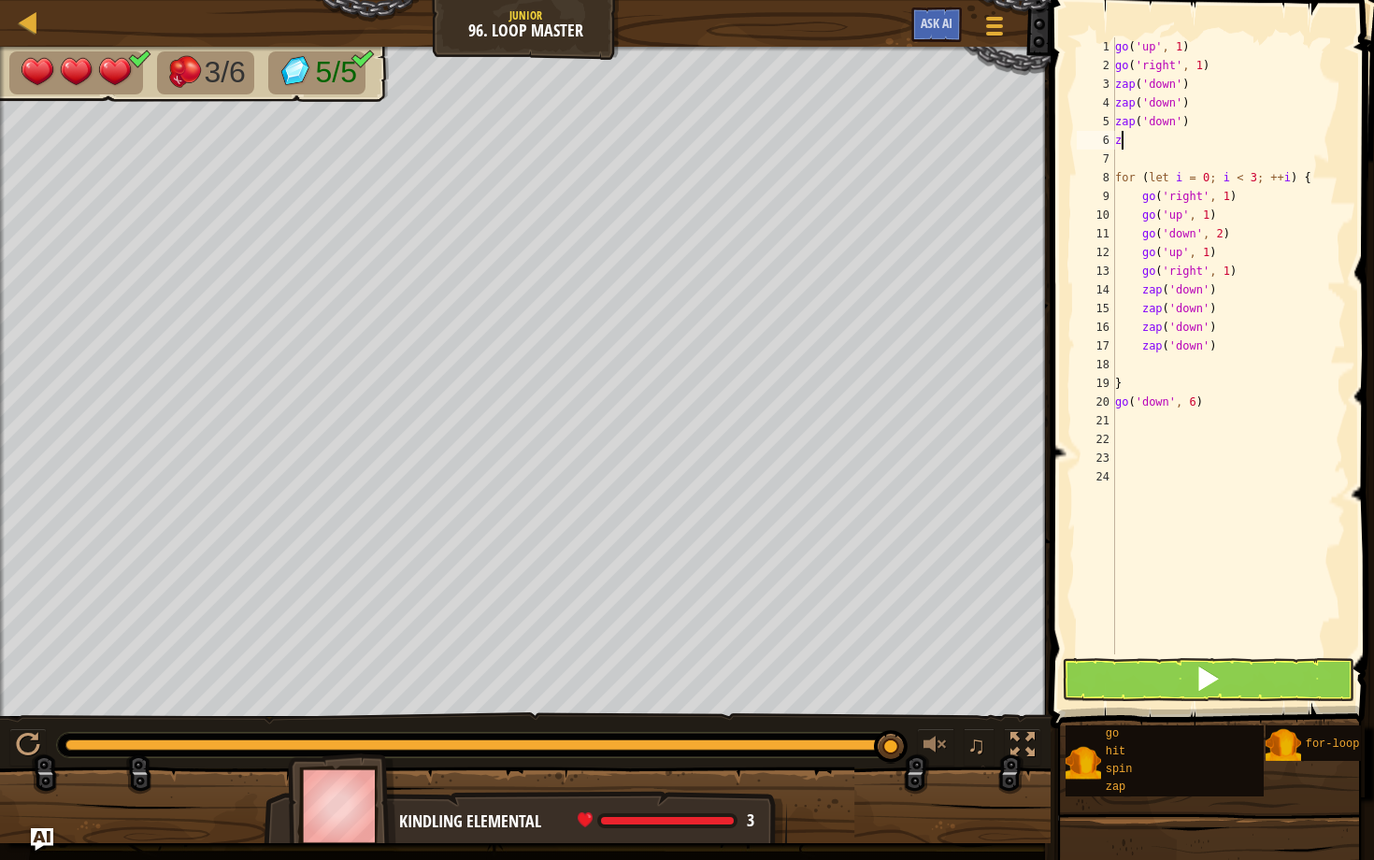
scroll to position [8, 0]
type textarea "z"
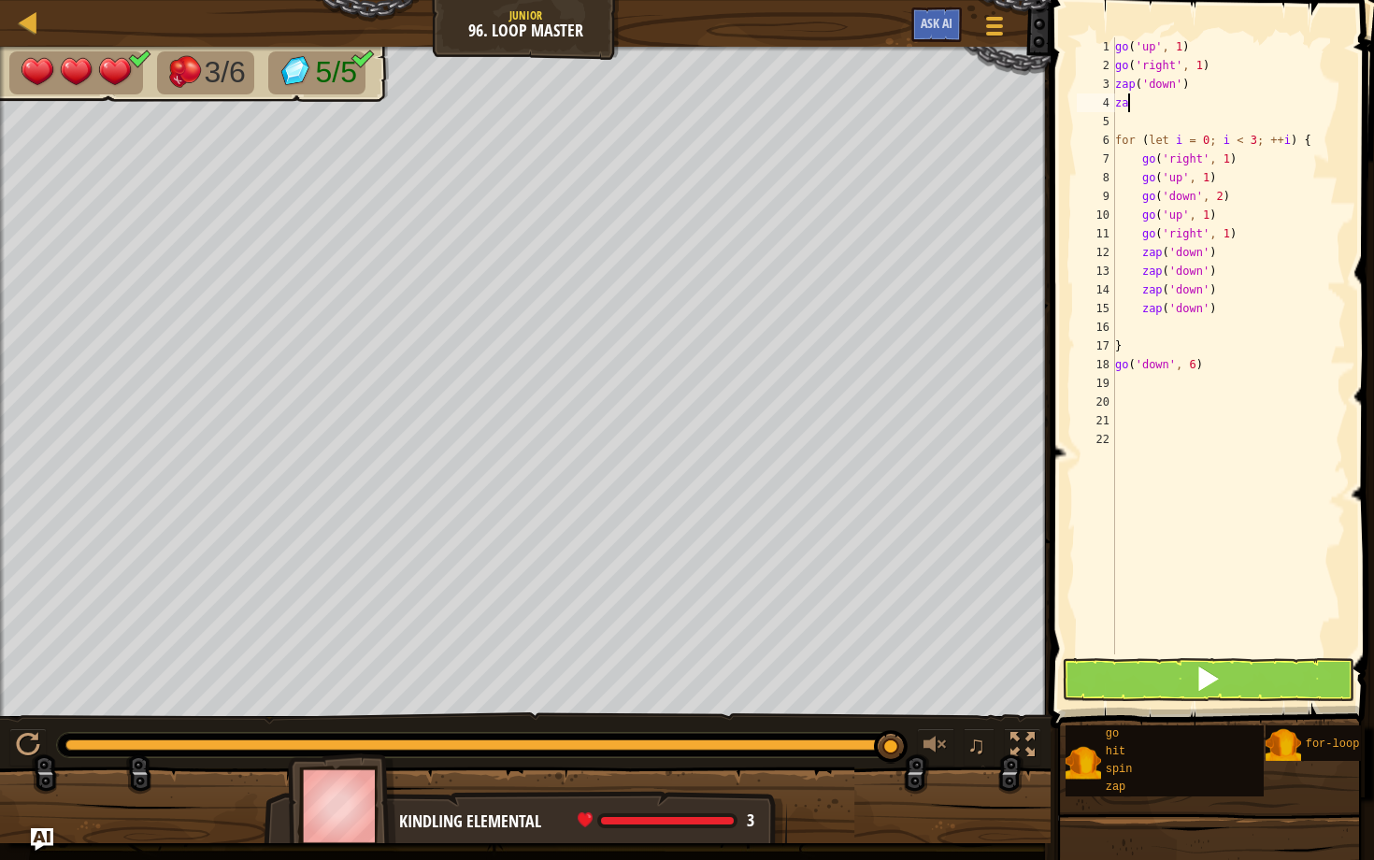
type textarea "z"
type textarea "g"
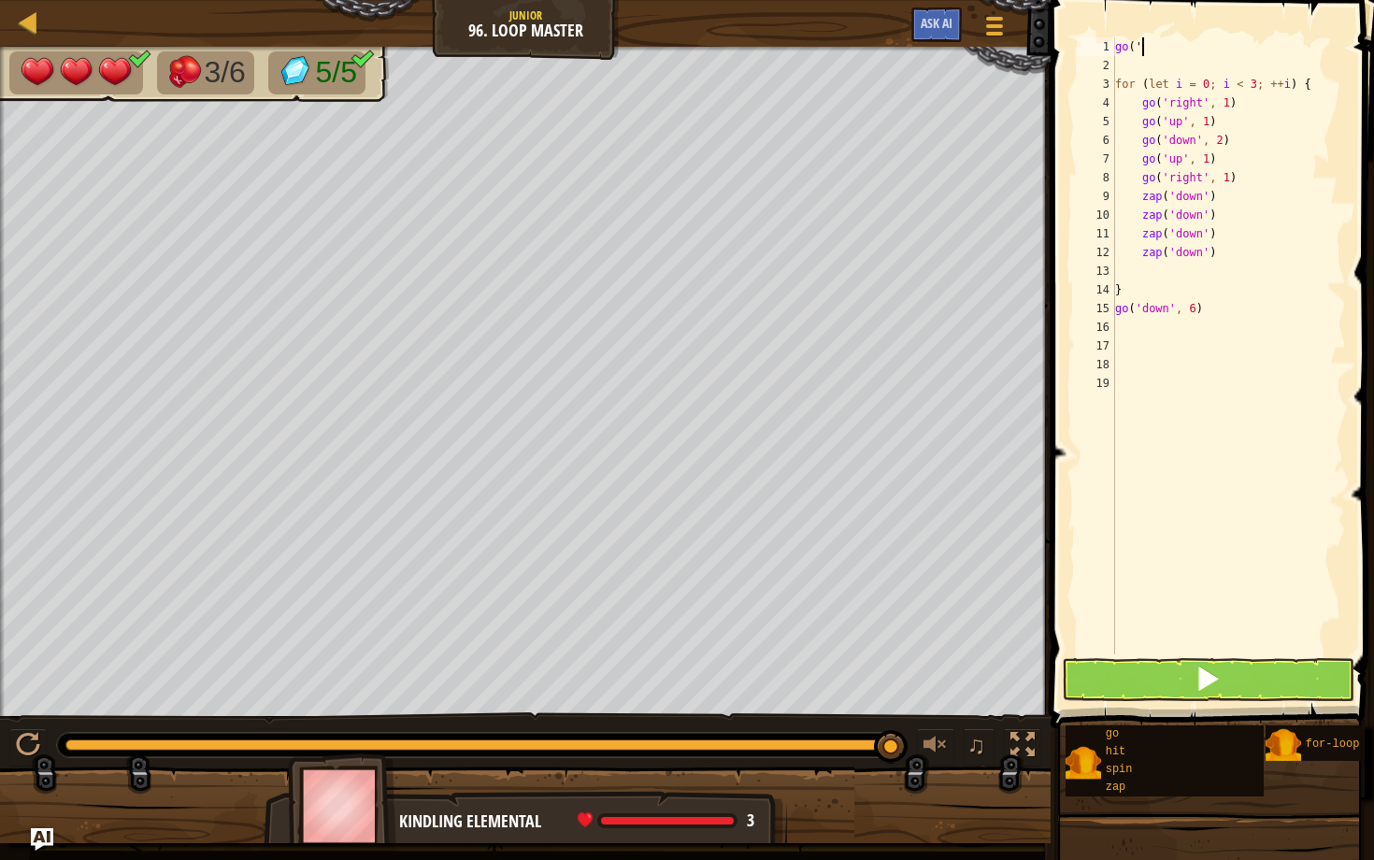
type textarea "g"
click at [712, 675] on button at bounding box center [1208, 679] width 292 height 43
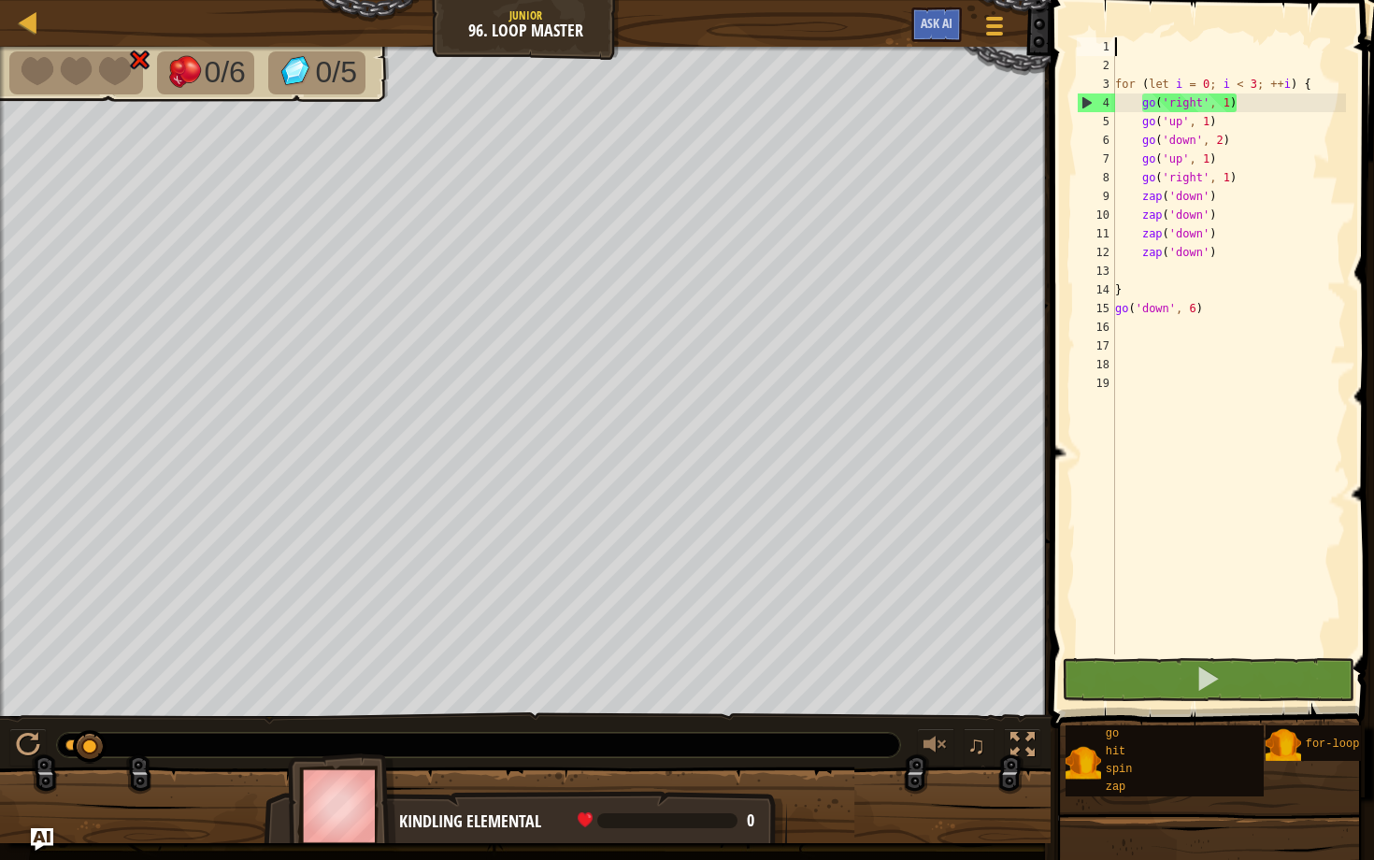
click at [712, 105] on div "for ( let i = 0 ; i < 3 ; ++ i ) { go ( 'right' , 1 ) go ( 'up' , 1 ) go ( 'dow…" at bounding box center [1228, 364] width 235 height 654
type textarea "go('right', 1)"
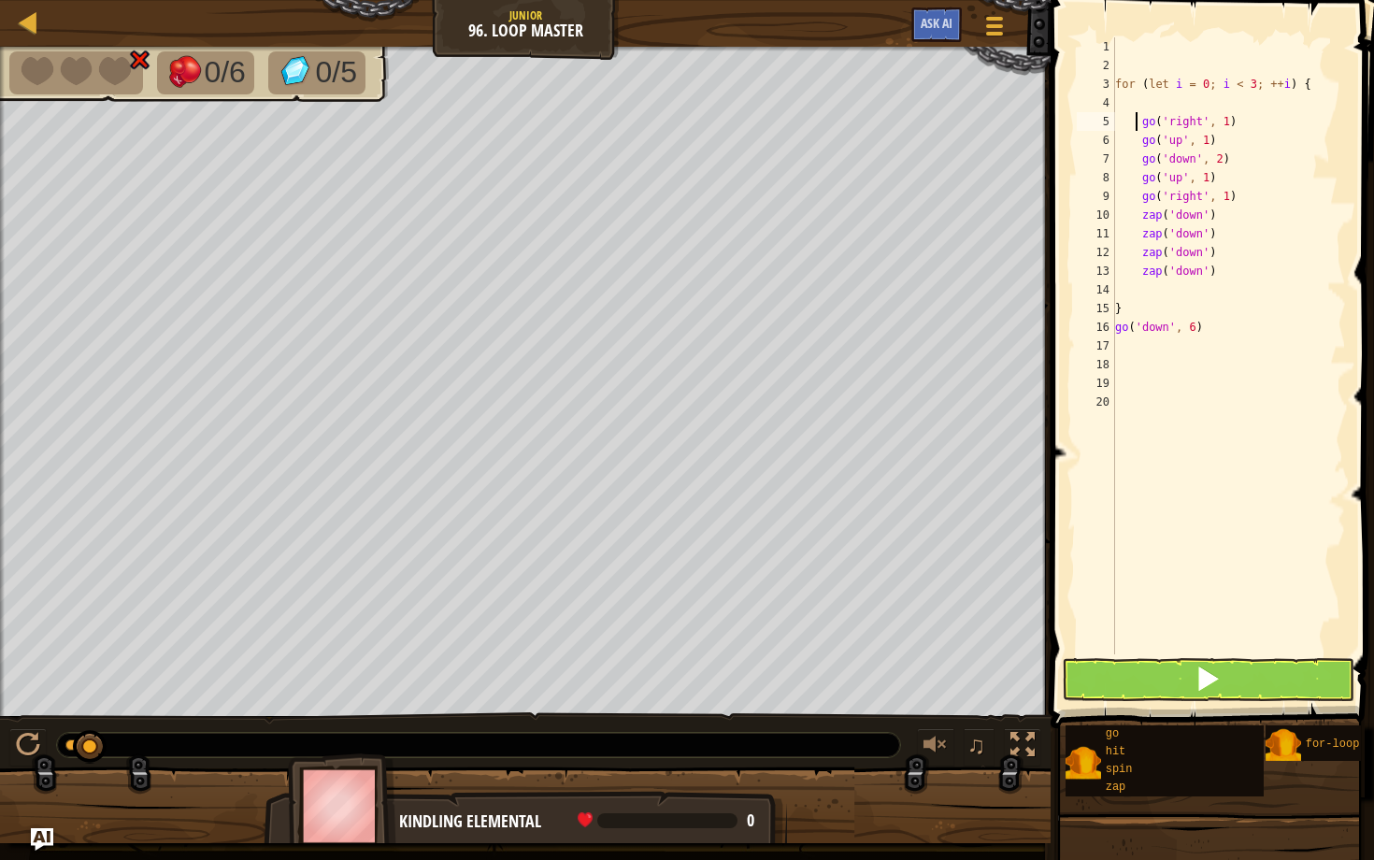
click at [712, 103] on div "for ( let i = 0 ; i < 3 ; ++ i ) { go ( 'right' , 1 ) go ( 'up' , 1 ) go ( 'dow…" at bounding box center [1228, 364] width 235 height 654
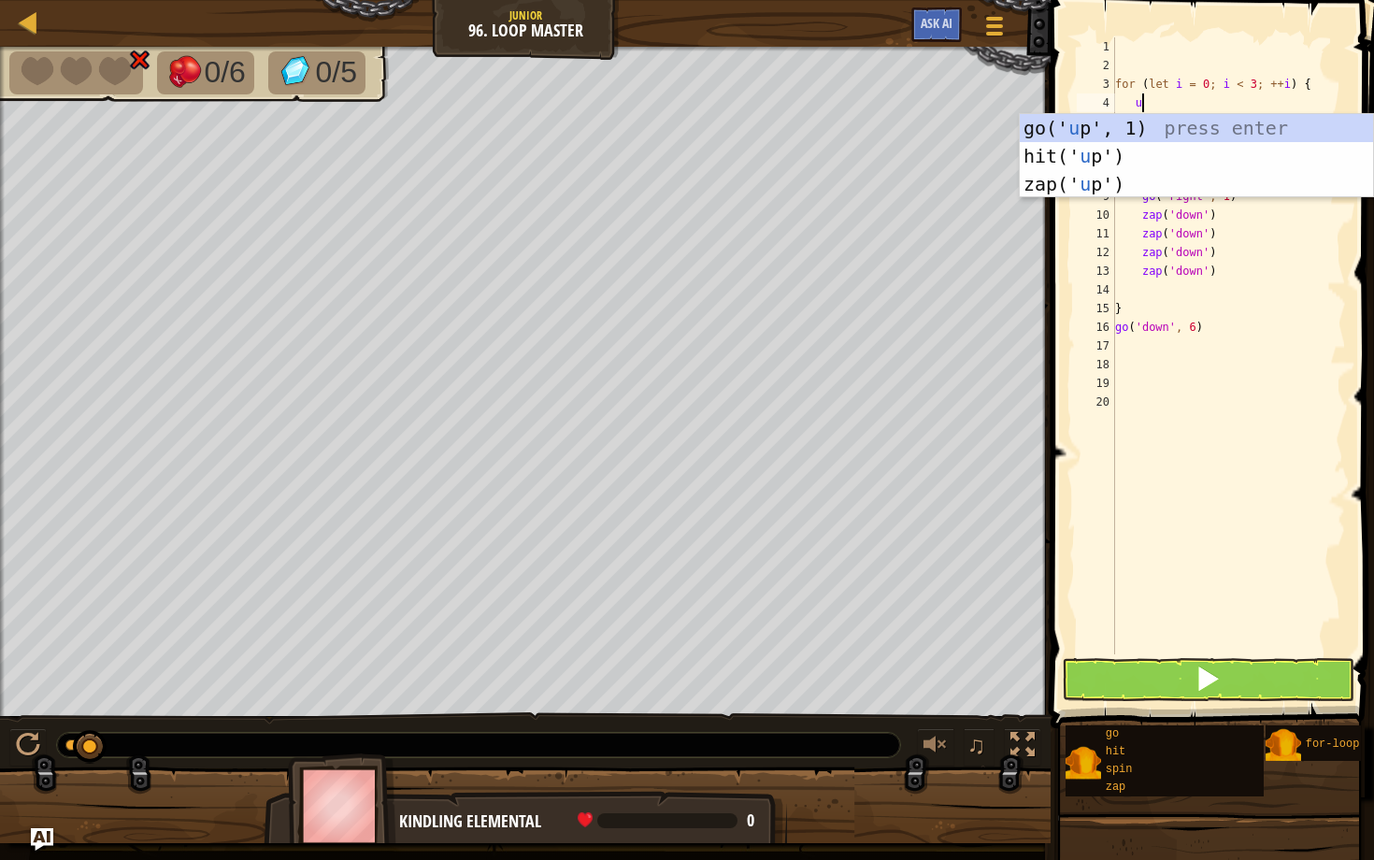
type textarea "up"
click at [712, 123] on div "go(' up ', 1) press enter hit(' up ') press enter zap(' up ') press enter" at bounding box center [1195, 184] width 353 height 140
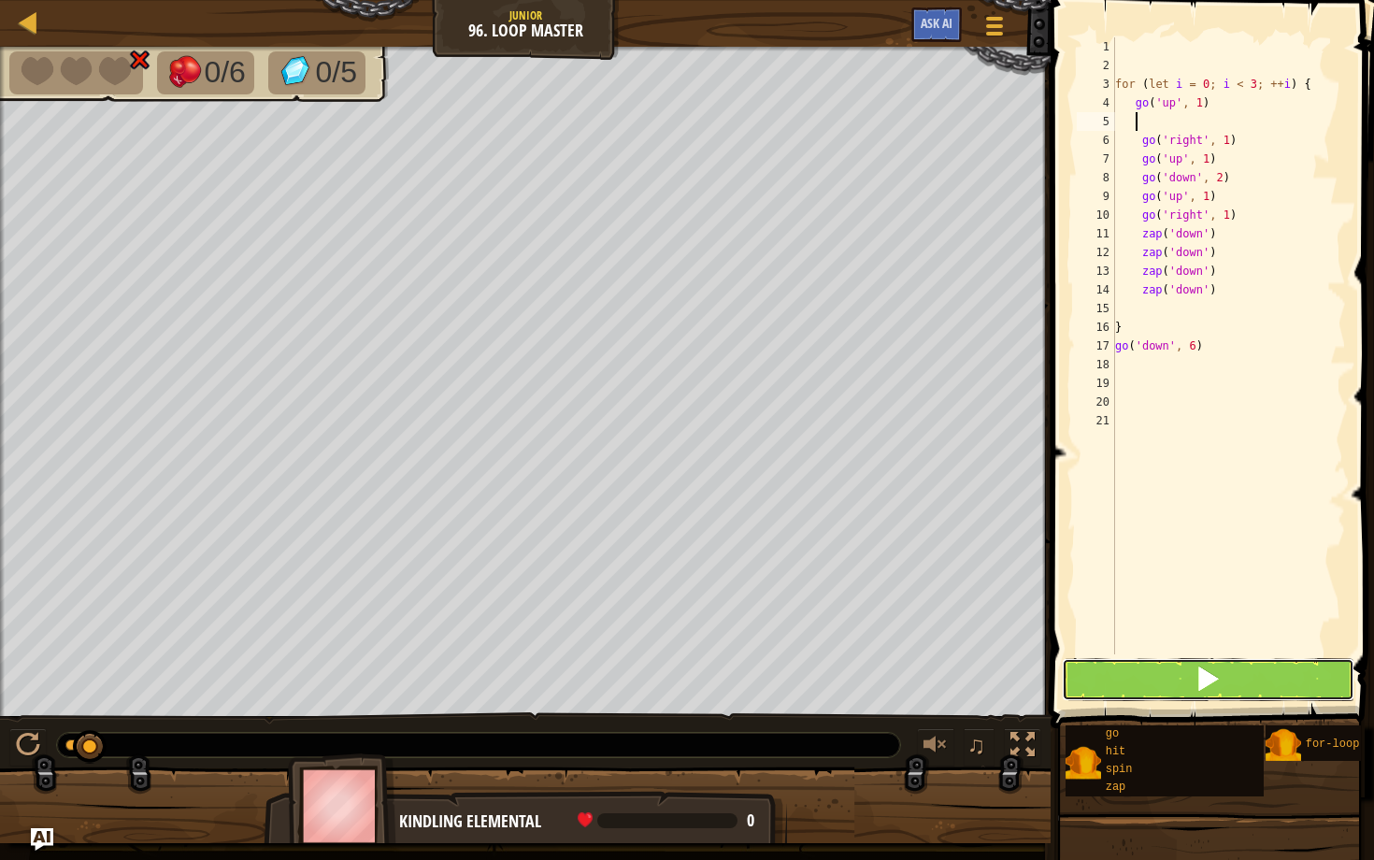
click at [712, 671] on button at bounding box center [1208, 679] width 292 height 43
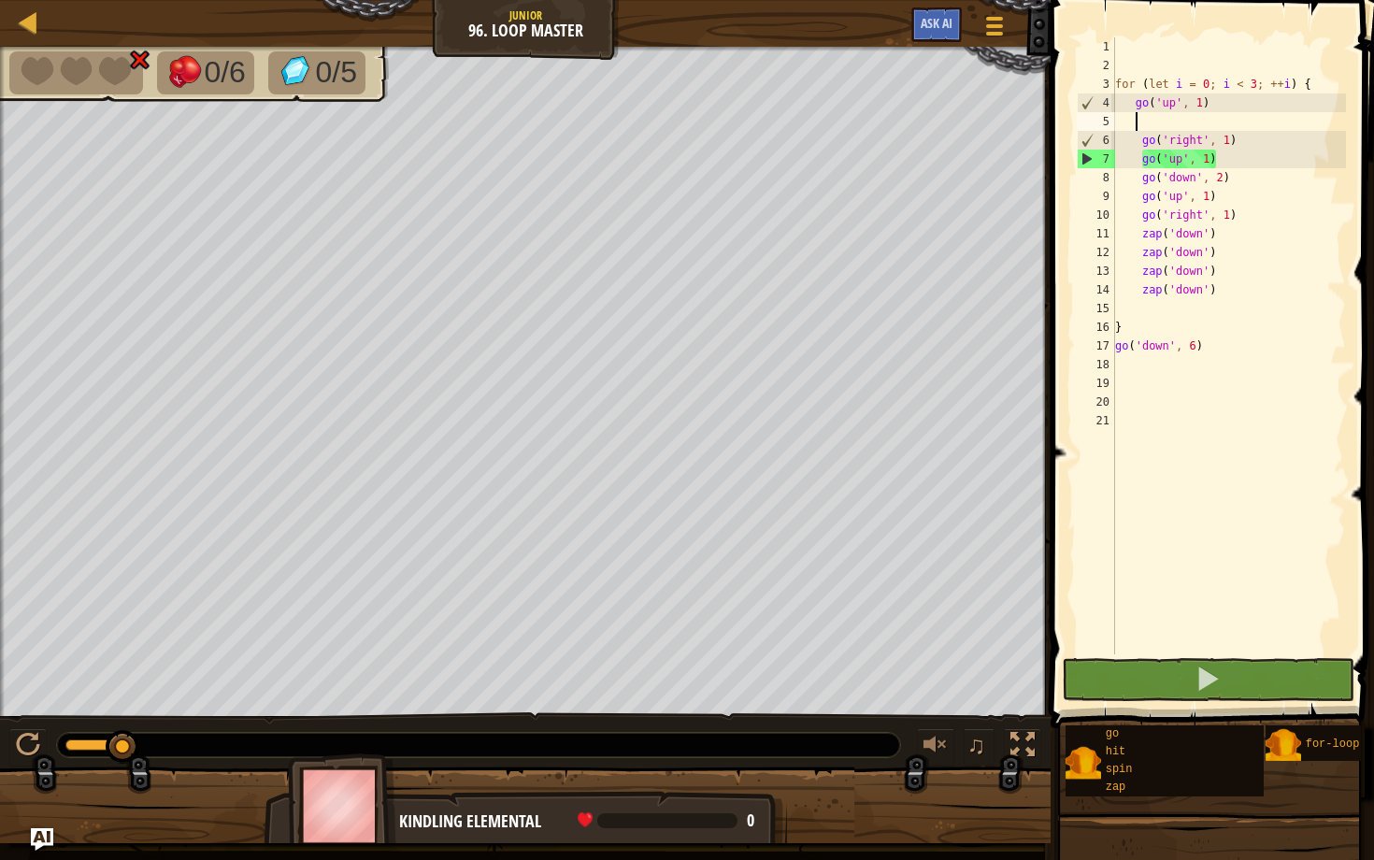
click at [712, 154] on div "for ( let i = 0 ; i < 3 ; ++ i ) { go ( 'up' , 1 ) go ( 'right' , 1 ) go ( 'up'…" at bounding box center [1228, 364] width 235 height 654
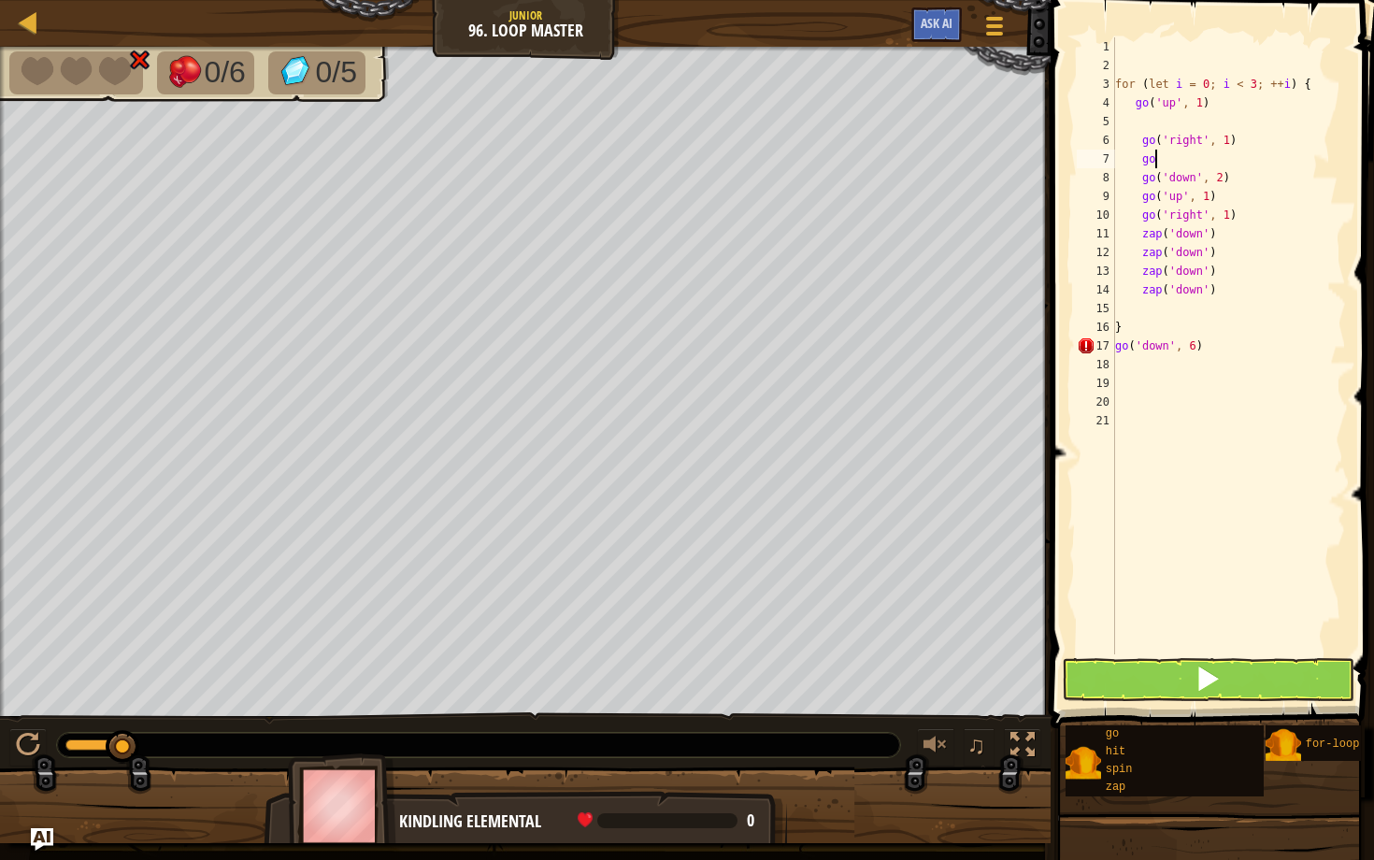
type textarea "g"
click at [712, 154] on div "for ( let i = 0 ; i < 3 ; ++ i ) { go ( 'up' , 1 ) go ( 'right' , 1 ) go ( 'dow…" at bounding box center [1228, 364] width 235 height 654
type textarea "g"
click at [712, 675] on button at bounding box center [1208, 679] width 292 height 43
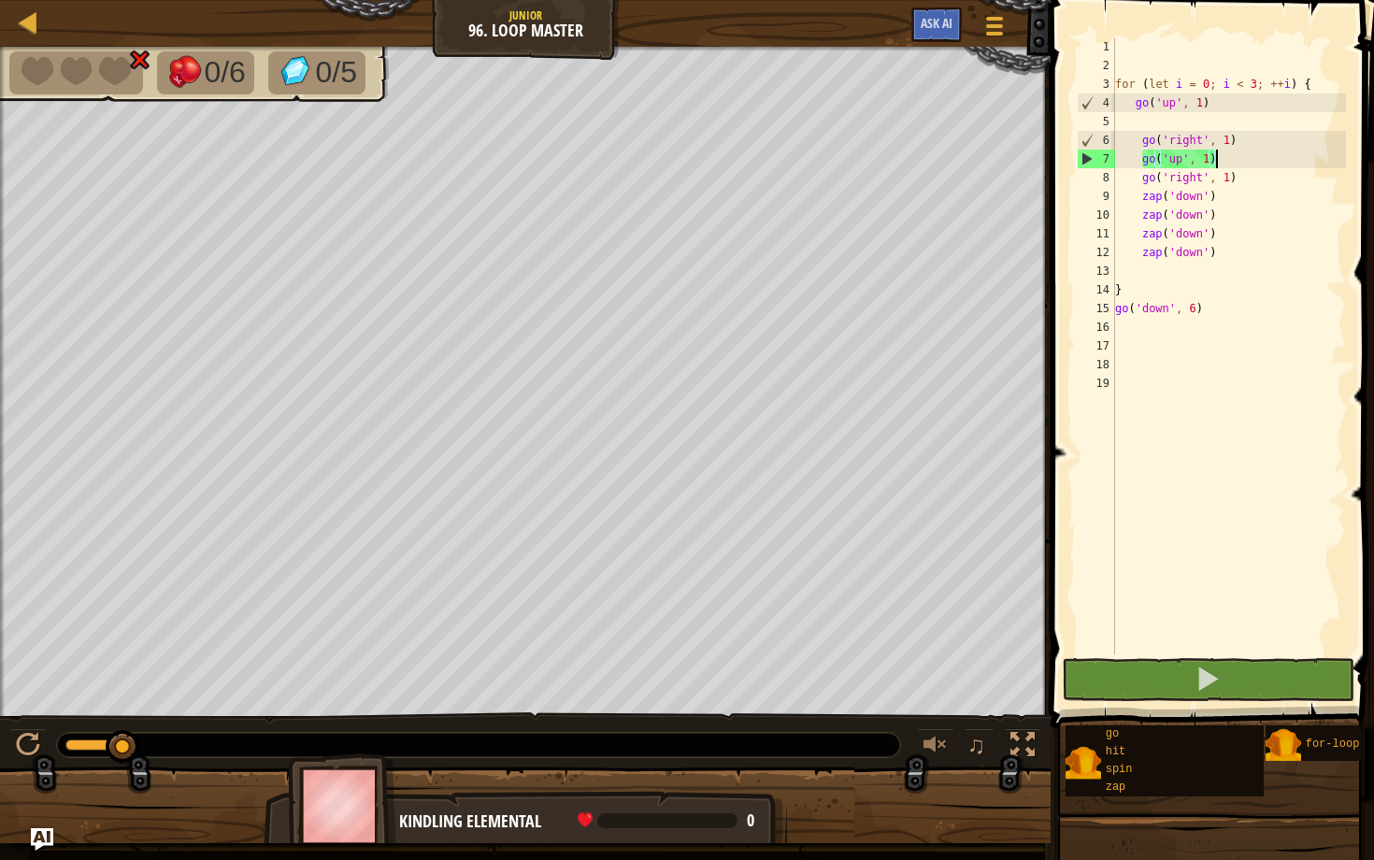
click at [712, 165] on div "for ( let i = 0 ; i < 3 ; ++ i ) { go ( 'up' , 1 ) go ( 'right' , 1 ) go ( 'up'…" at bounding box center [1228, 364] width 235 height 654
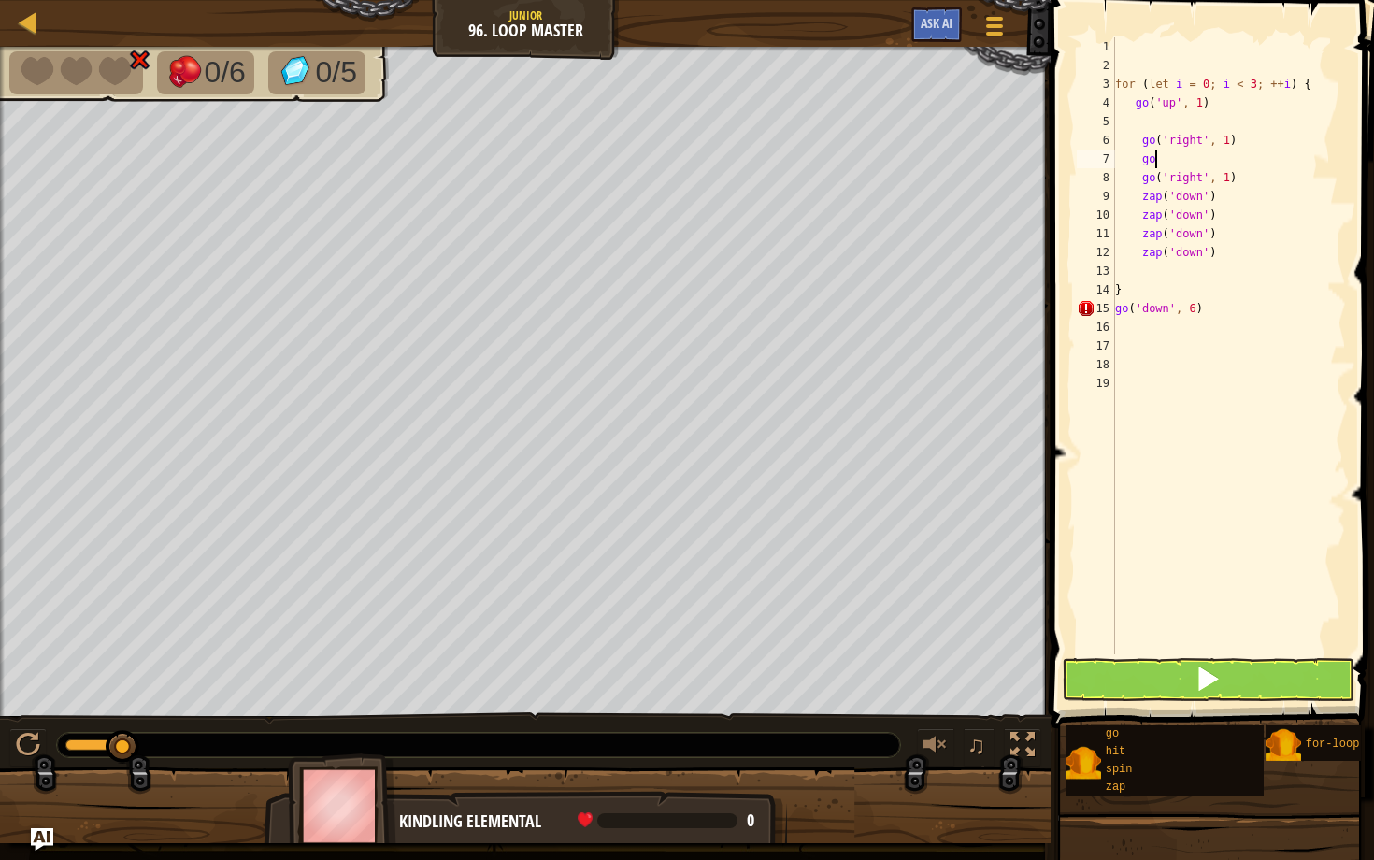
type textarea "g"
click at [712, 675] on button at bounding box center [1208, 679] width 292 height 43
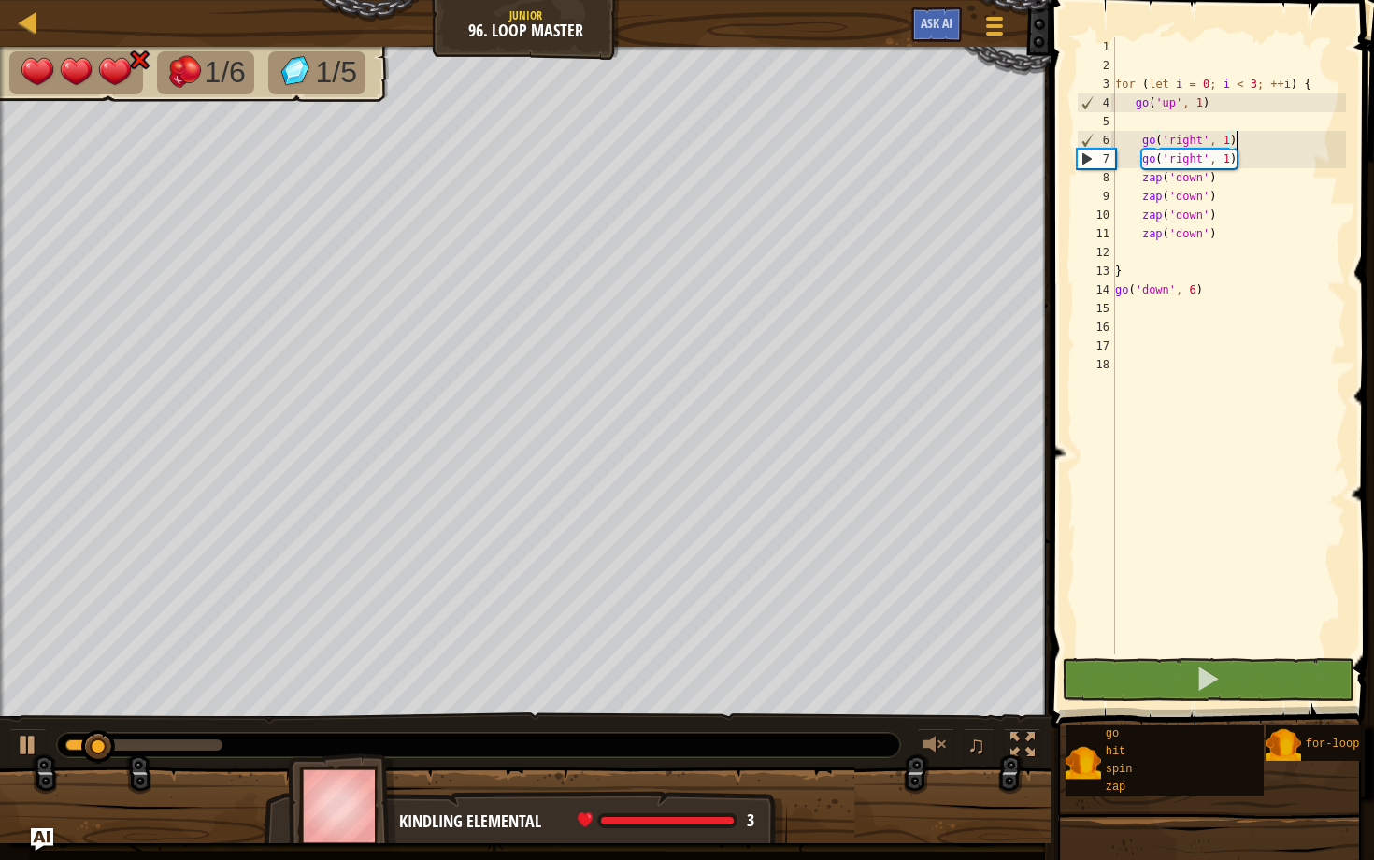
click at [712, 152] on div "for ( let i = 0 ; i < 3 ; ++ i ) { go ( 'up' , 1 ) go ( 'right' , 1 ) go ( 'rig…" at bounding box center [1228, 364] width 235 height 654
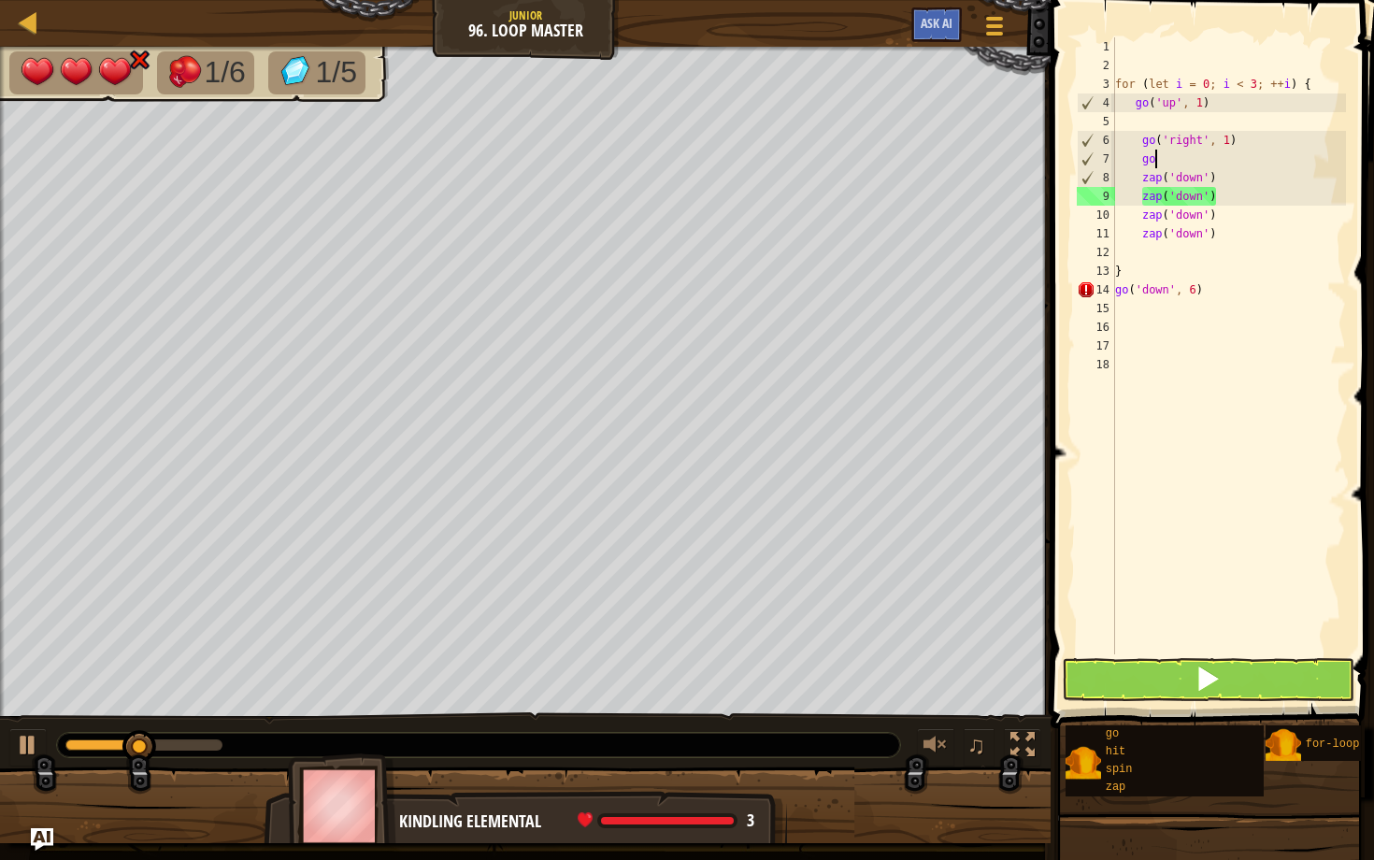
type textarea "g"
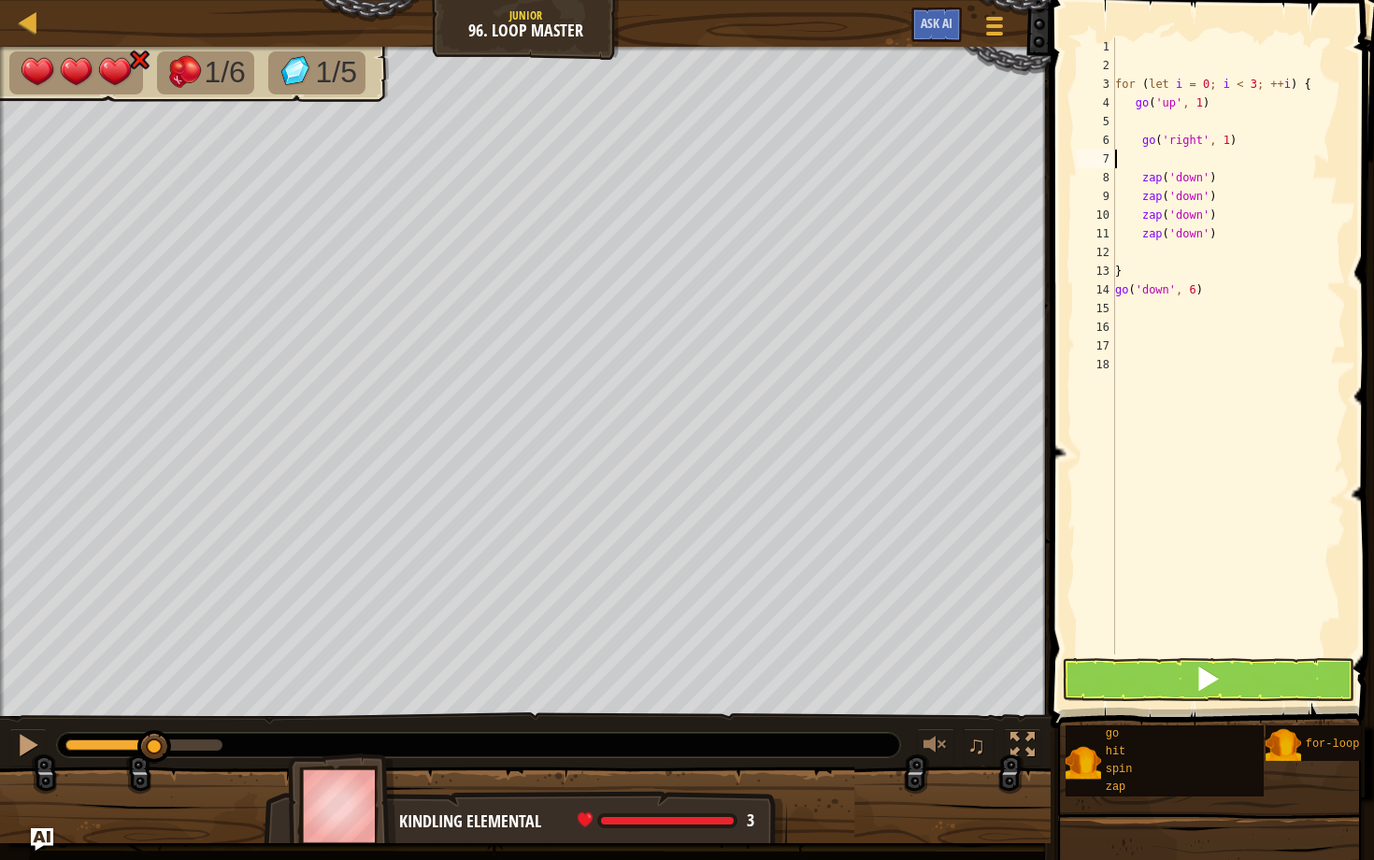
type textarea "go('right', 1)"
click at [712, 675] on button at bounding box center [1208, 679] width 292 height 43
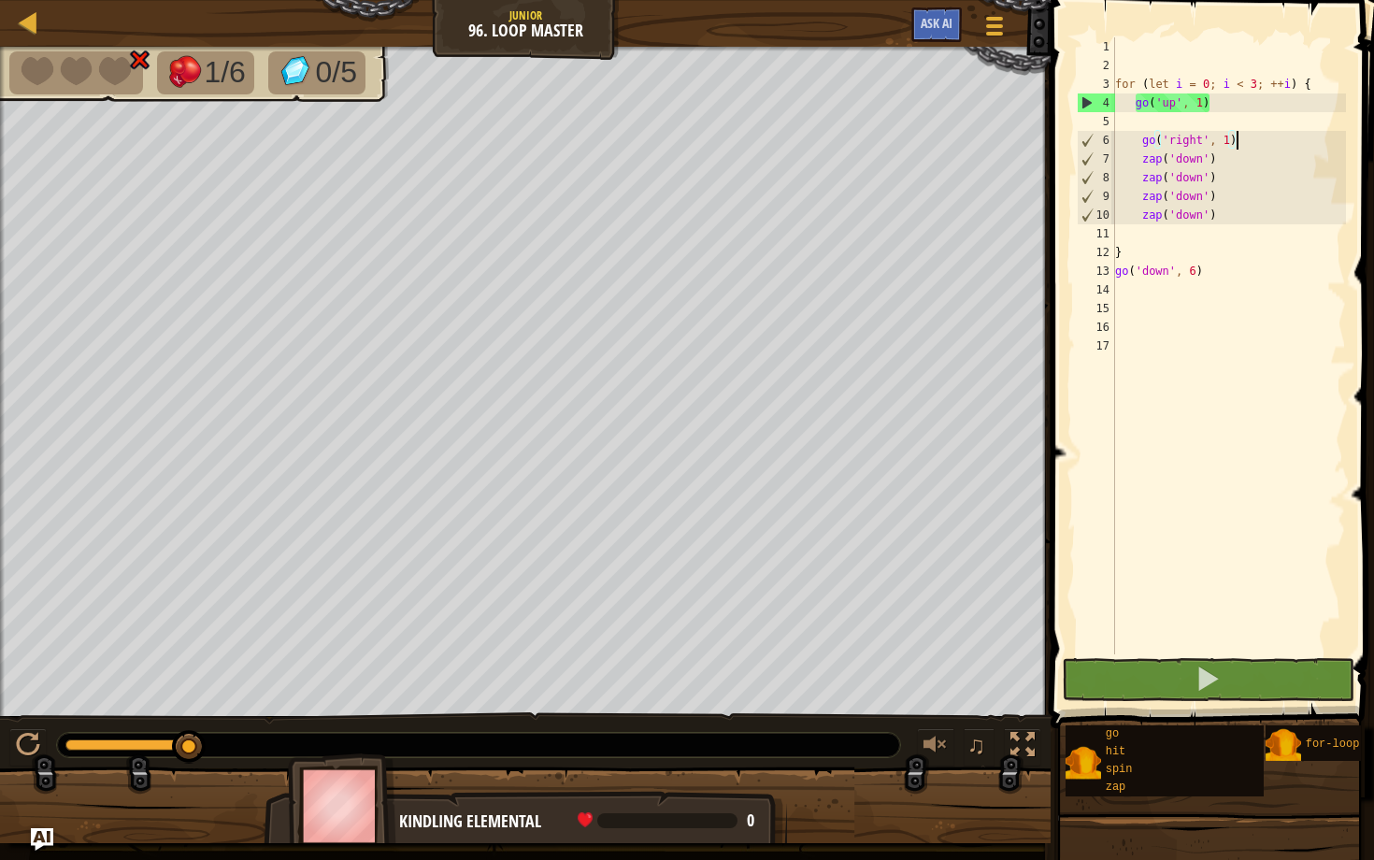
click at [712, 236] on div "for ( let i = 0 ; i < 3 ; ++ i ) { go ( 'up' , 1 ) go ( 'right' , 1 ) zap ( 'do…" at bounding box center [1228, 364] width 235 height 654
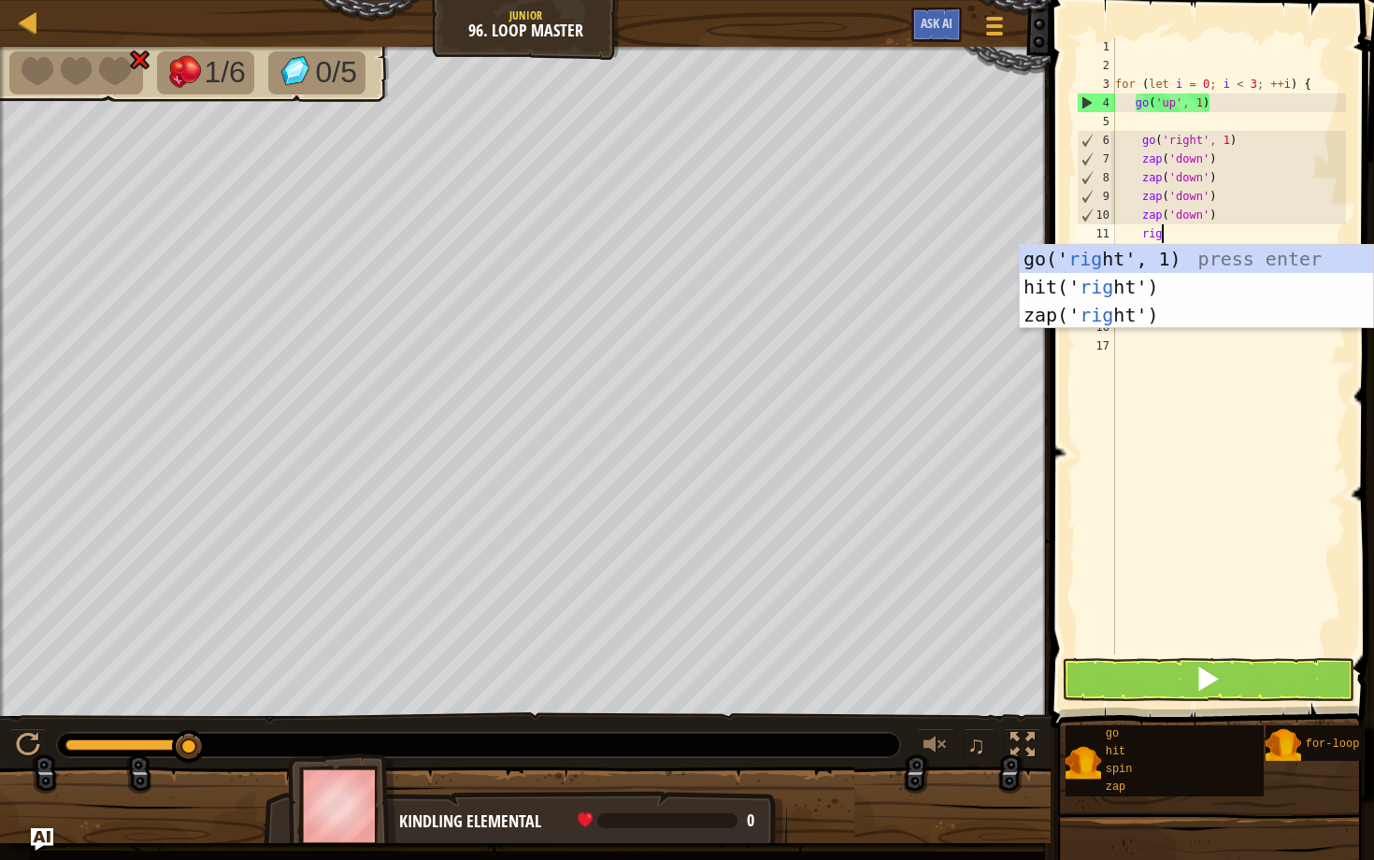
type textarea "right"
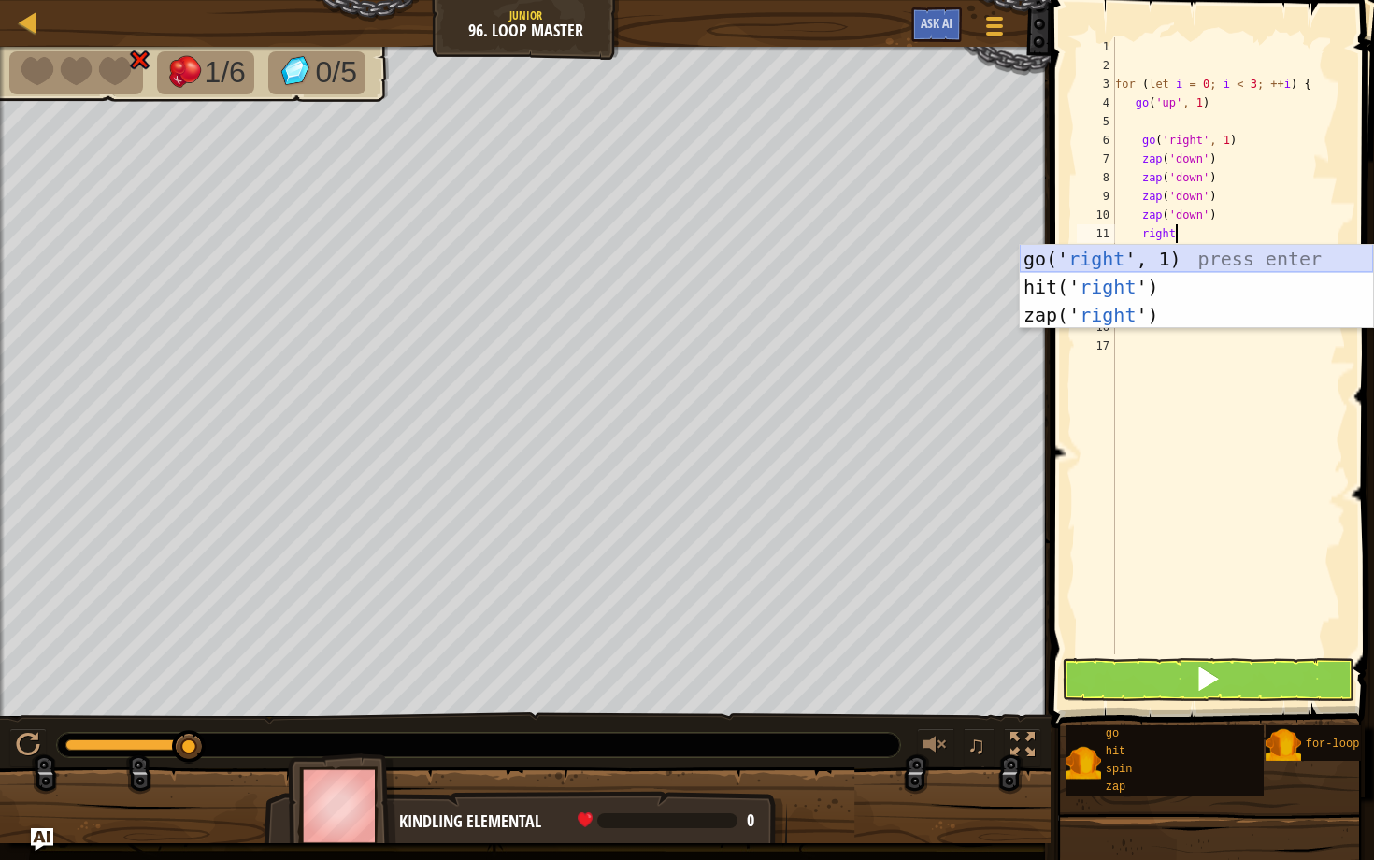
click at [712, 252] on div "go(' right ', 1) press enter hit(' right ') press enter zap(' right ') press en…" at bounding box center [1195, 315] width 353 height 140
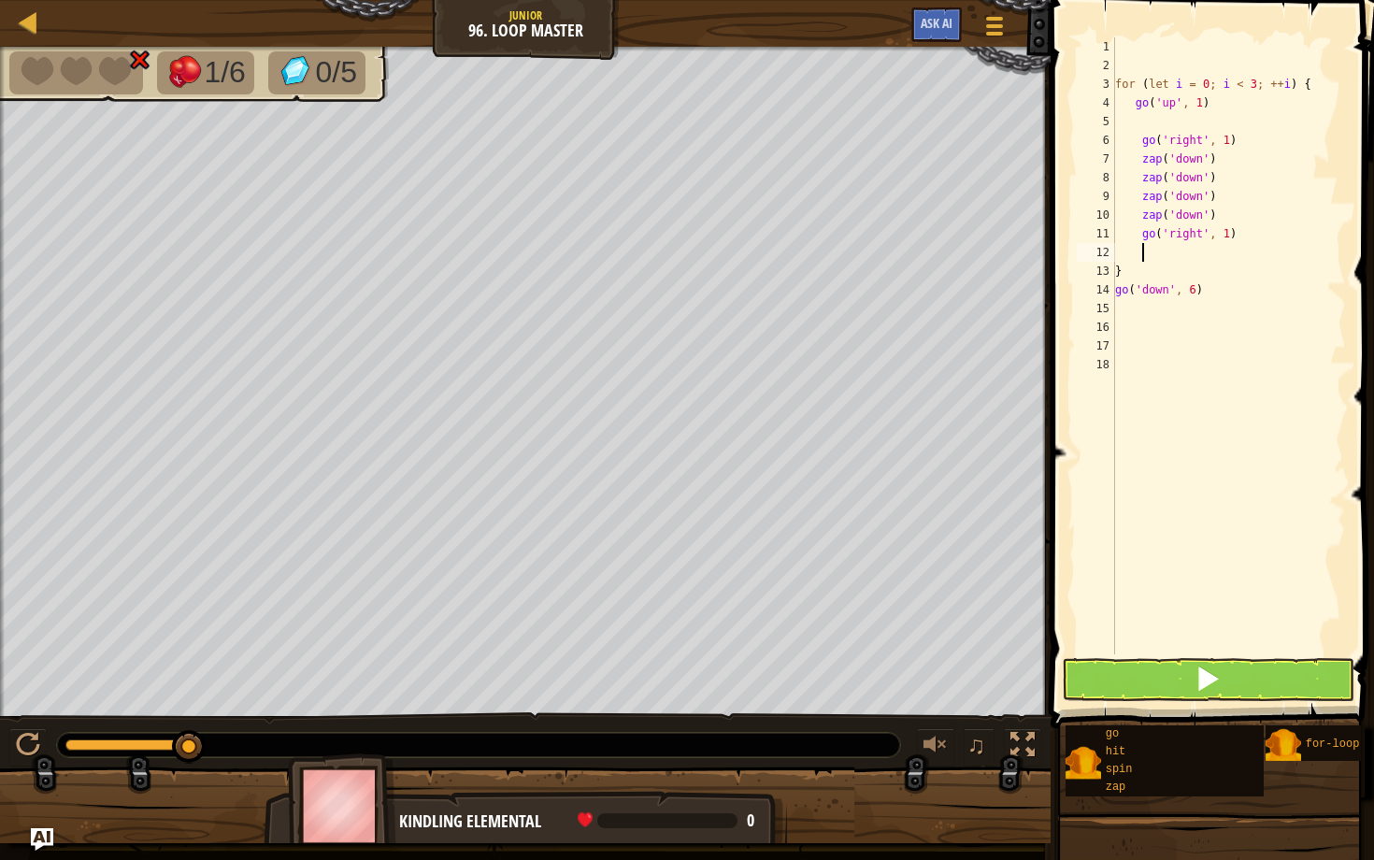
scroll to position [8, 1]
click at [712, 291] on div "for ( let i = 0 ; i < 3 ; ++ i ) { go ( 'up' , 1 ) go ( 'right' , 1 ) zap ( 'do…" at bounding box center [1228, 364] width 235 height 654
click at [712, 265] on div "for ( let i = 0 ; i < 3 ; ++ i ) { go ( 'up' , 1 ) go ( 'right' , 1 ) zap ( 'do…" at bounding box center [1228, 364] width 235 height 654
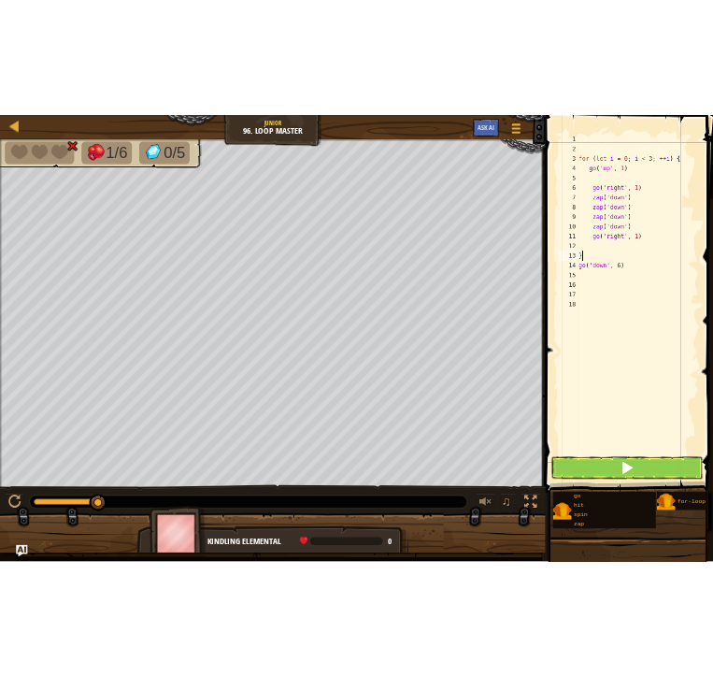
scroll to position [8, 0]
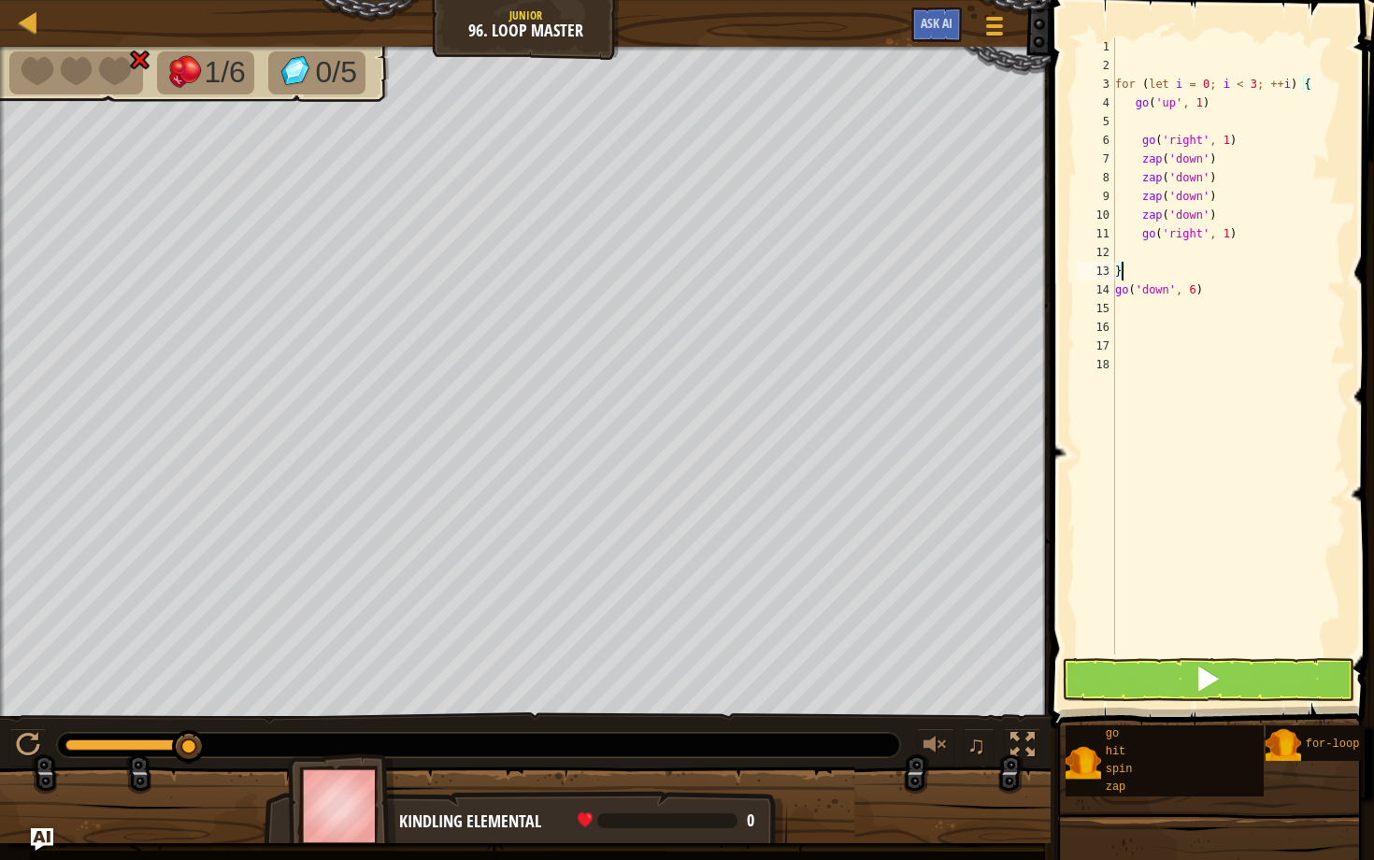
type textarea "}"
click at [712, 675] on button at bounding box center [1208, 679] width 292 height 43
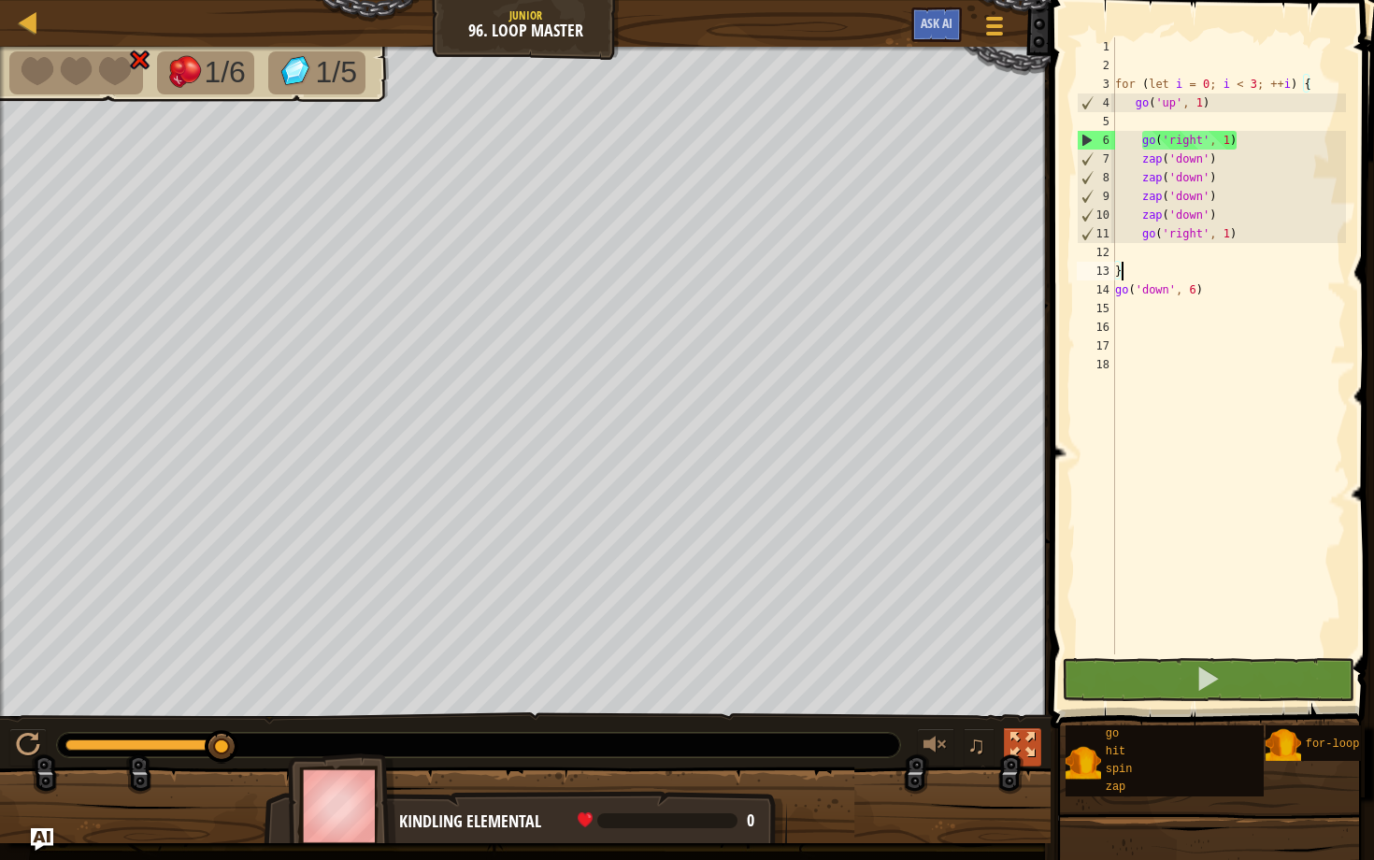
click at [712, 675] on div at bounding box center [1022, 745] width 24 height 24
